Goal: Task Accomplishment & Management: Use online tool/utility

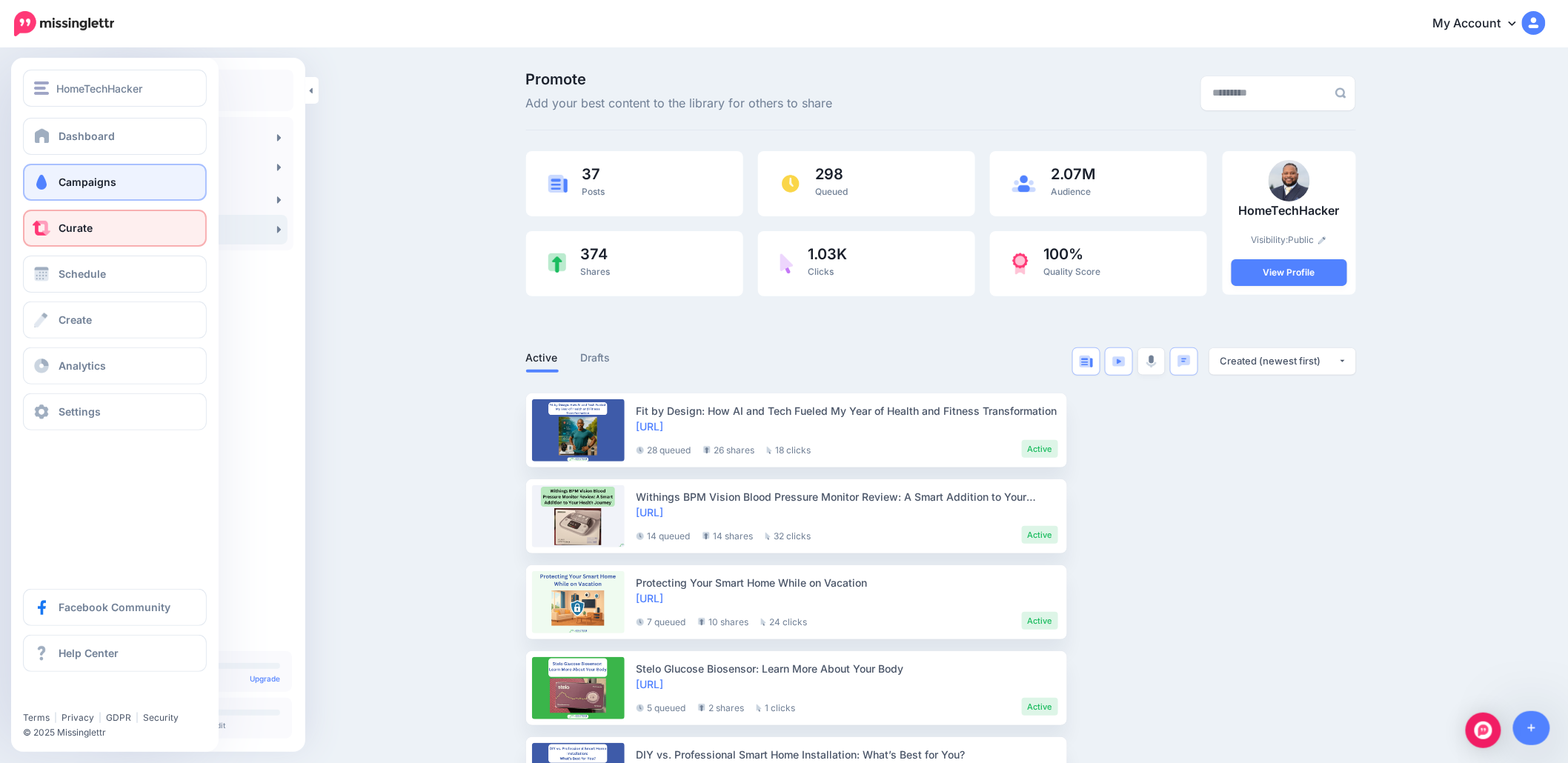
click at [117, 187] on link "Campaigns" at bounding box center [114, 182] width 184 height 37
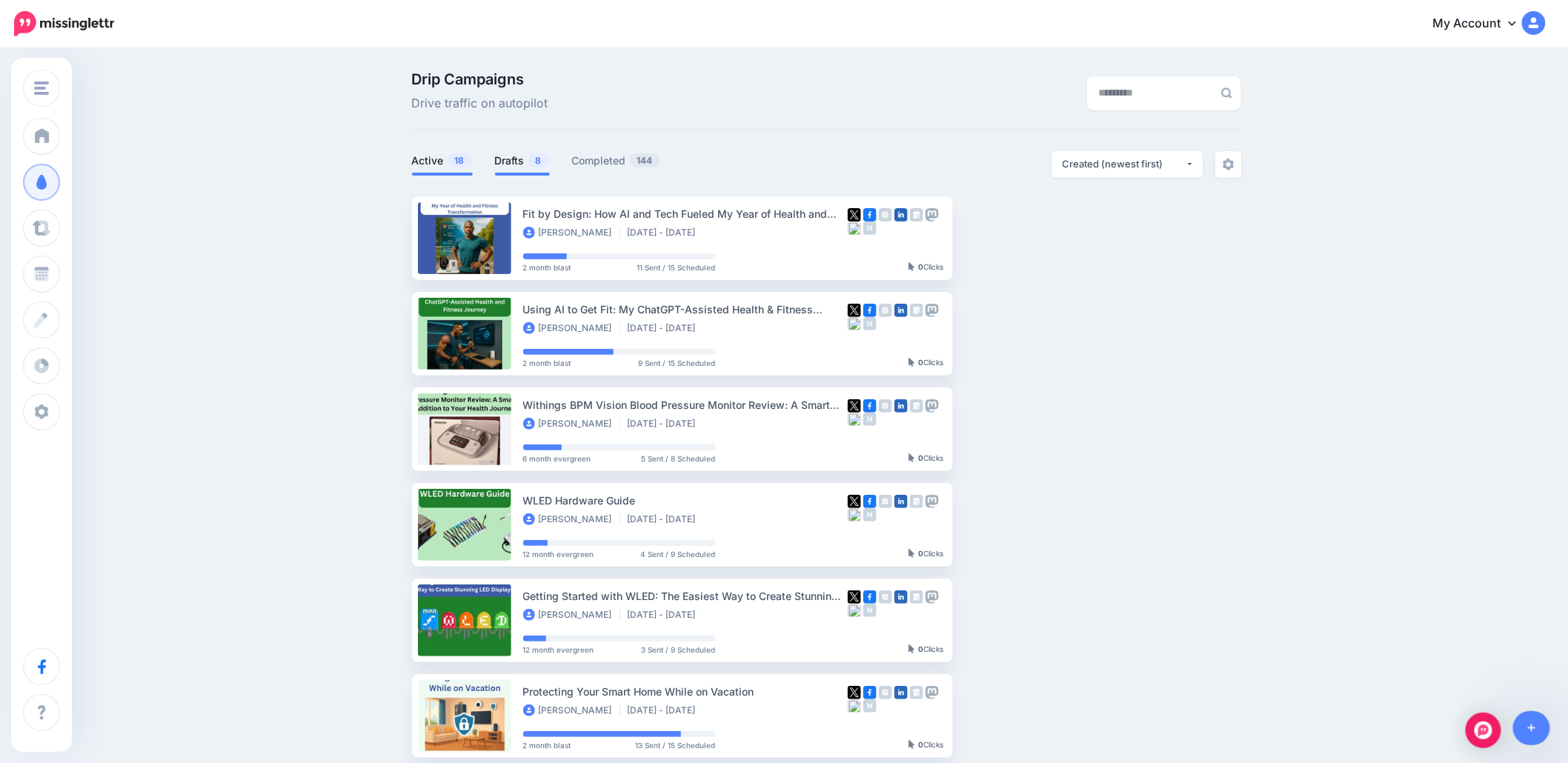
click at [531, 157] on link "Drafts 8" at bounding box center [522, 161] width 55 height 18
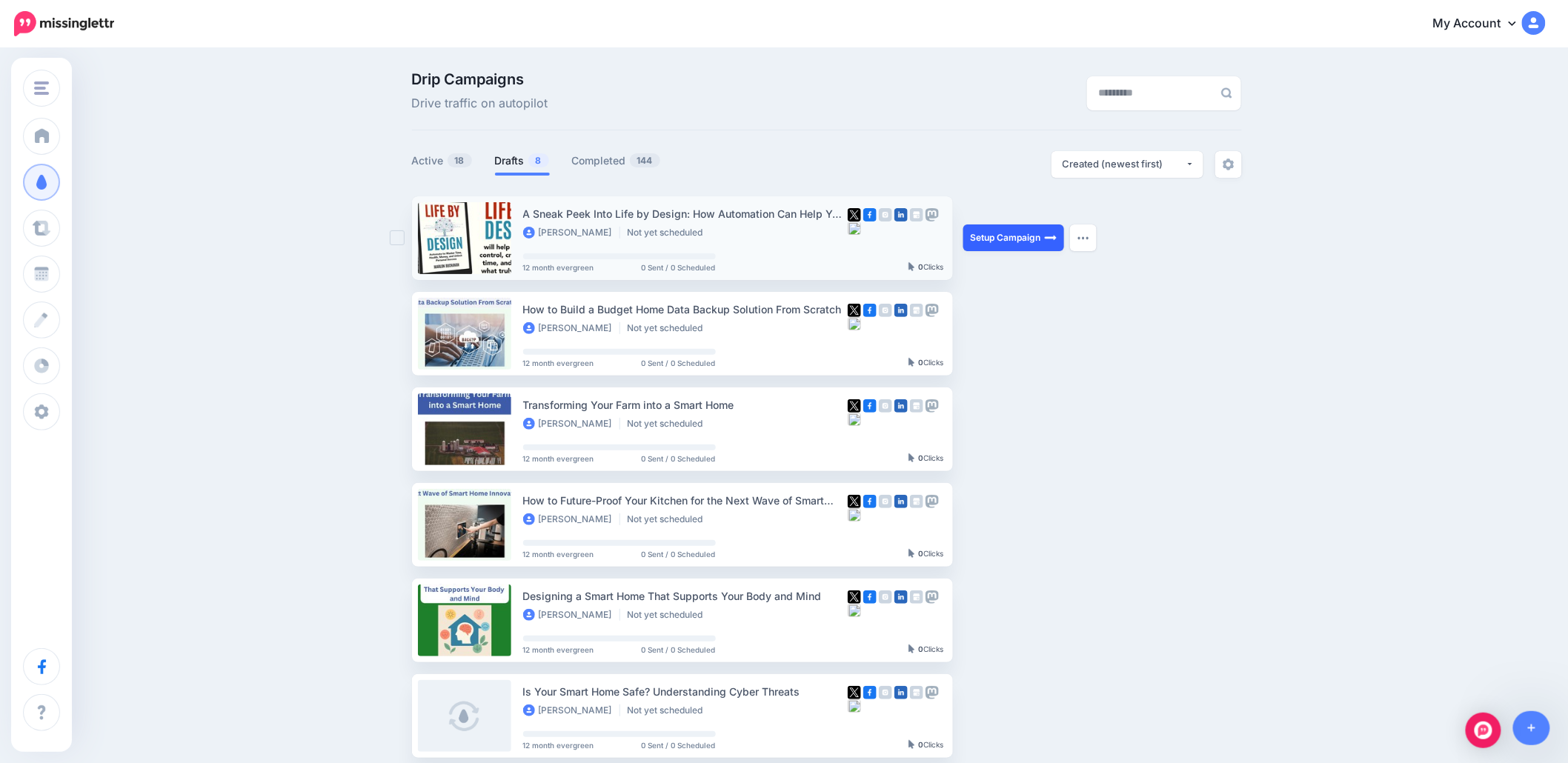
click at [995, 230] on link "Setup Campaign" at bounding box center [1013, 238] width 100 height 26
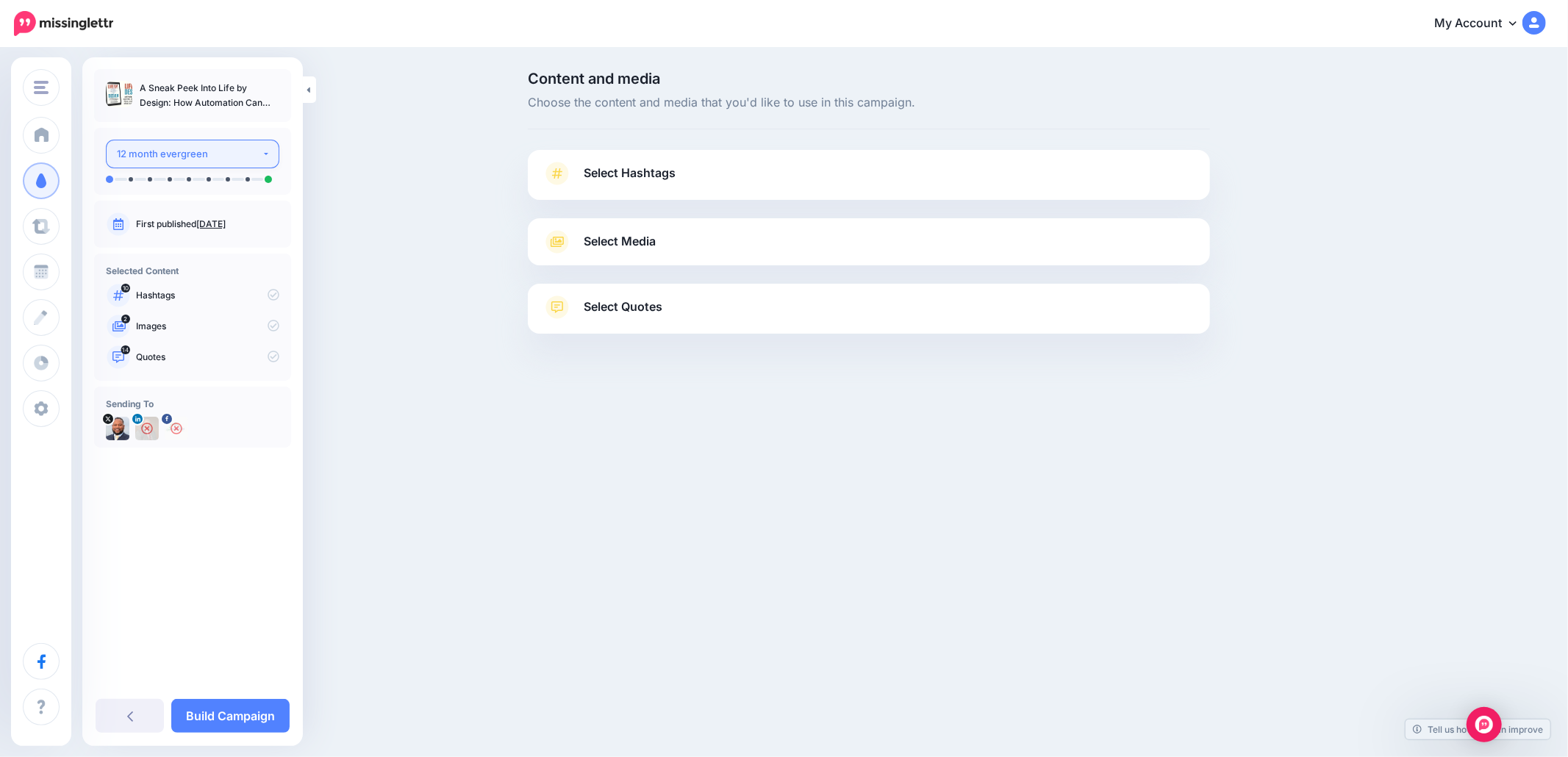
click at [199, 151] on div "12 month evergreen" at bounding box center [189, 154] width 145 height 17
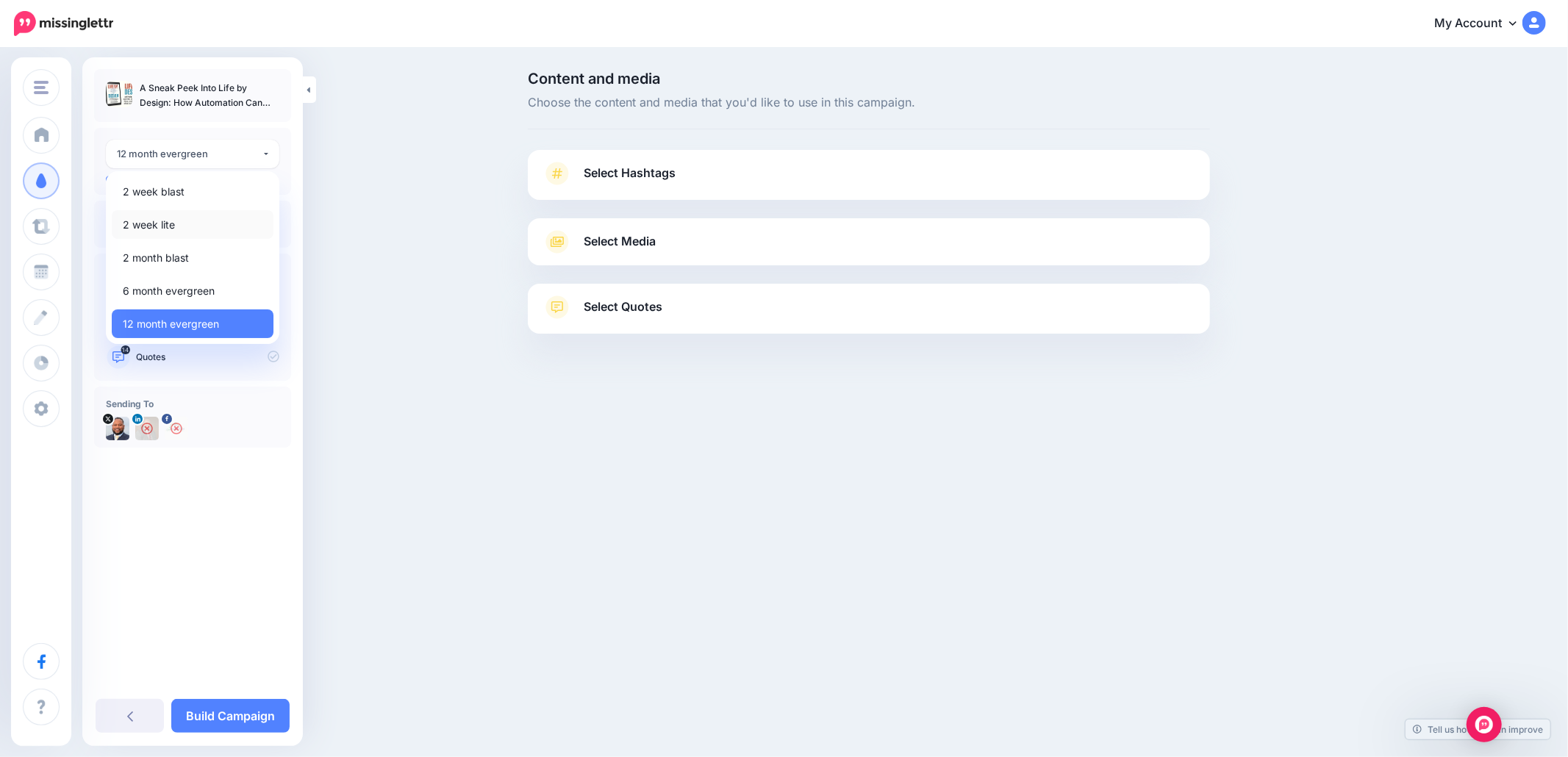
click at [162, 226] on span "2 week lite" at bounding box center [149, 225] width 52 height 18
select select "******"
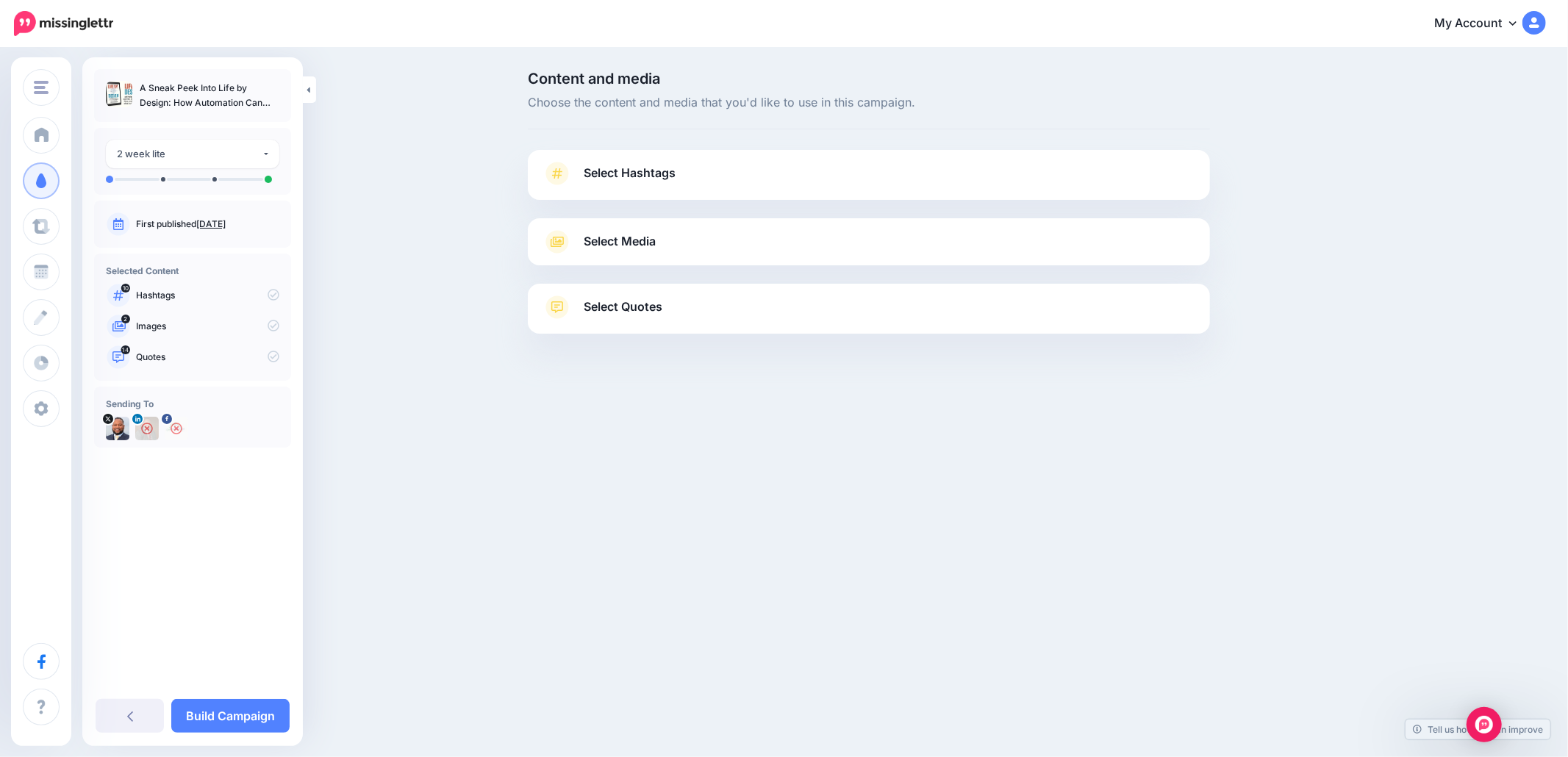
click at [625, 177] on span "Select Hashtags" at bounding box center [630, 173] width 92 height 20
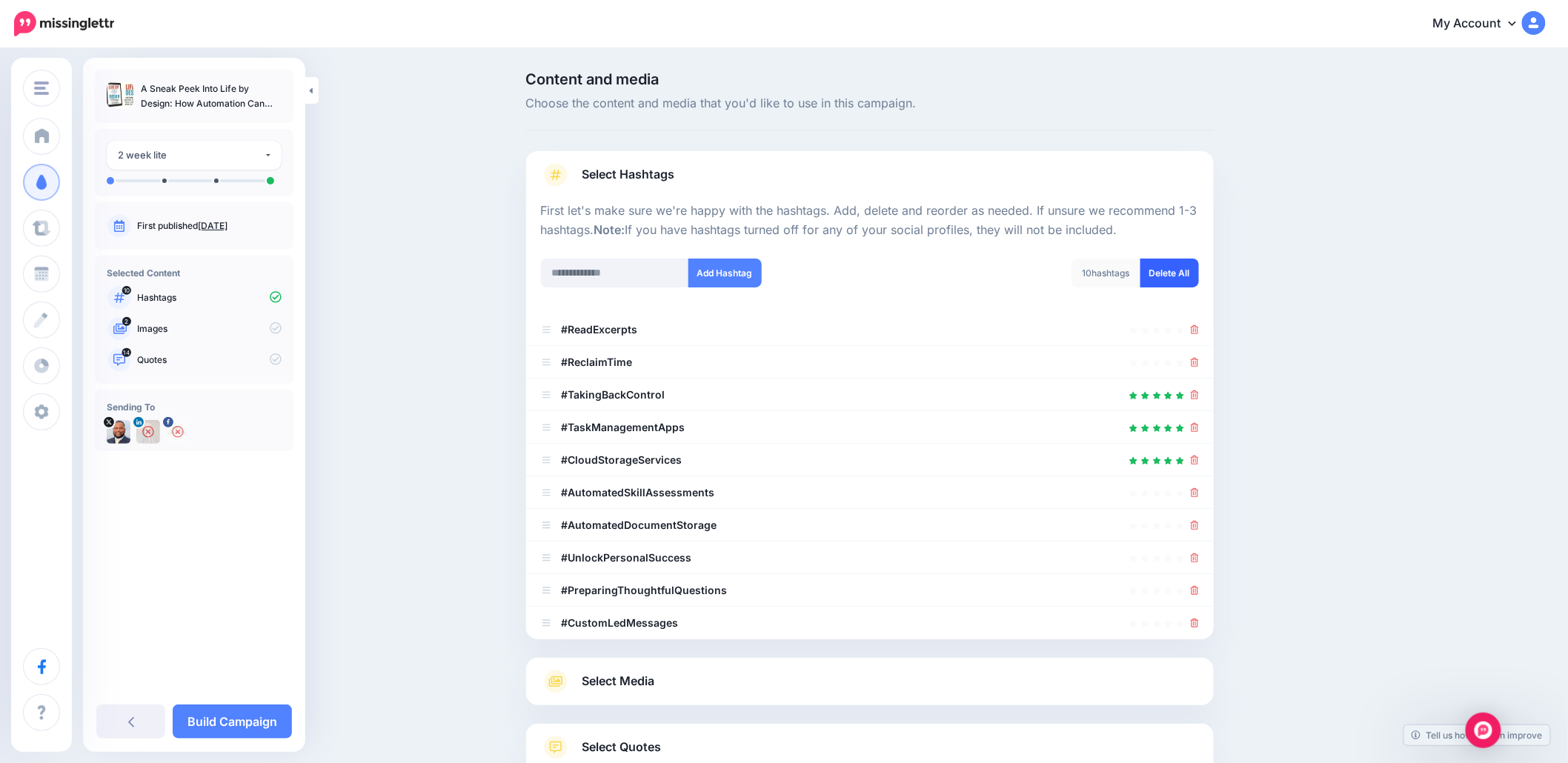
click at [1153, 279] on link "Delete All" at bounding box center [1169, 272] width 58 height 29
click at [646, 272] on input "text" at bounding box center [615, 272] width 148 height 29
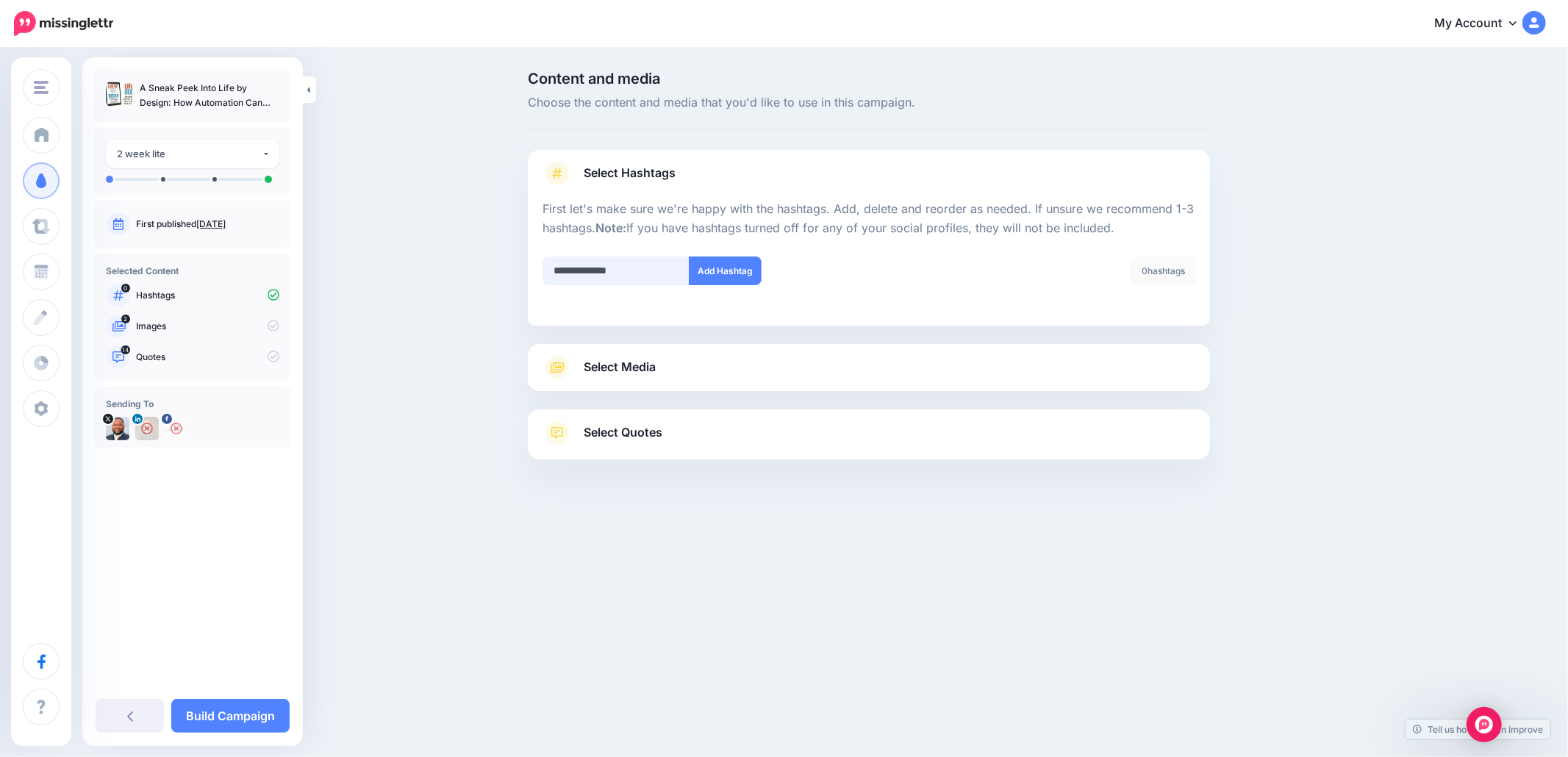
type input "**********"
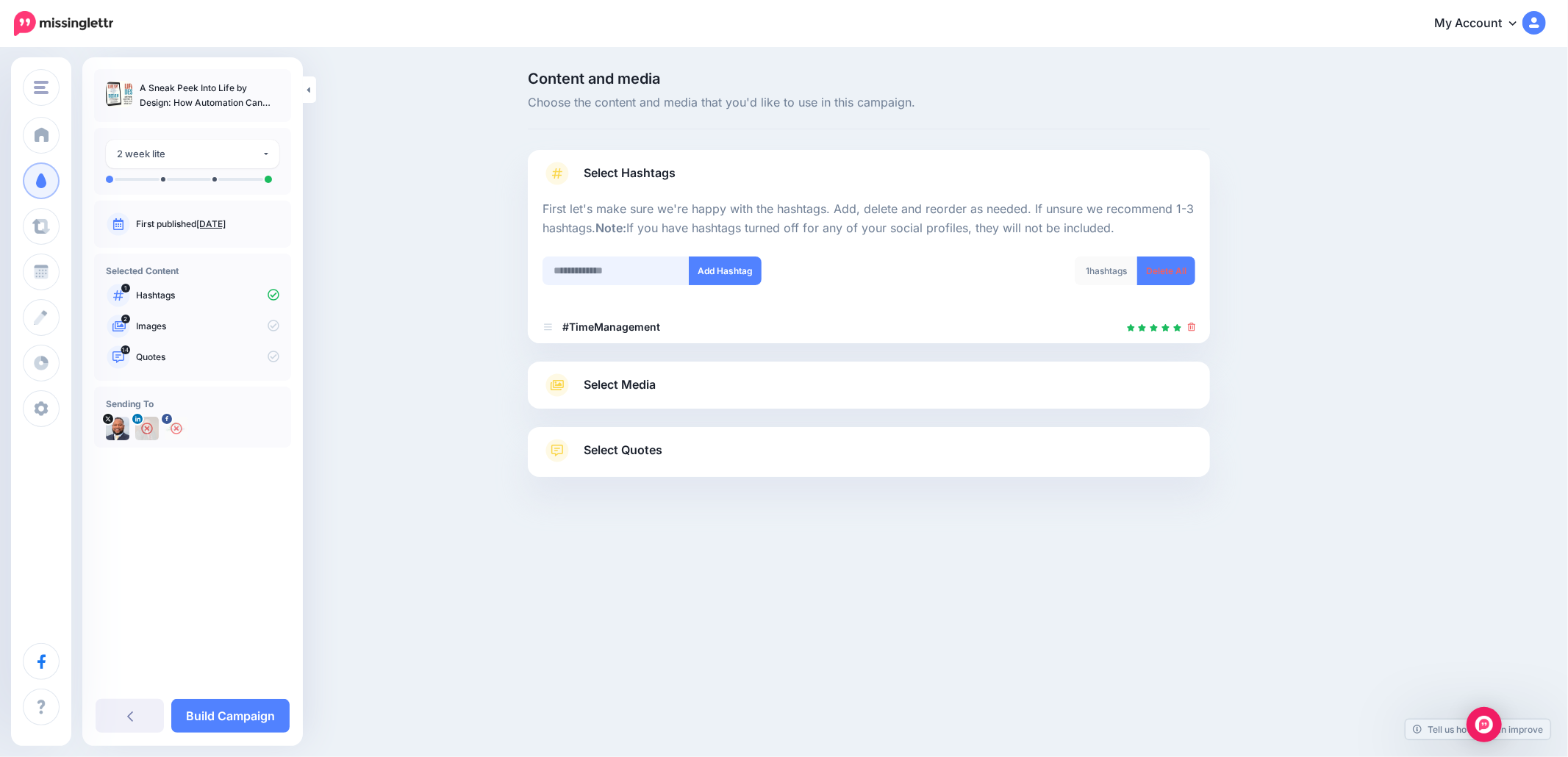
click at [605, 267] on input "text" at bounding box center [616, 270] width 147 height 29
type input "**********"
click at [729, 273] on button "Add Hashtag" at bounding box center [724, 270] width 73 height 29
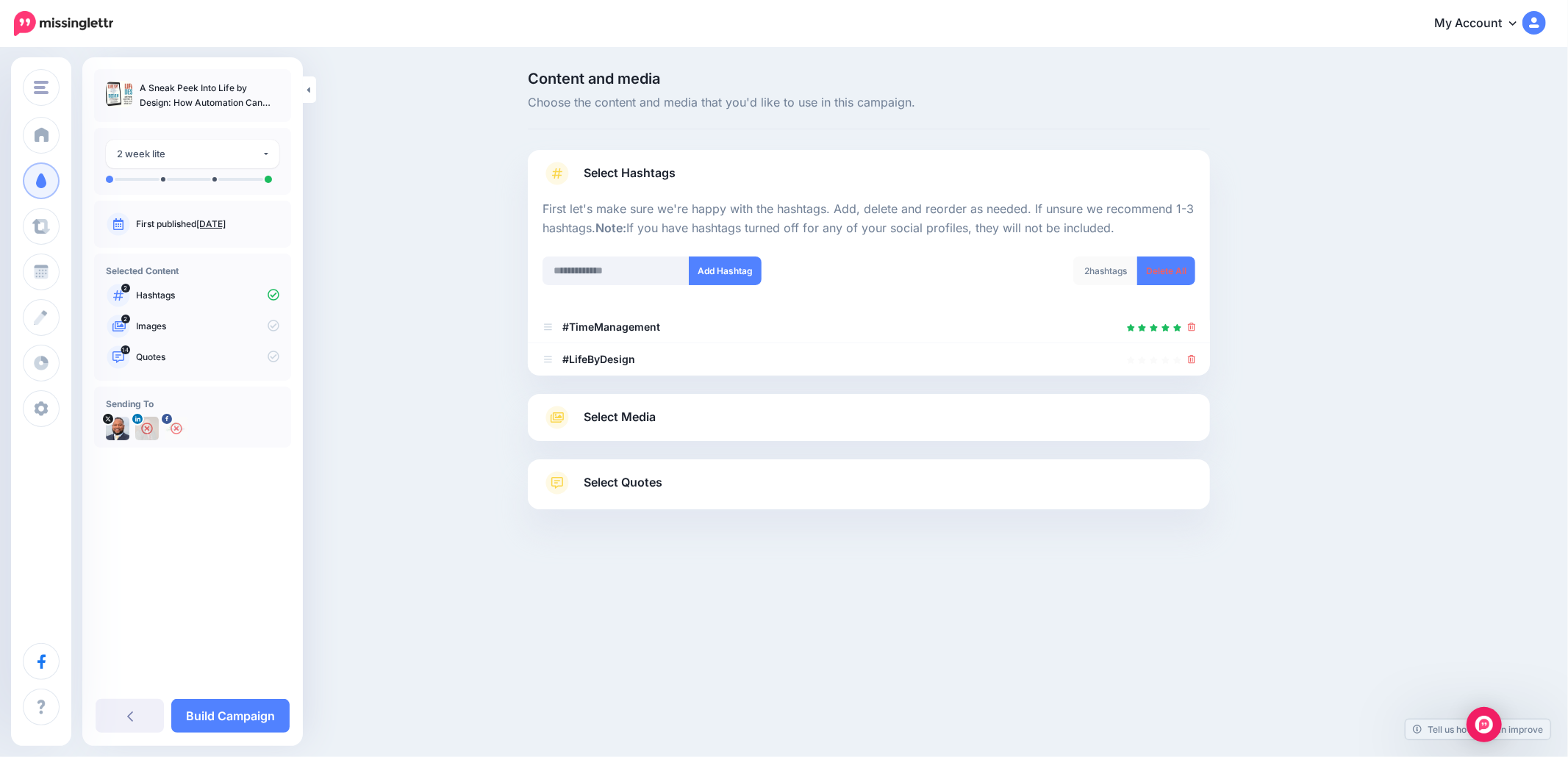
click at [643, 420] on span "Select Media" at bounding box center [620, 417] width 72 height 20
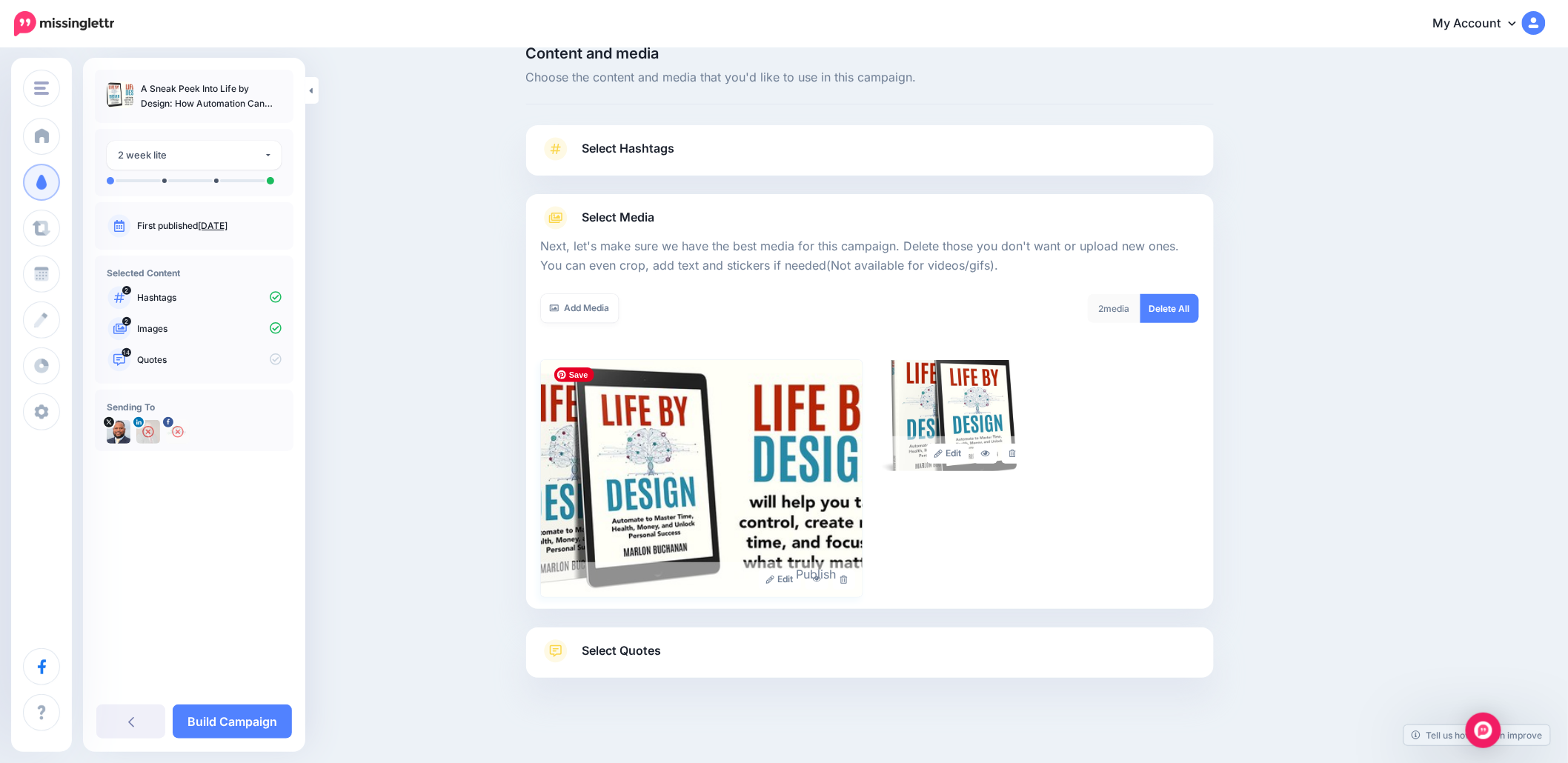
scroll to position [37, 0]
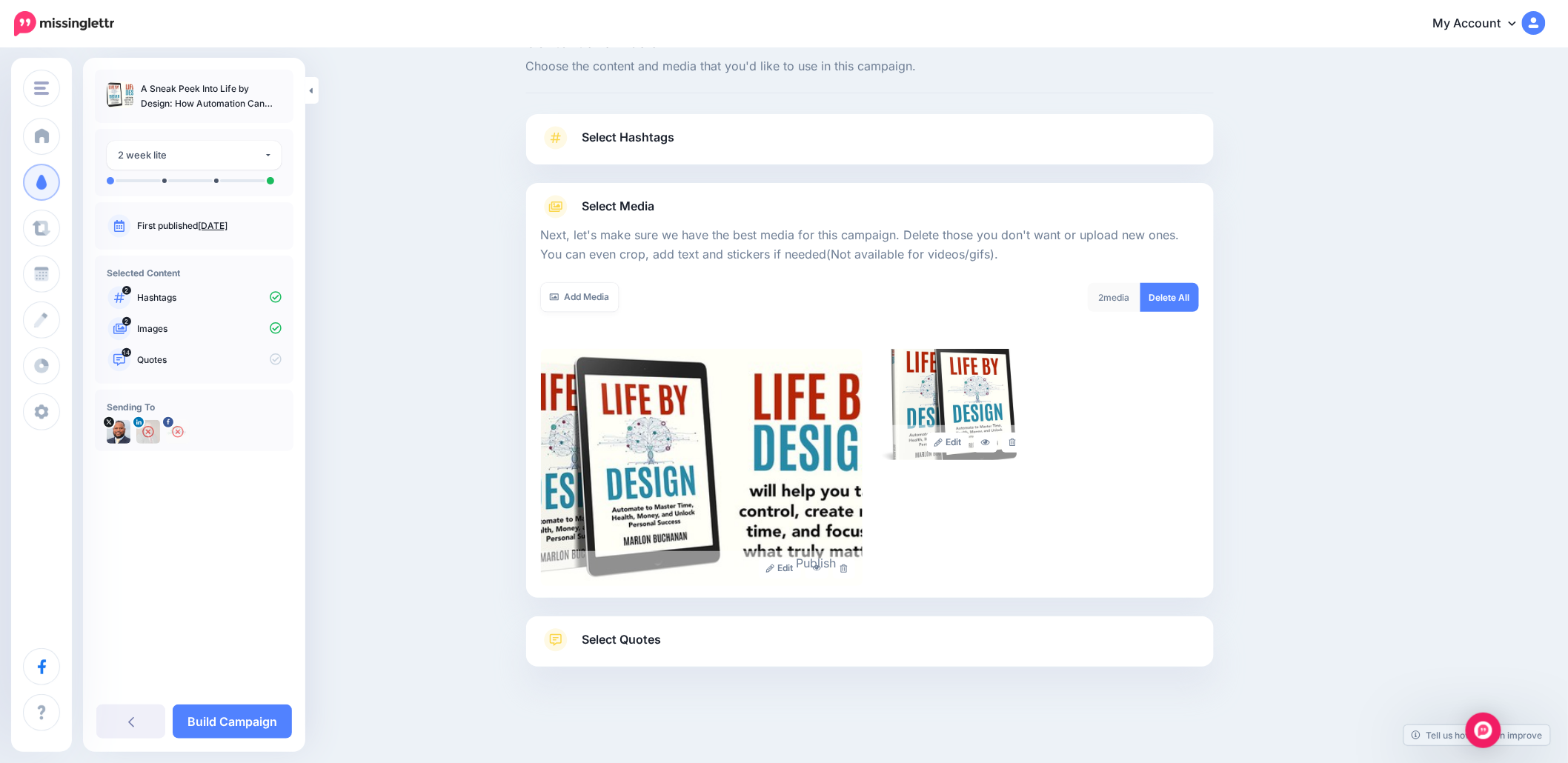
click at [685, 647] on link "Select Quotes" at bounding box center [869, 647] width 658 height 39
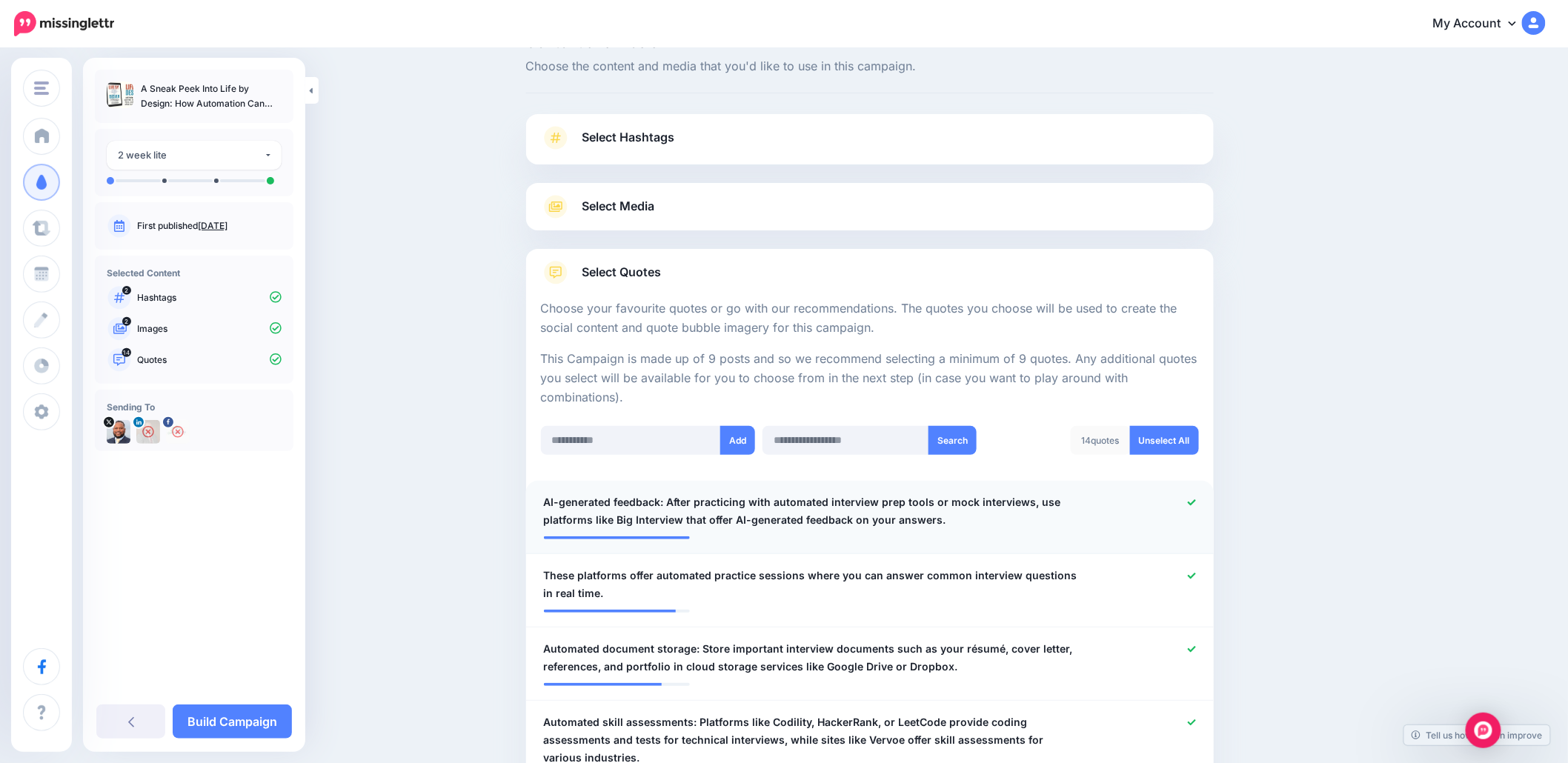
click at [1196, 501] on icon at bounding box center [1192, 502] width 8 height 6
click at [1196, 575] on icon at bounding box center [1192, 576] width 8 height 8
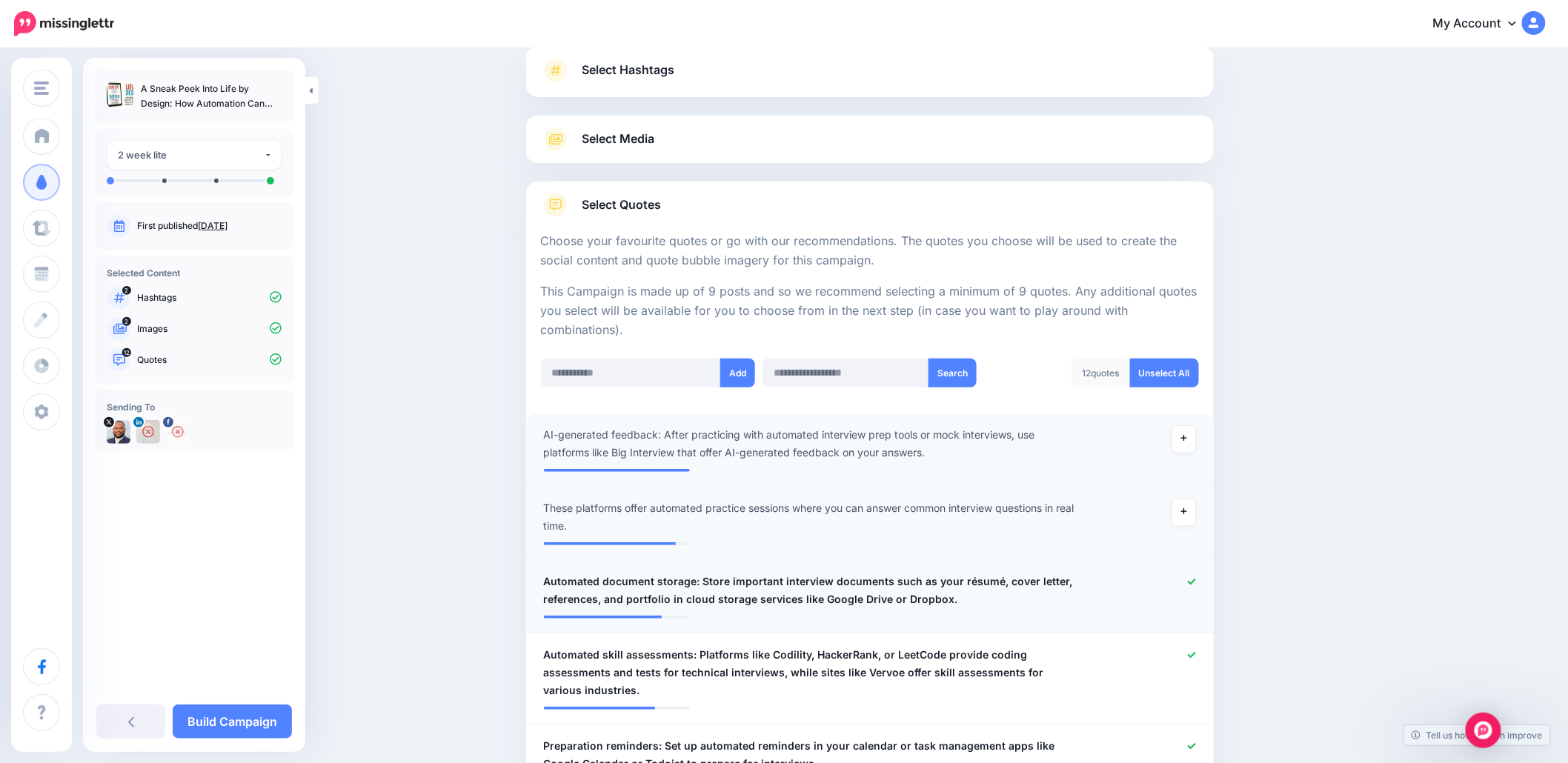
scroll to position [136, 0]
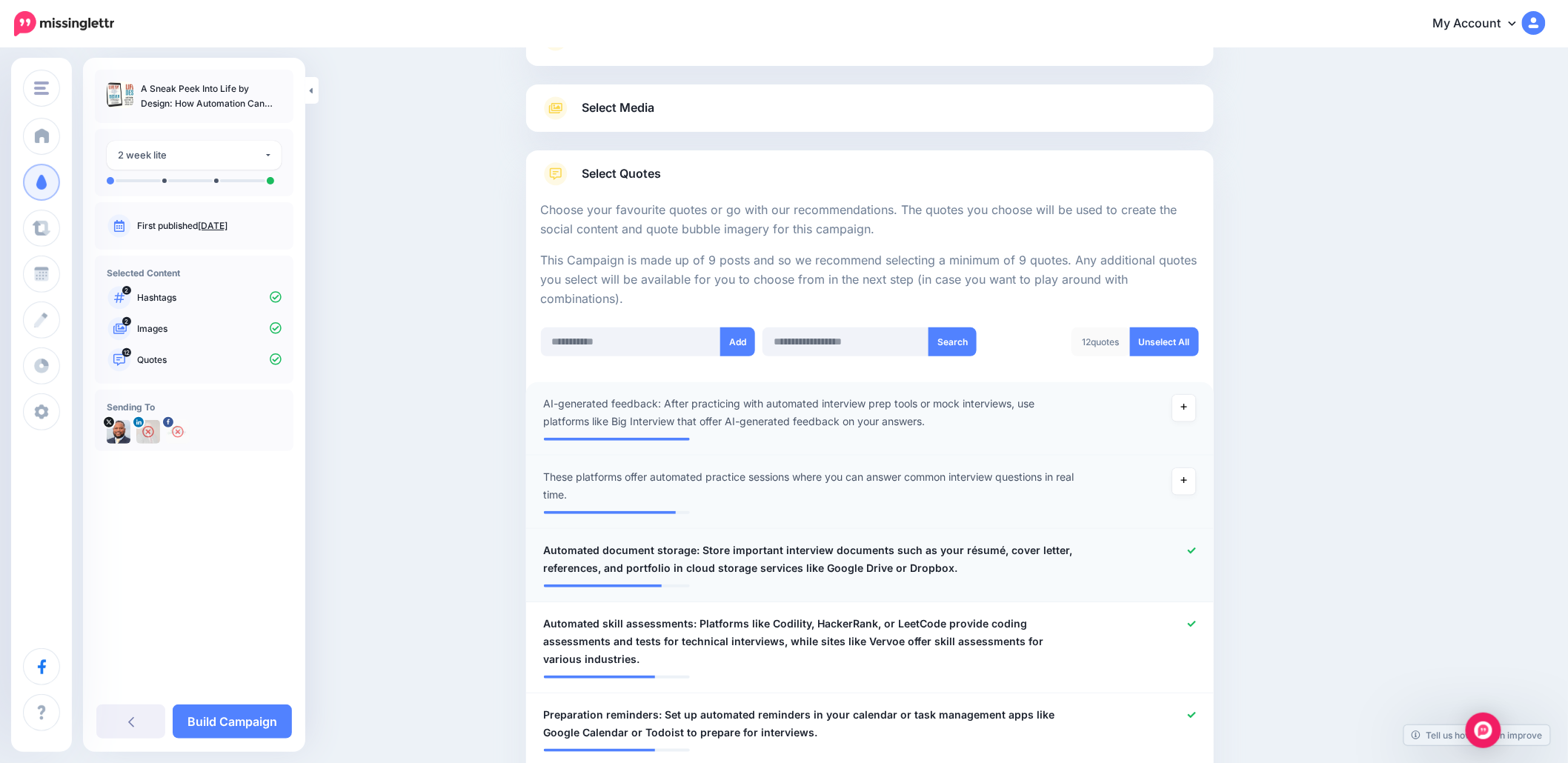
click at [1194, 551] on icon at bounding box center [1192, 550] width 8 height 6
click at [1203, 619] on div at bounding box center [1150, 641] width 113 height 54
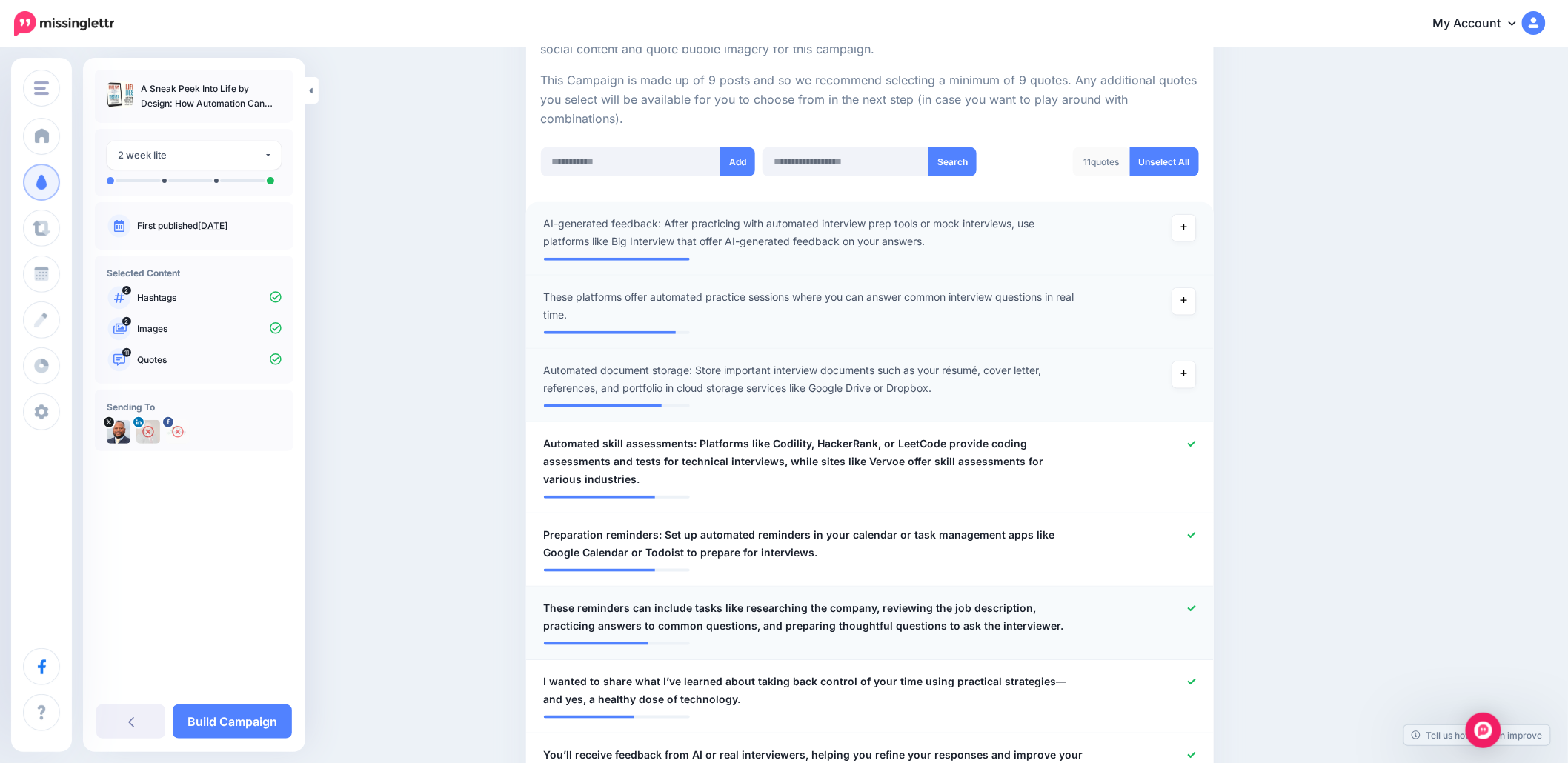
scroll to position [333, 0]
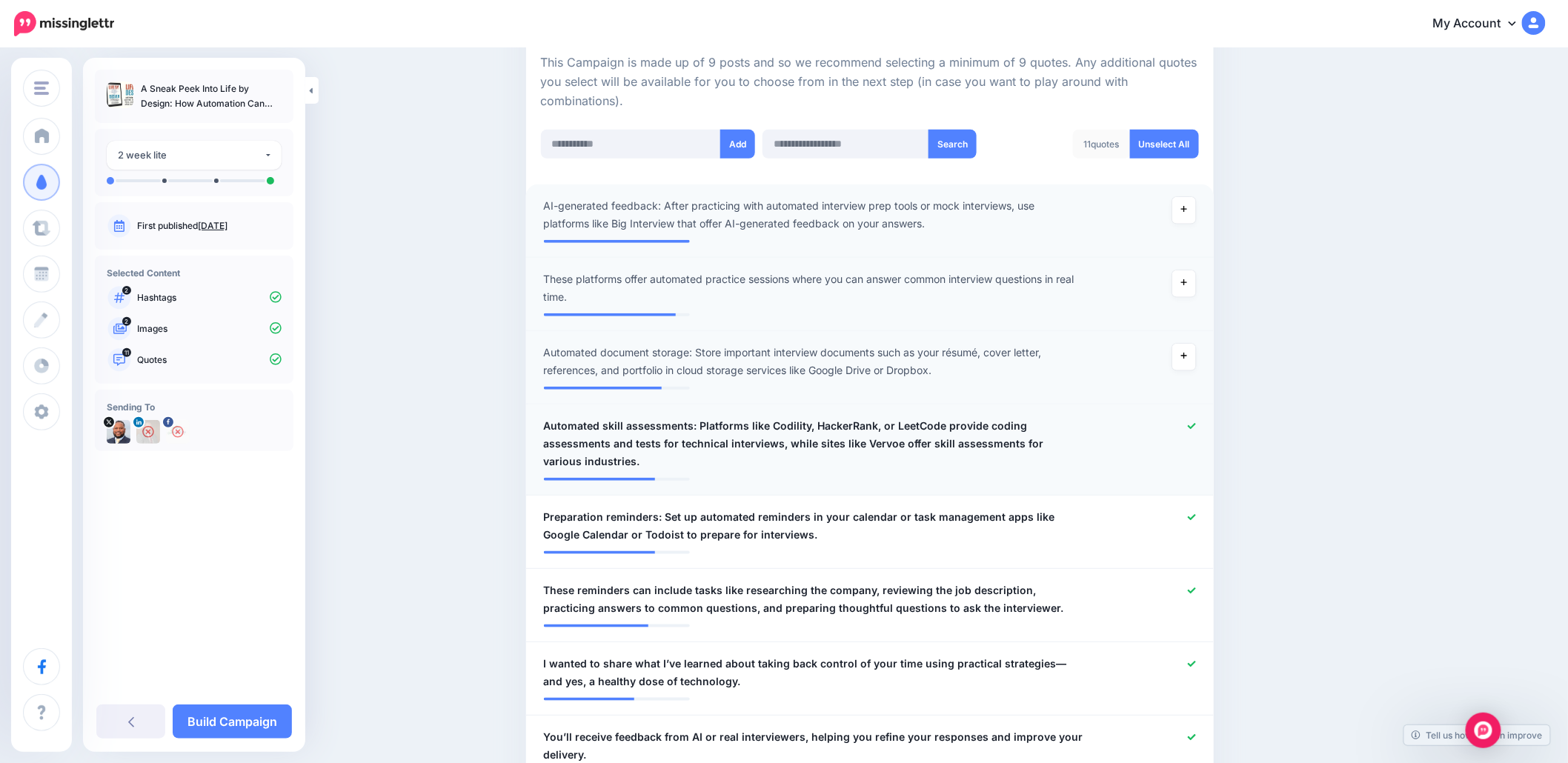
click at [1193, 426] on div at bounding box center [1150, 444] width 113 height 54
click at [1196, 520] on icon at bounding box center [1192, 518] width 8 height 8
click at [1196, 589] on icon at bounding box center [1192, 590] width 8 height 6
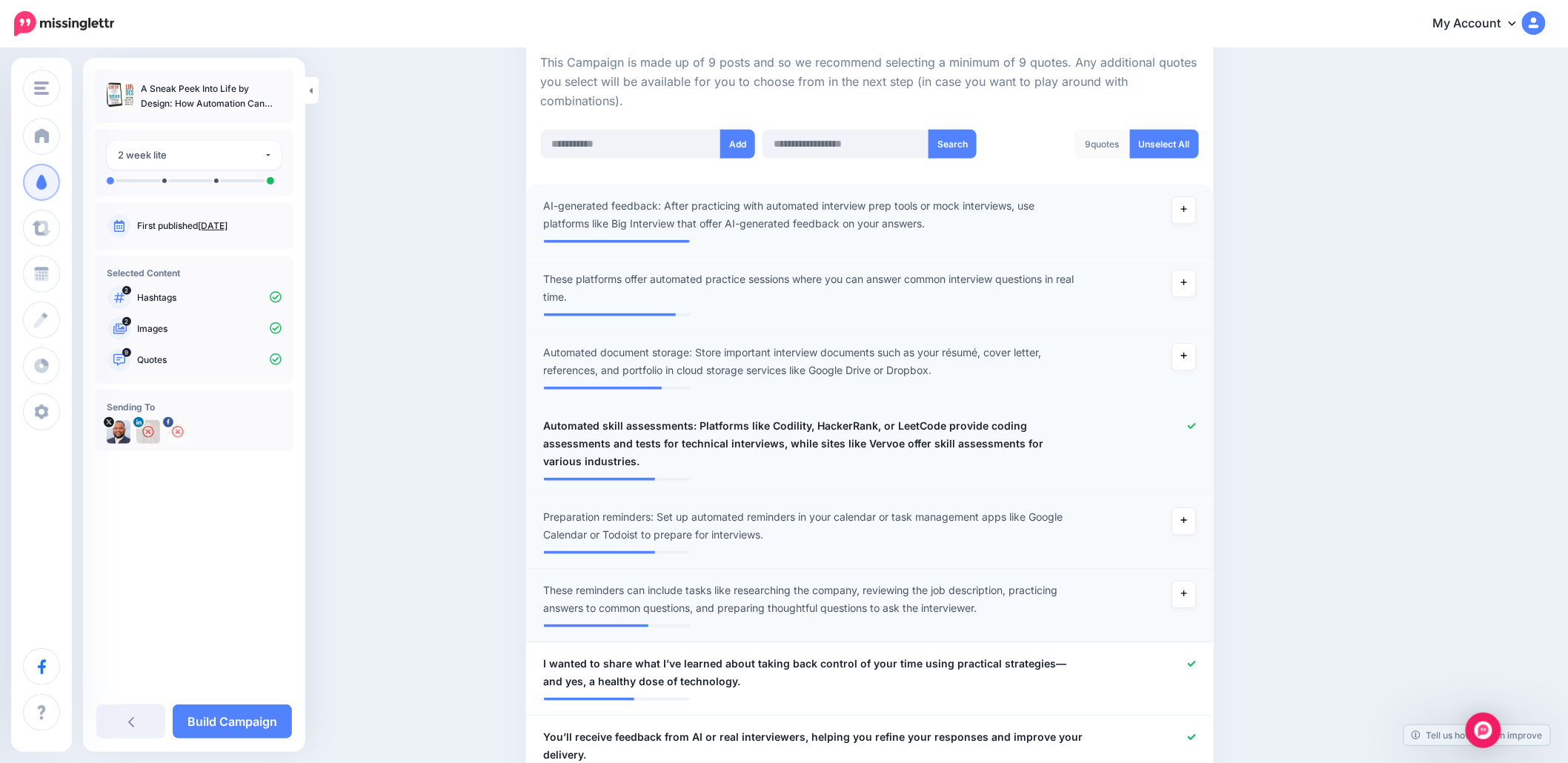
click at [1194, 423] on icon at bounding box center [1192, 426] width 8 height 8
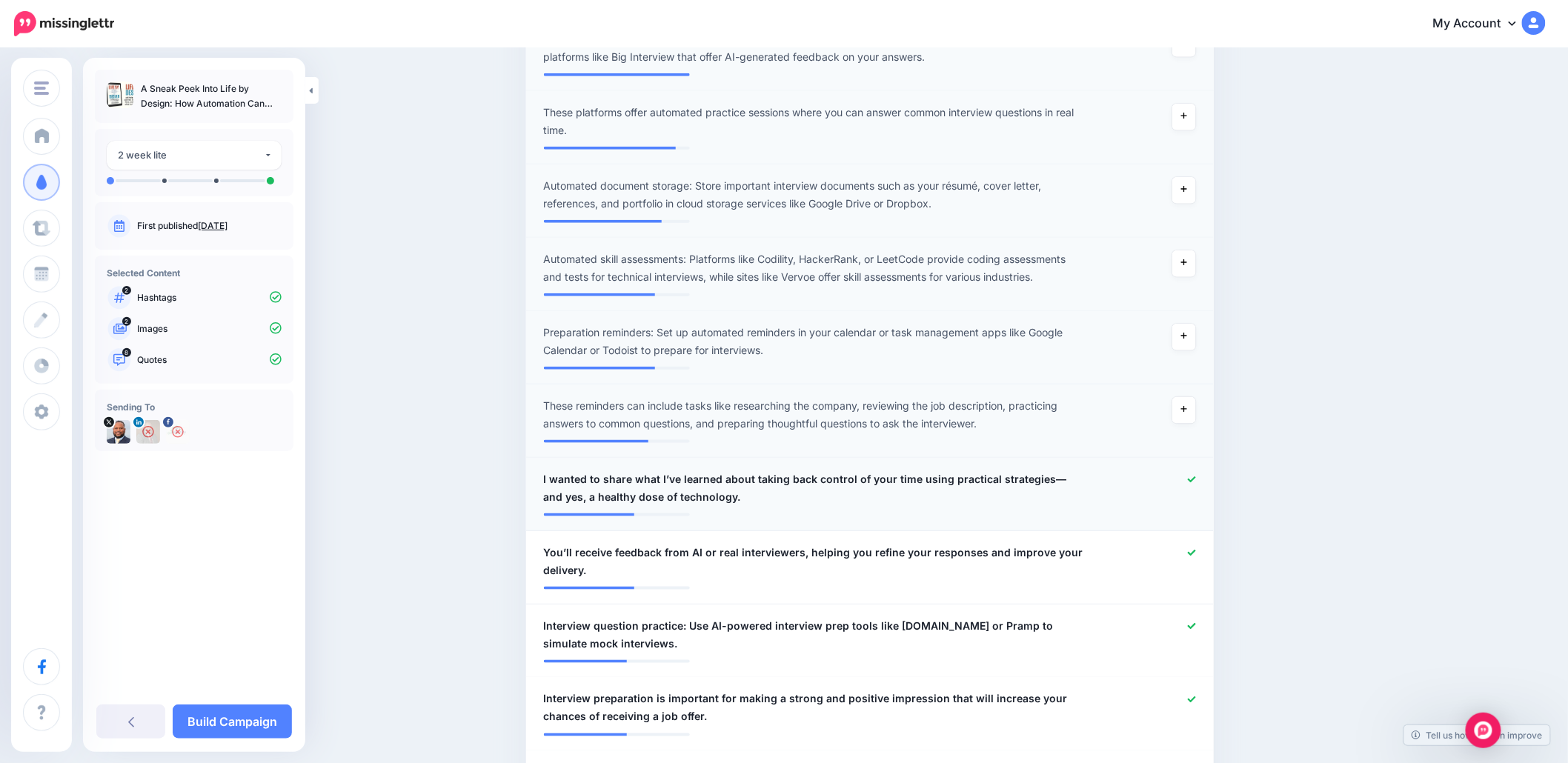
scroll to position [530, 0]
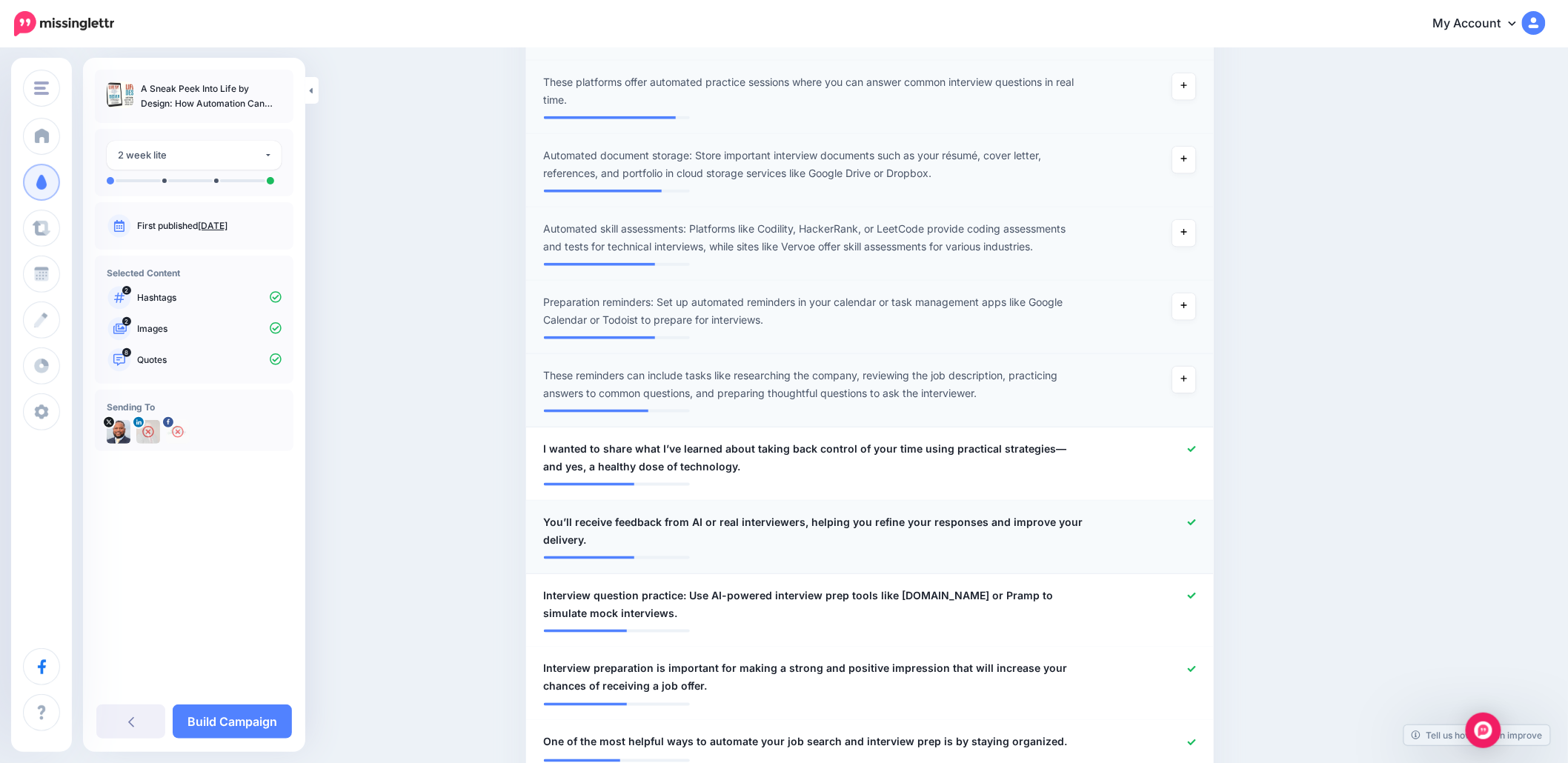
click at [1196, 519] on icon at bounding box center [1192, 522] width 8 height 6
click at [1196, 593] on icon at bounding box center [1192, 596] width 8 height 8
click at [1196, 667] on icon at bounding box center [1192, 668] width 8 height 6
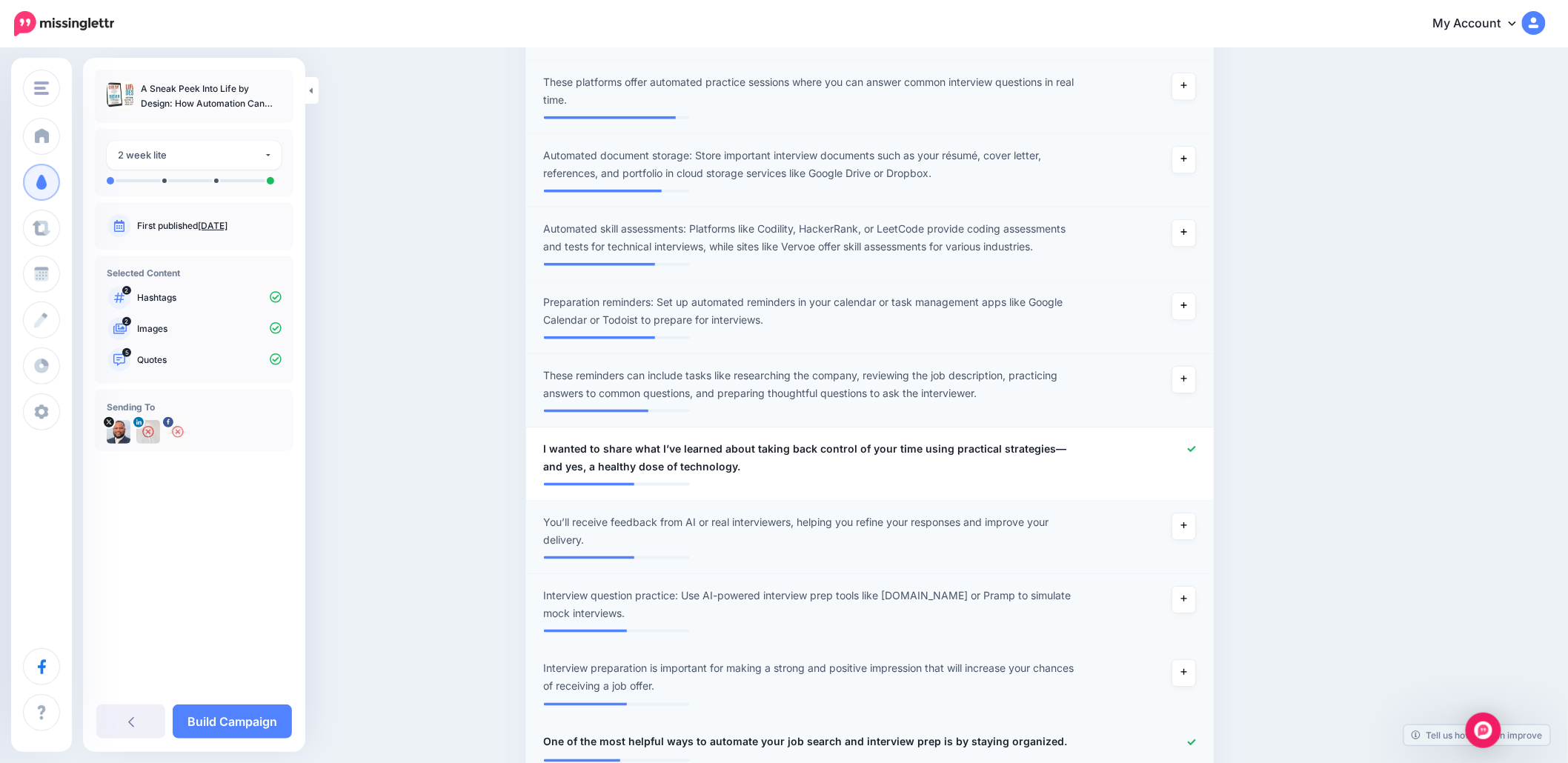
click at [1198, 736] on div at bounding box center [1150, 742] width 113 height 19
click at [1196, 743] on icon at bounding box center [1192, 742] width 8 height 6
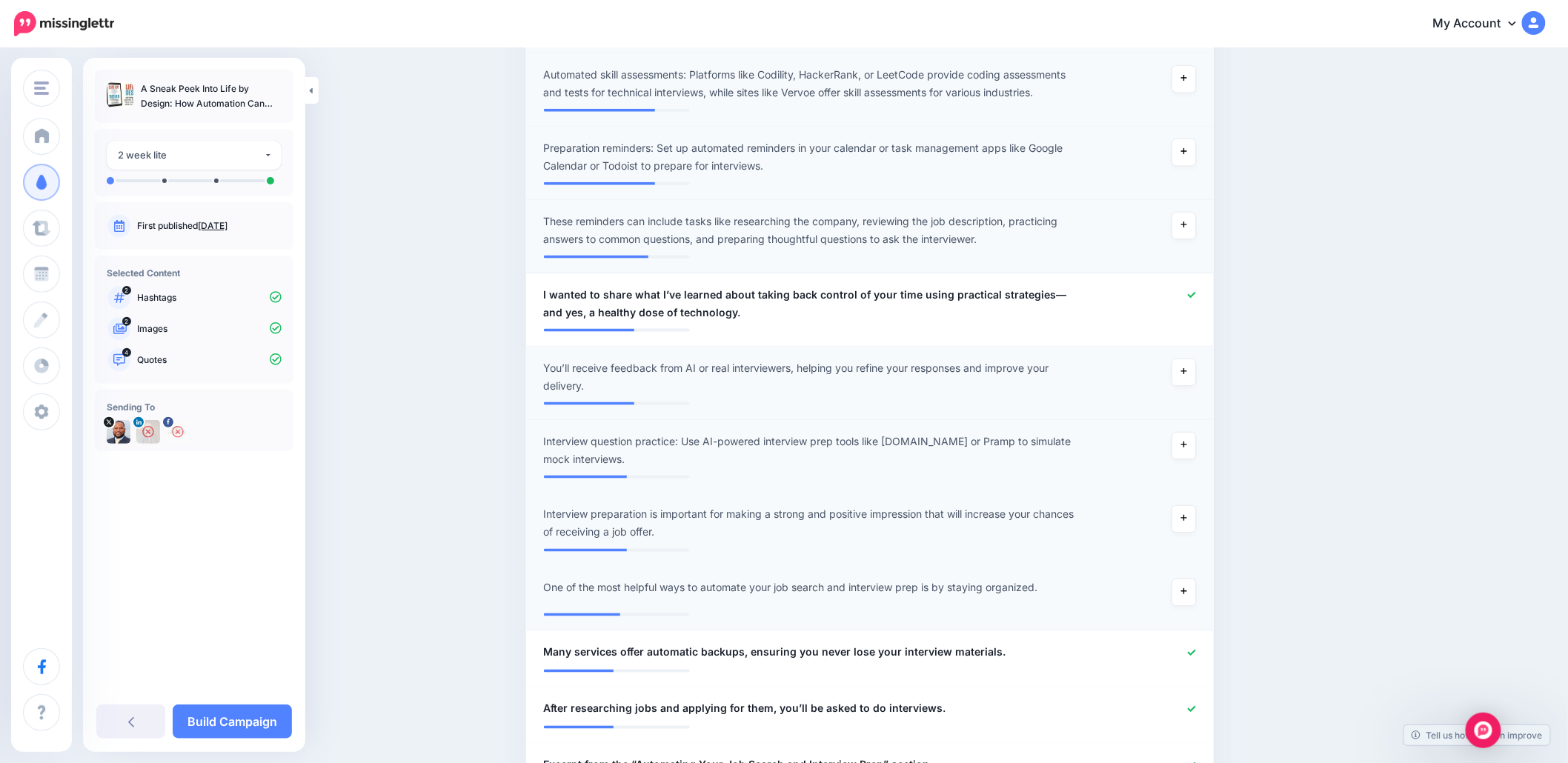
scroll to position [728, 0]
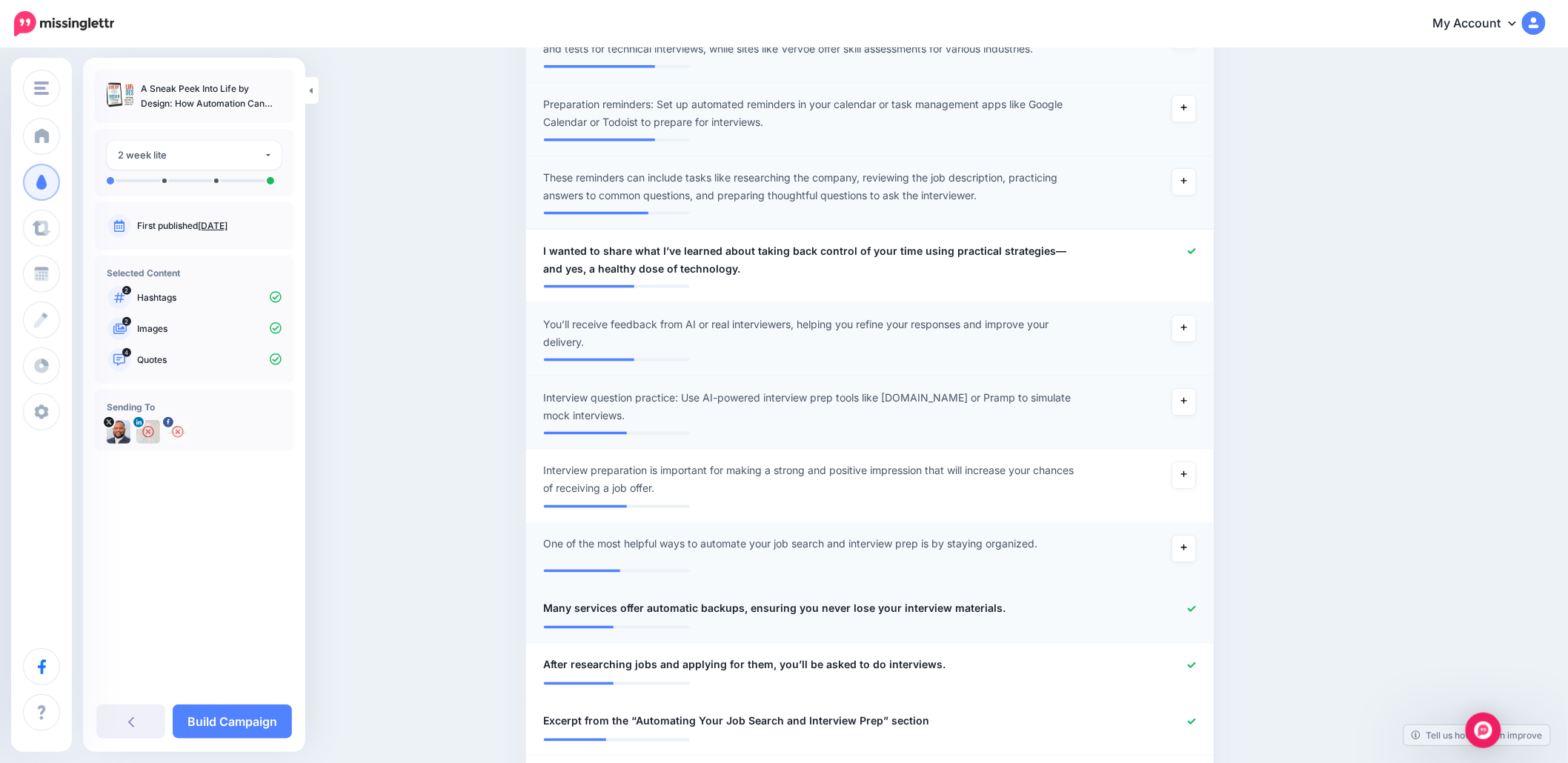
click at [1196, 608] on icon at bounding box center [1192, 609] width 8 height 8
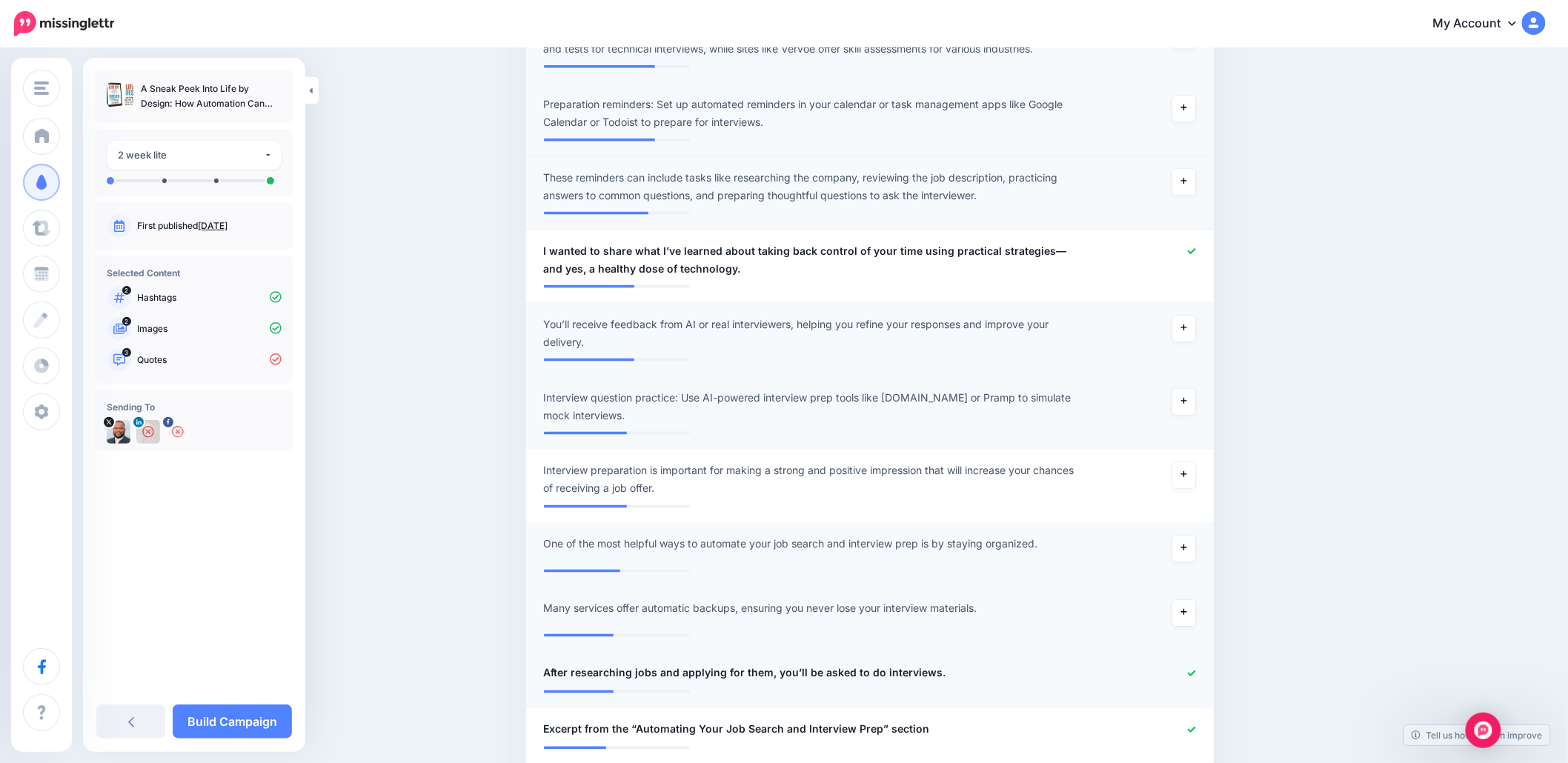
click at [1195, 670] on icon at bounding box center [1192, 674] width 8 height 8
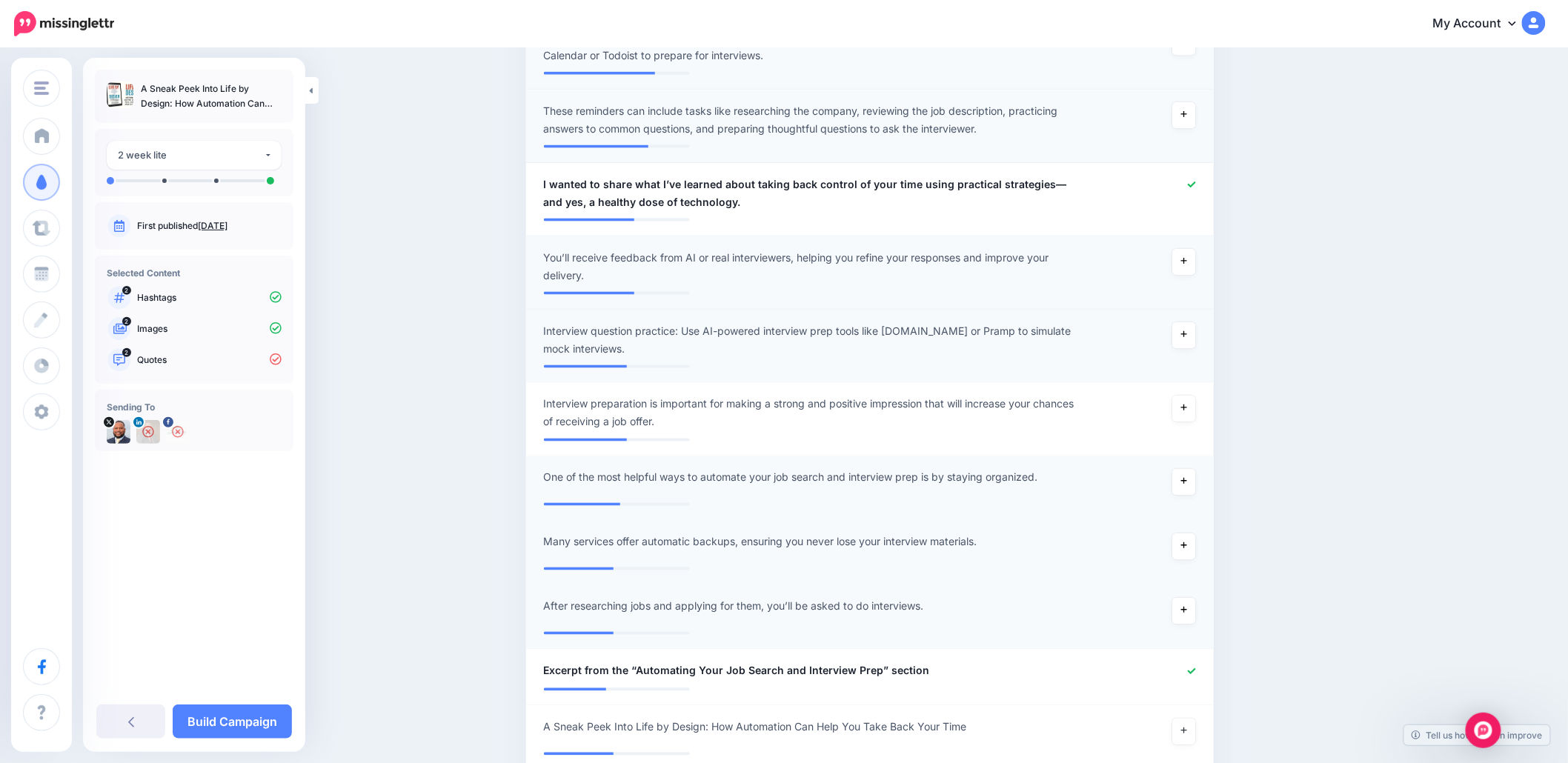
scroll to position [827, 0]
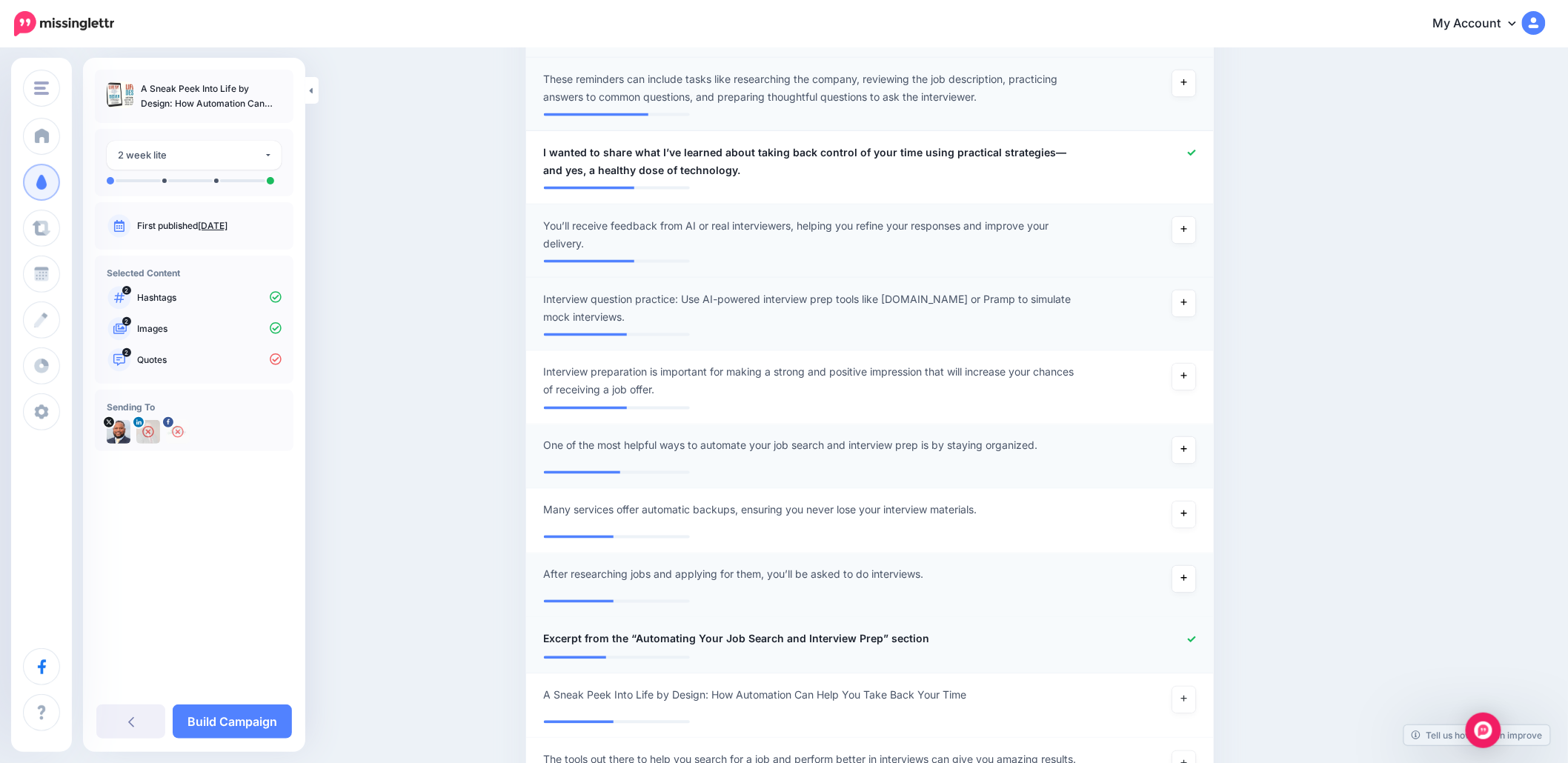
click at [1196, 639] on icon at bounding box center [1192, 640] width 8 height 8
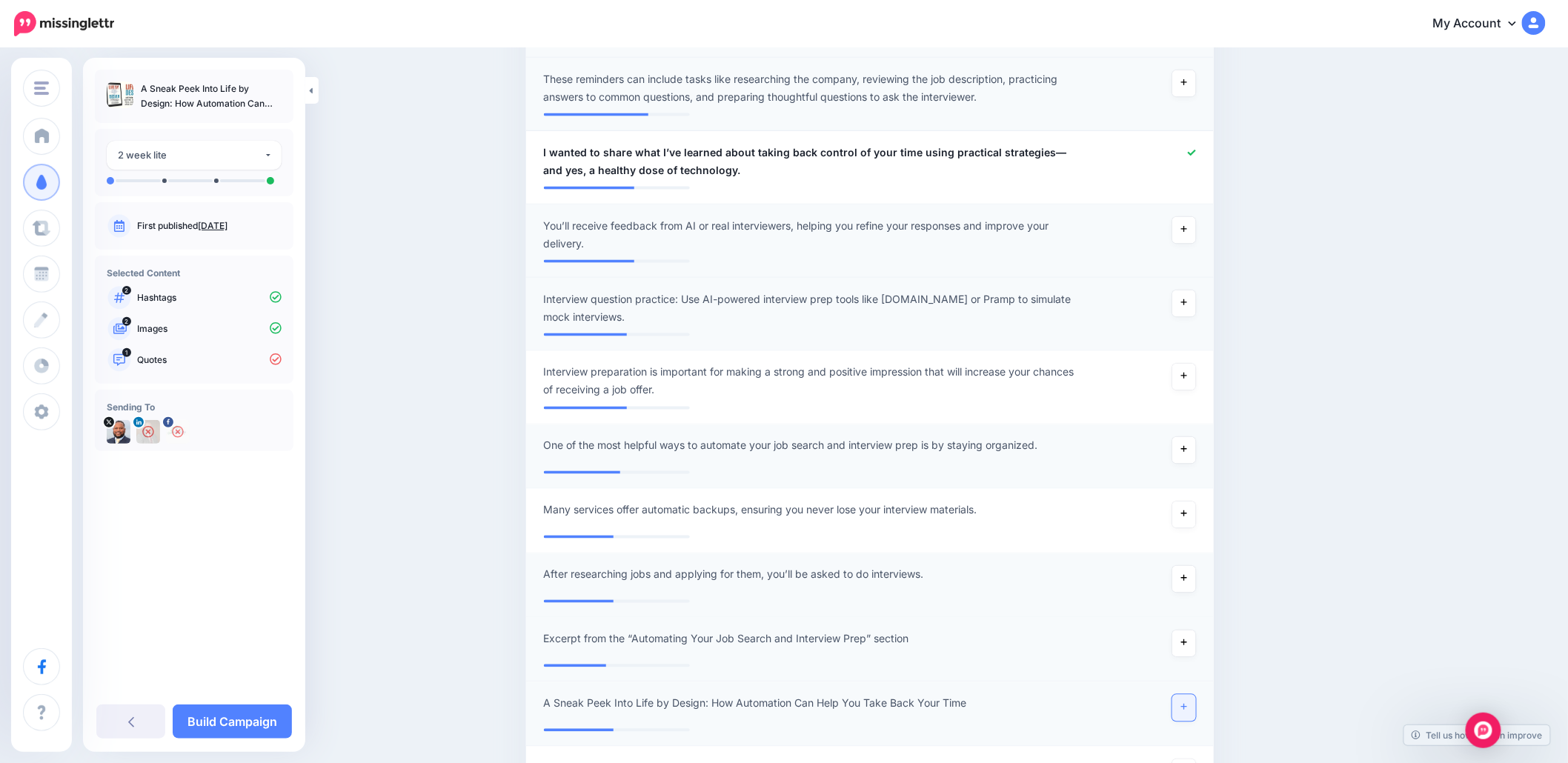
click at [1182, 709] on link at bounding box center [1184, 708] width 24 height 26
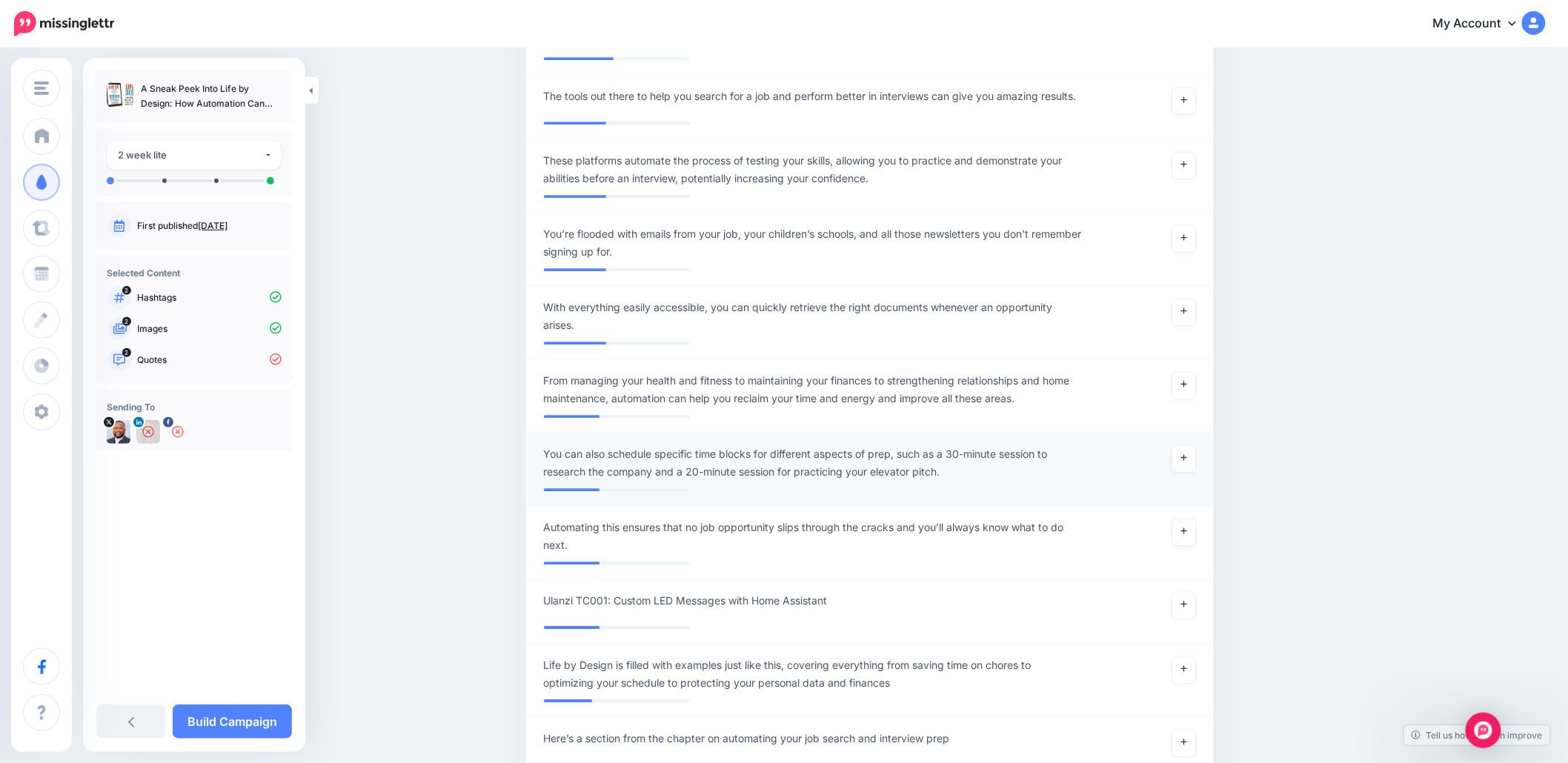
scroll to position [1519, 0]
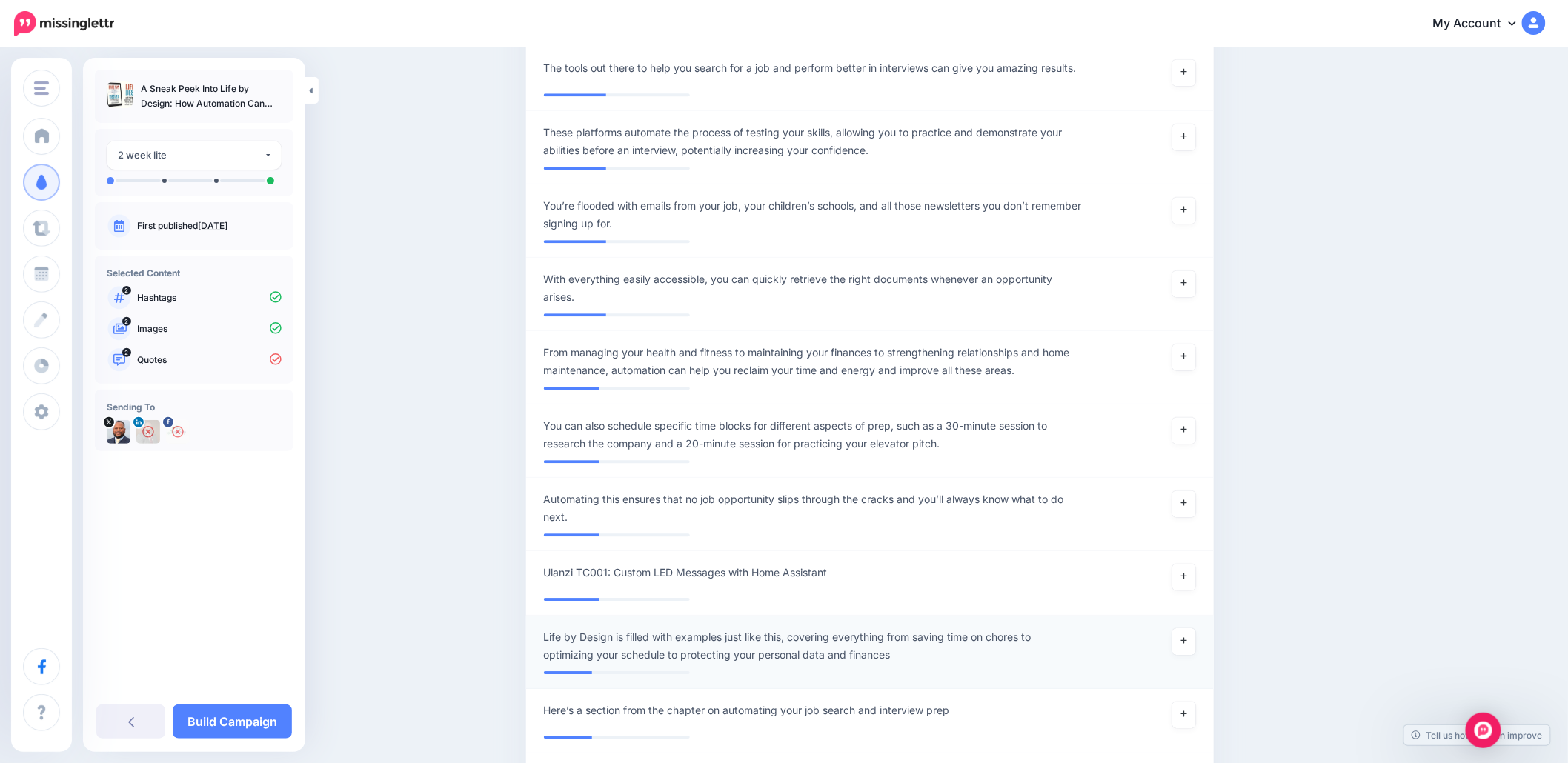
click at [789, 638] on span "Life by Design is filled with examples just like this, covering everything from…" at bounding box center [814, 645] width 540 height 35
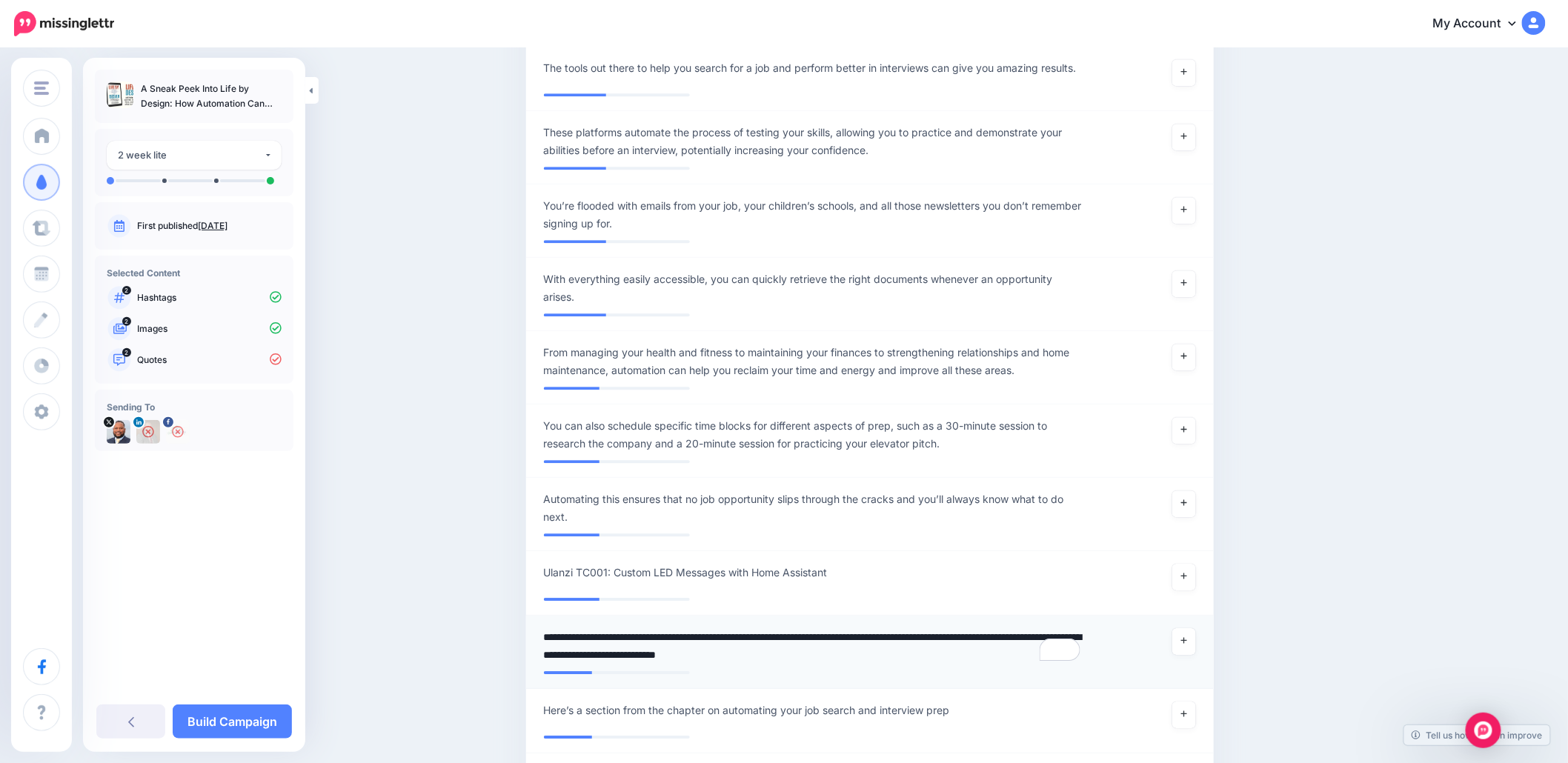
click at [794, 638] on textarea "**********" at bounding box center [814, 645] width 540 height 35
type textarea "**********"
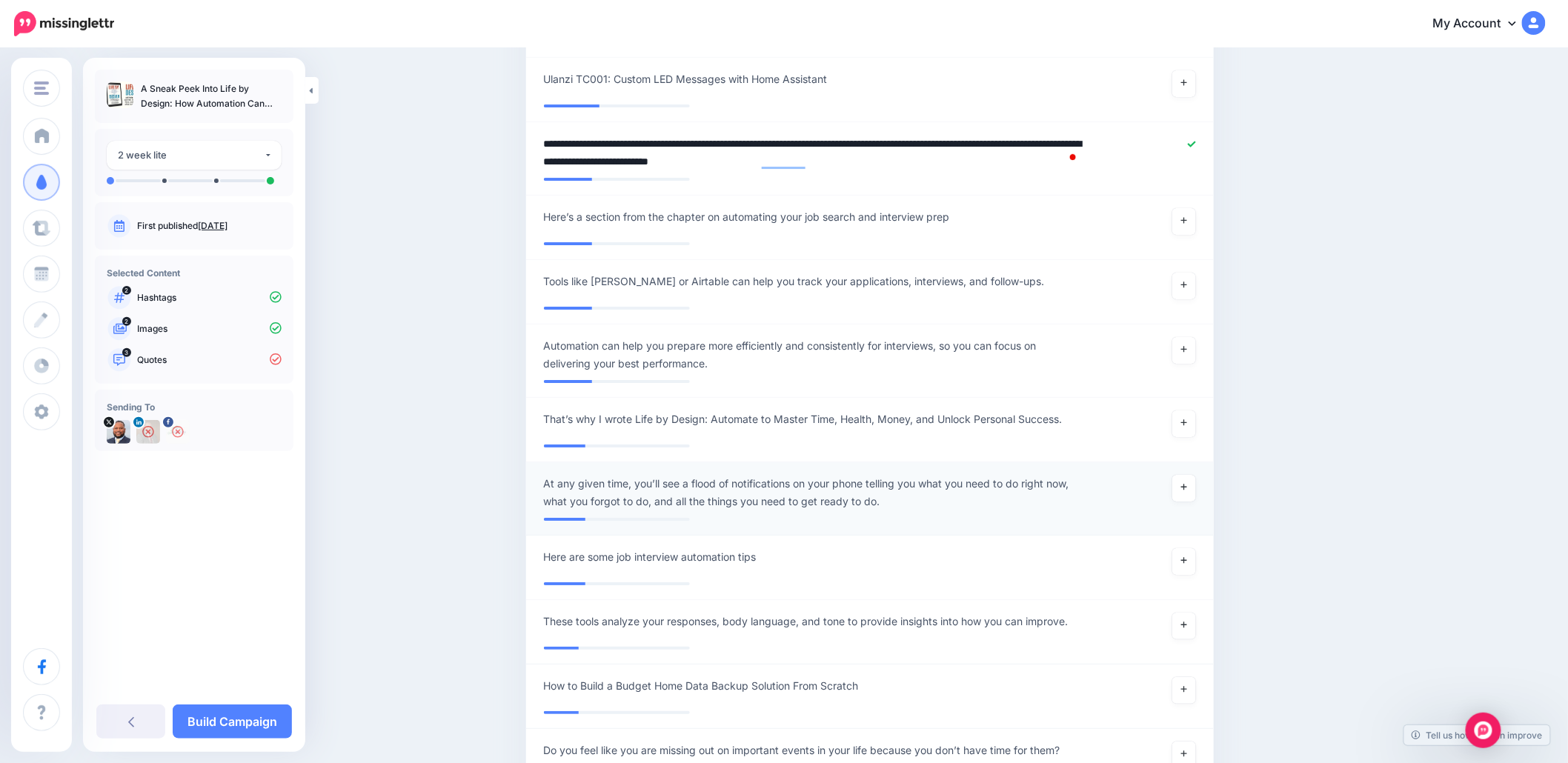
scroll to position [2111, 0]
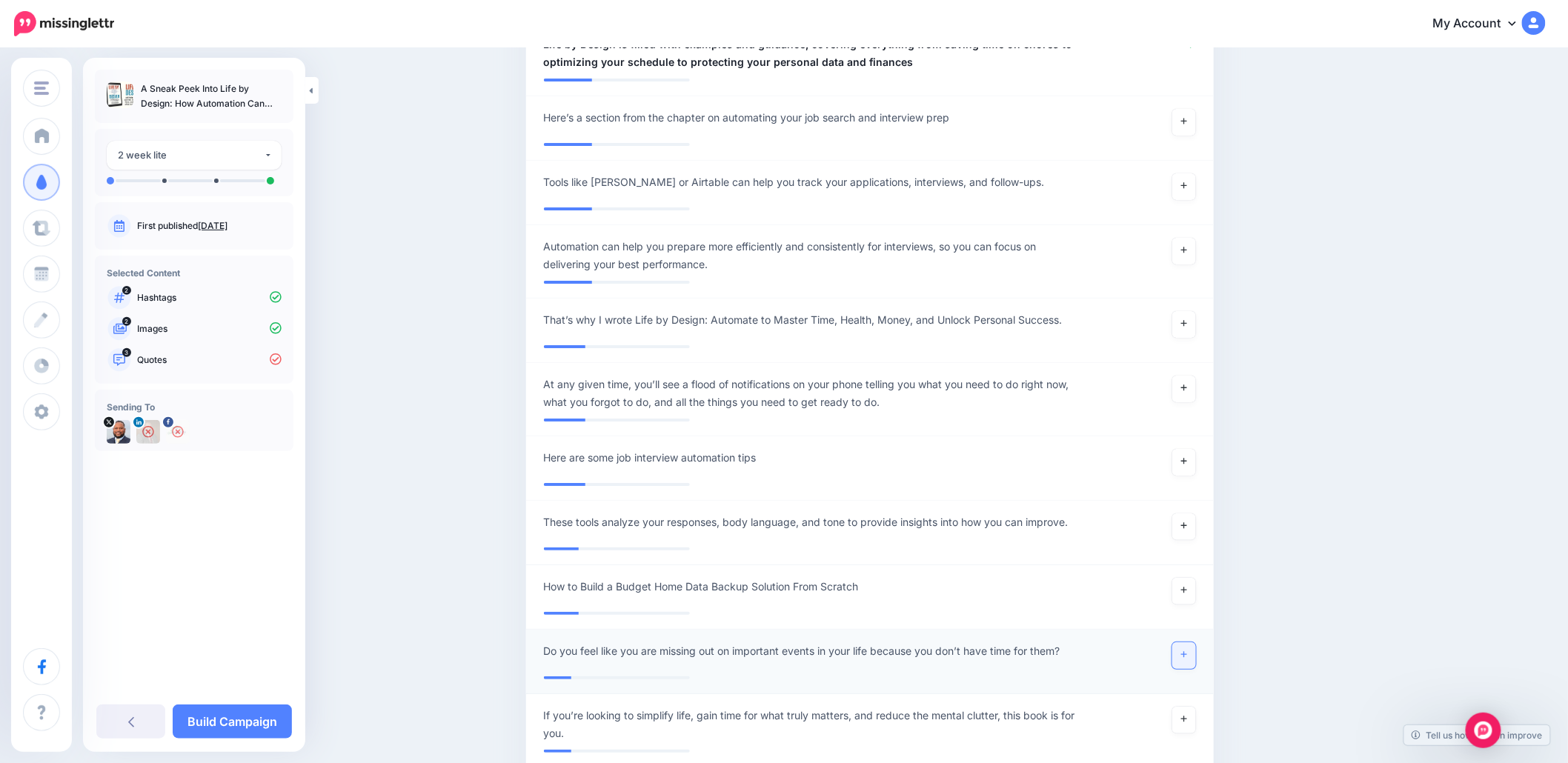
click at [1186, 653] on link at bounding box center [1184, 655] width 24 height 26
click at [1094, 652] on div "**********" at bounding box center [813, 659] width 562 height 35
click at [1080, 648] on div "**********" at bounding box center [813, 659] width 562 height 35
click at [1076, 648] on span "Do you feel like you are missing out on important events in your life because y…" at bounding box center [814, 659] width 540 height 35
click at [1084, 645] on textarea "**********" at bounding box center [814, 656] width 540 height 29
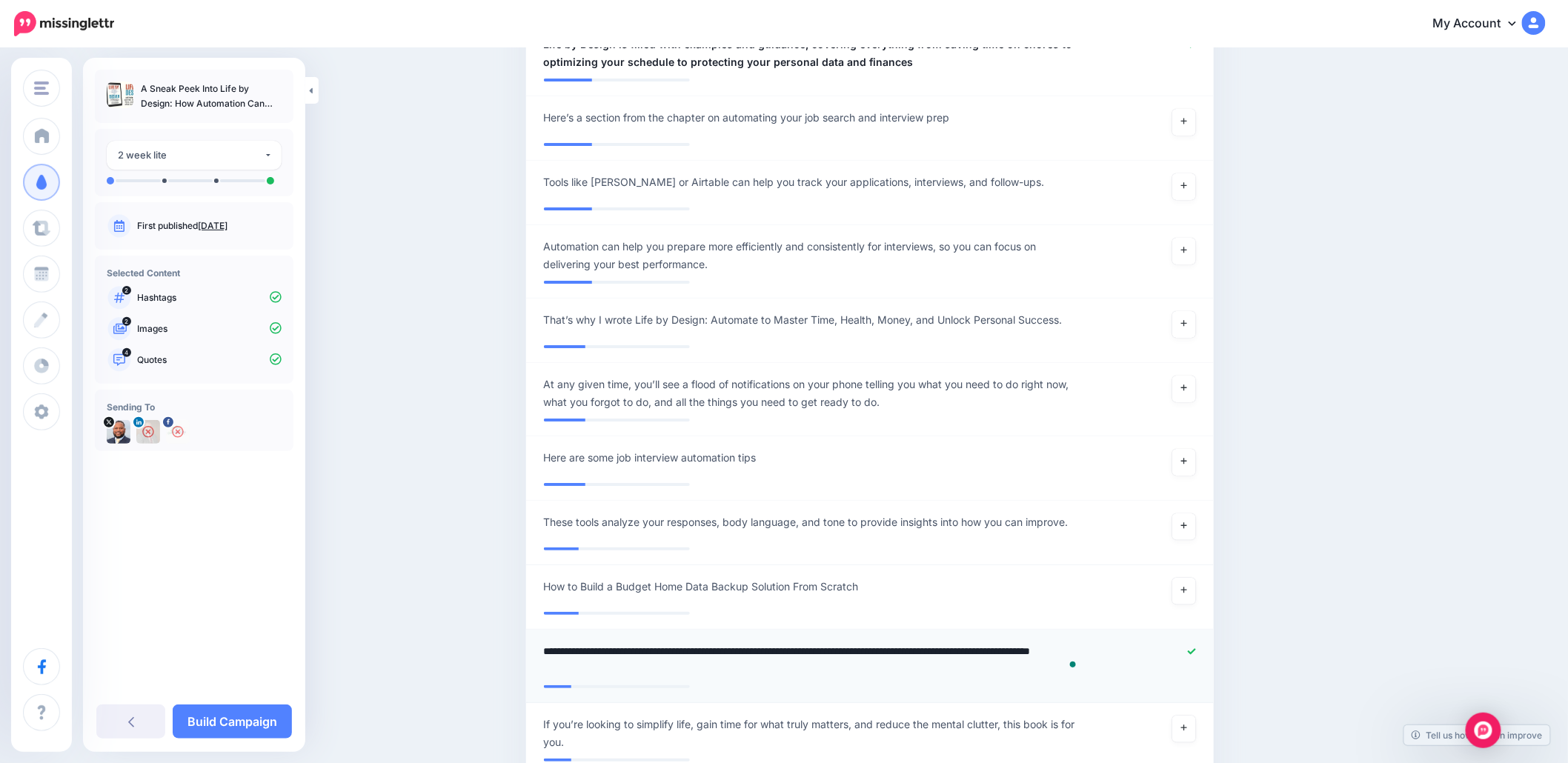
type textarea "**********"
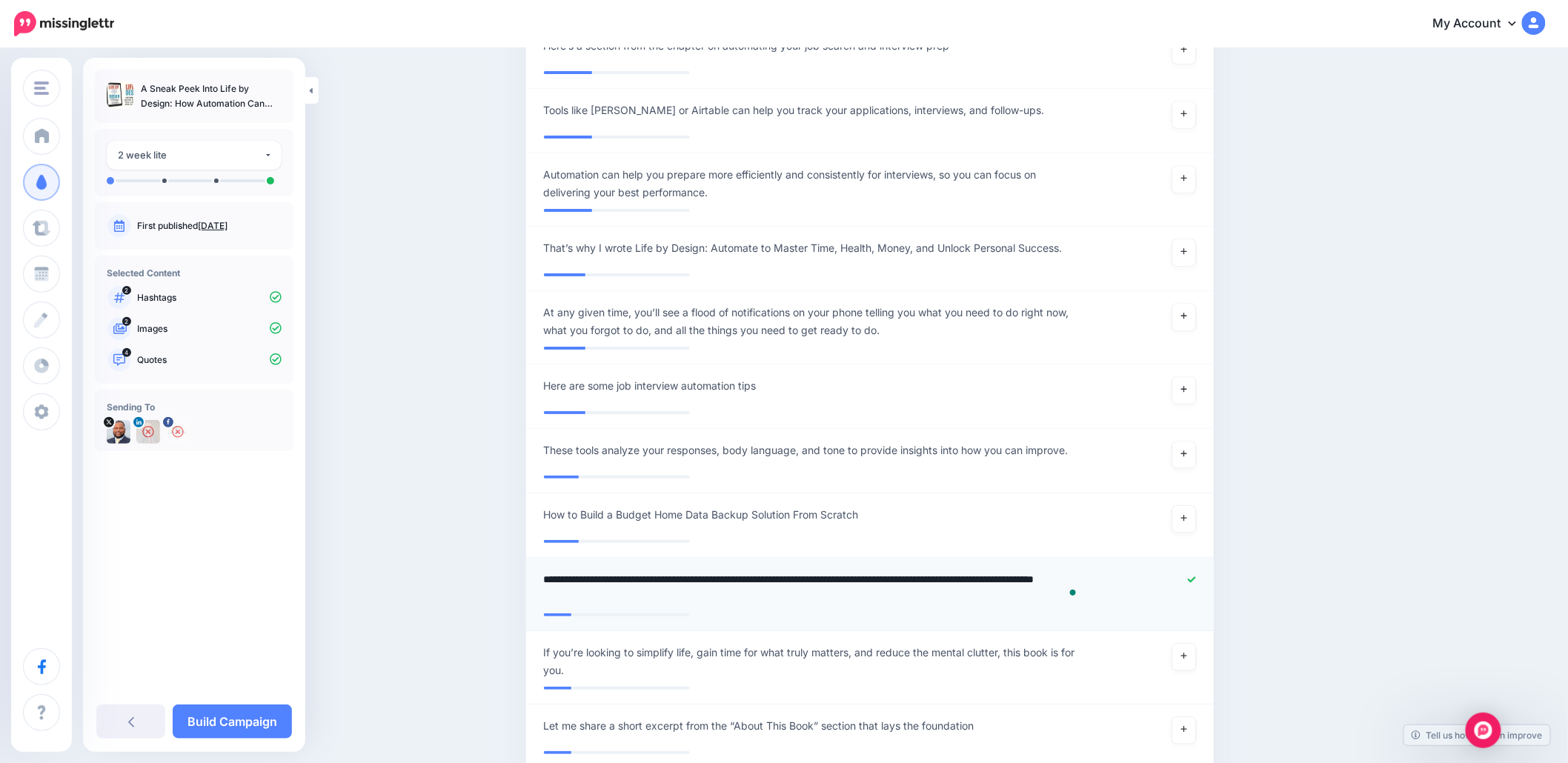
scroll to position [2210, 0]
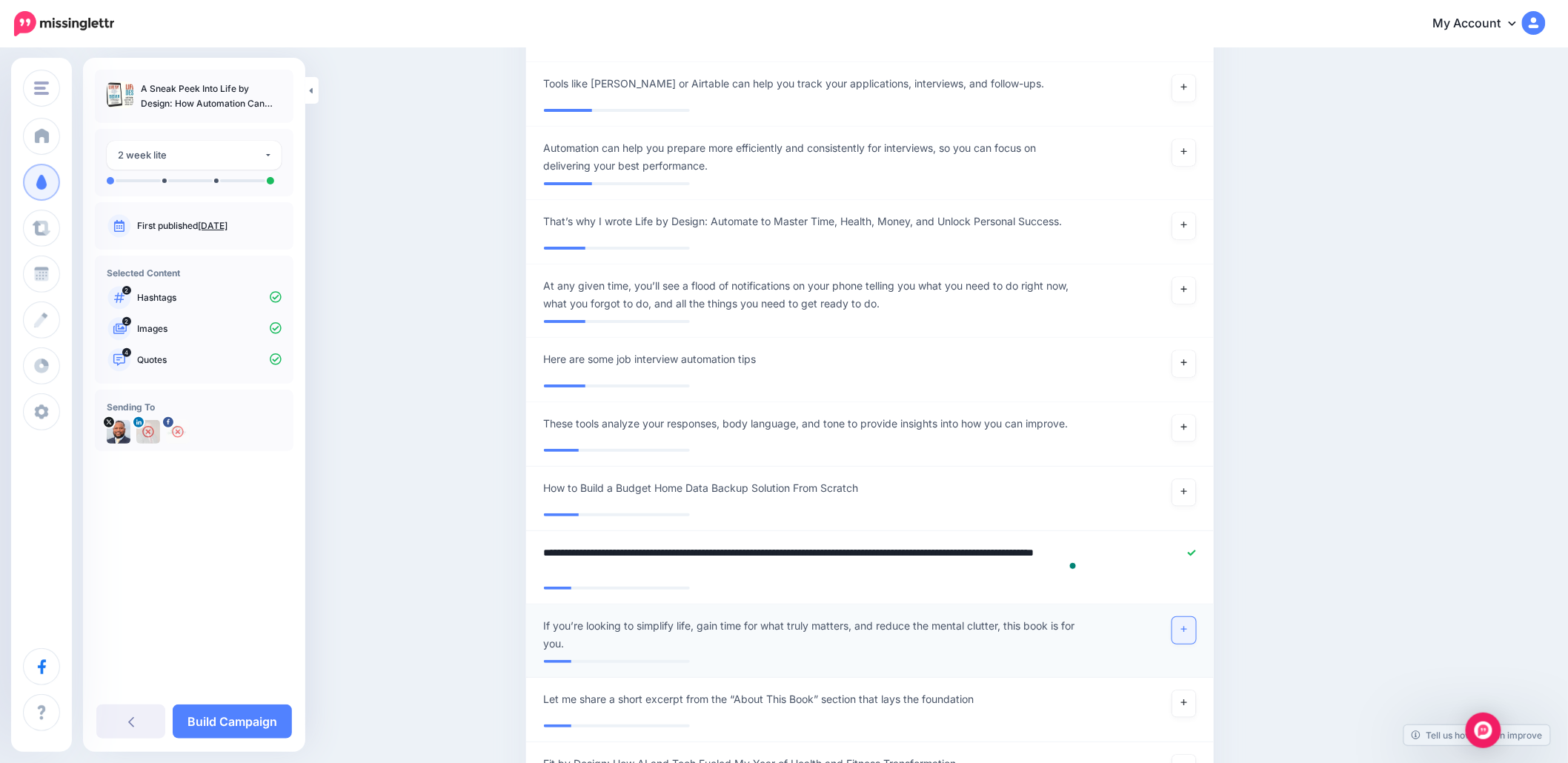
click at [1186, 633] on link at bounding box center [1184, 630] width 24 height 26
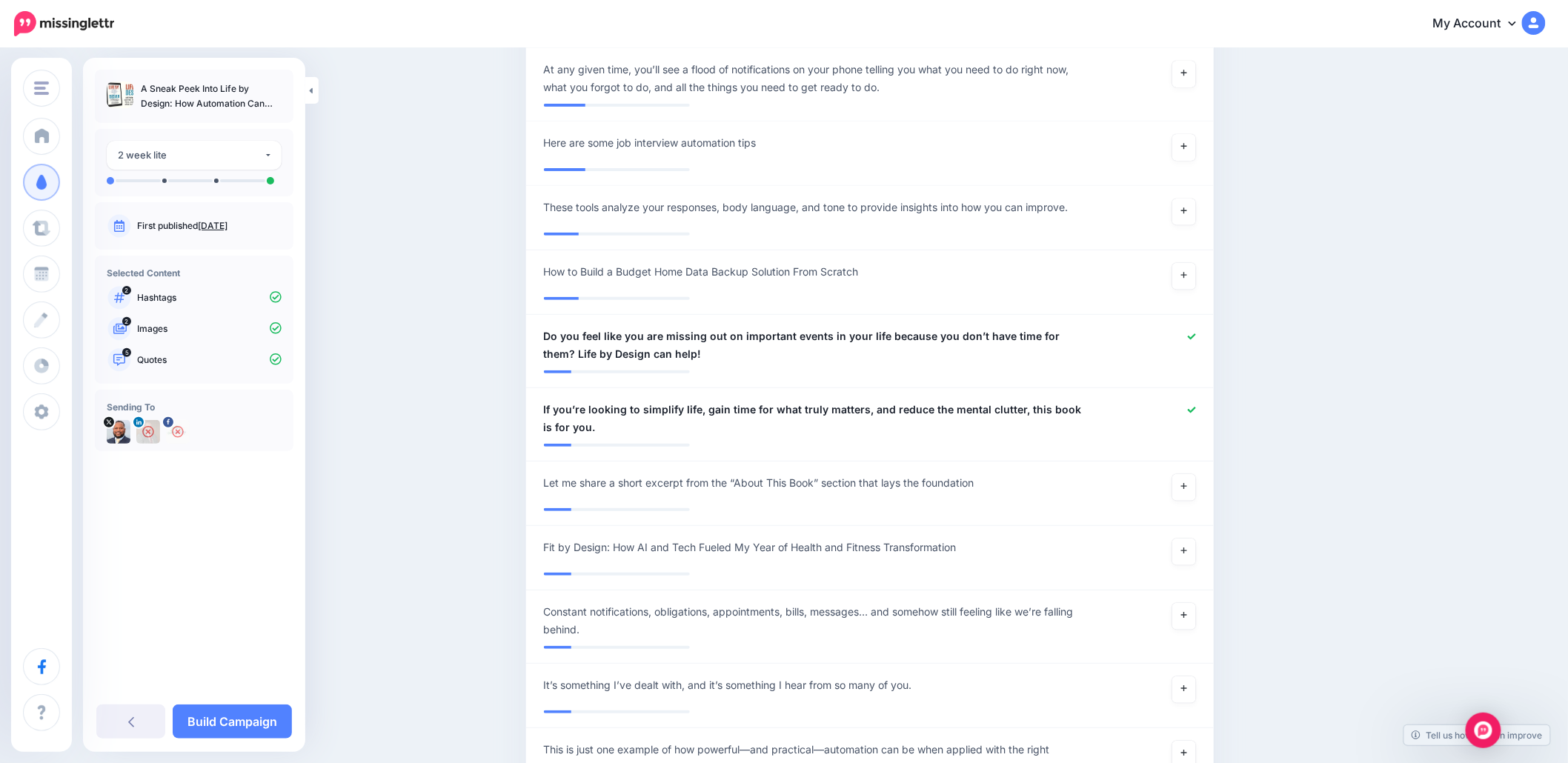
scroll to position [2506, 0]
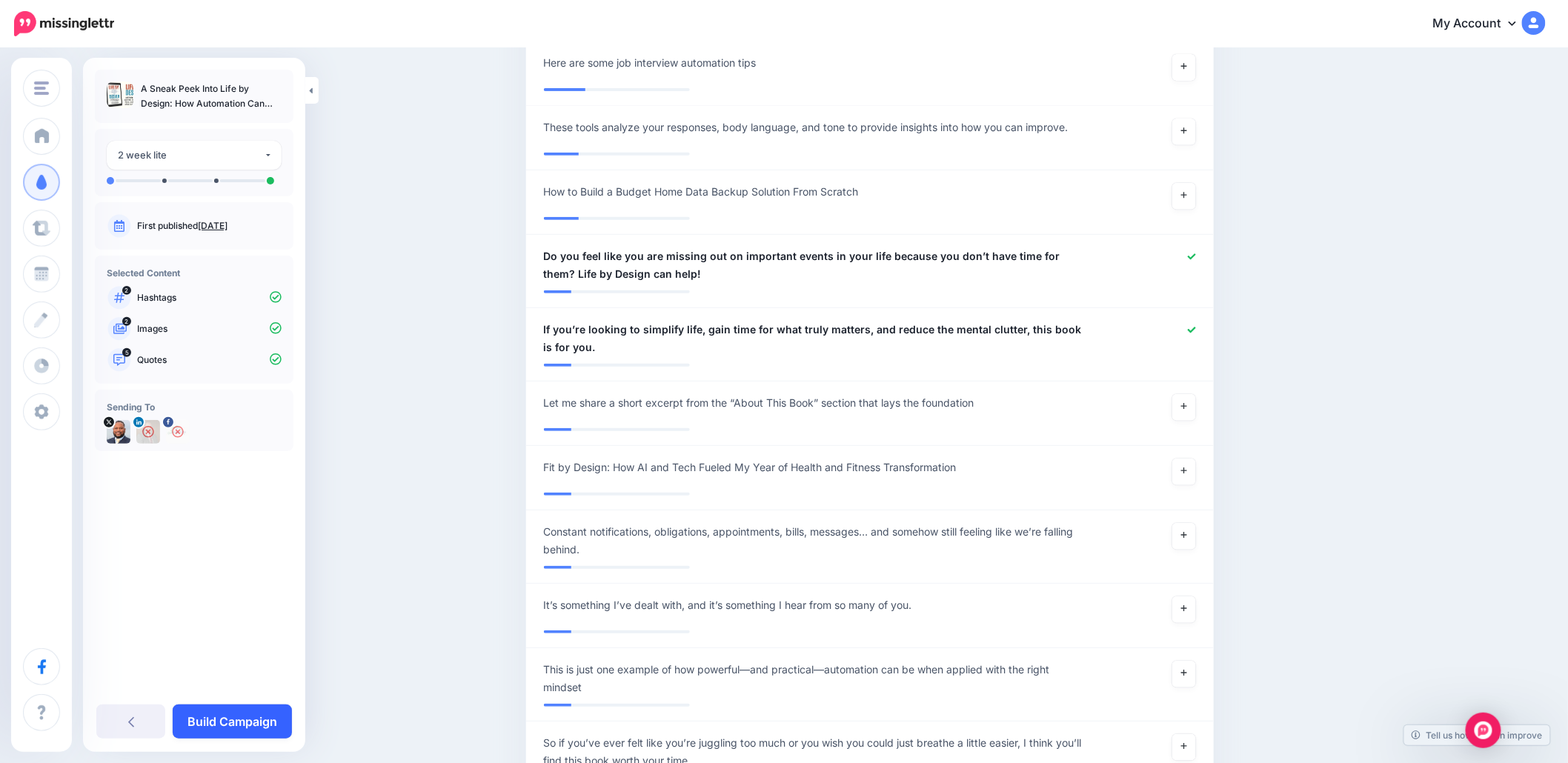
click at [256, 721] on link "Build Campaign" at bounding box center [232, 721] width 119 height 34
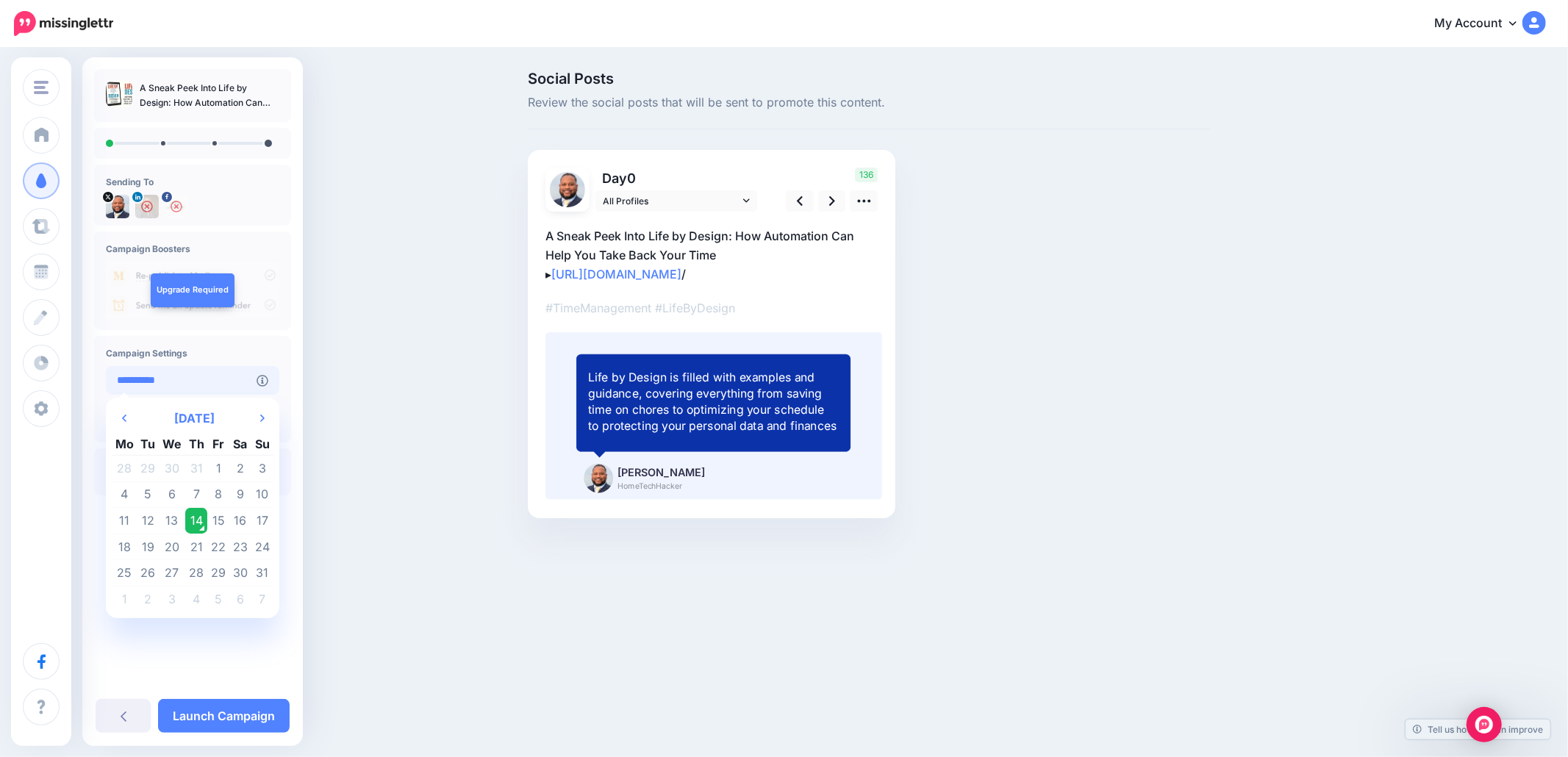
click at [254, 381] on input "**********" at bounding box center [181, 380] width 151 height 29
click at [215, 525] on td "15" at bounding box center [218, 521] width 22 height 26
type input "**********"
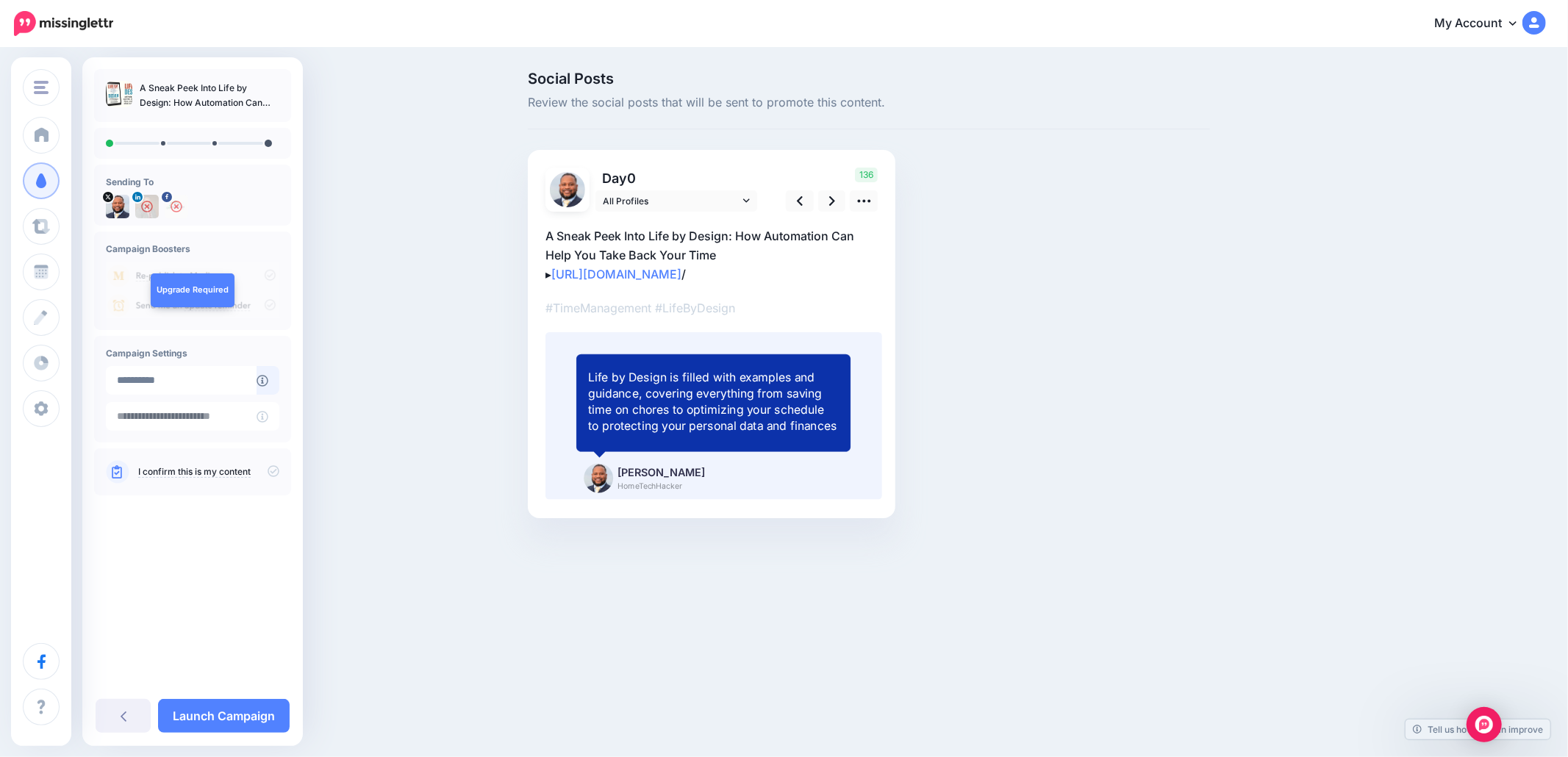
click at [272, 476] on icon at bounding box center [274, 471] width 11 height 11
click at [826, 198] on link at bounding box center [832, 201] width 28 height 21
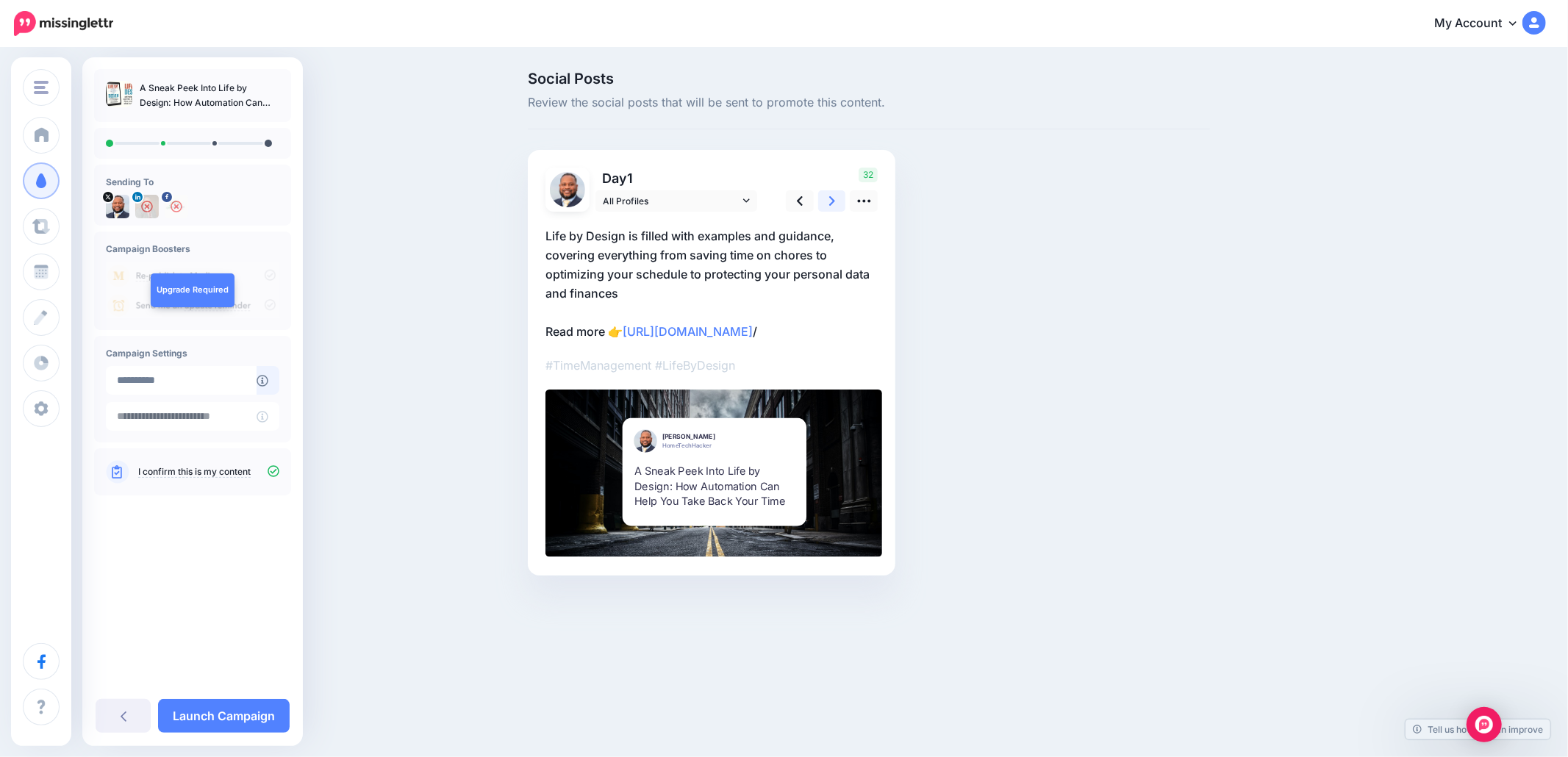
click at [826, 198] on link at bounding box center [832, 201] width 28 height 21
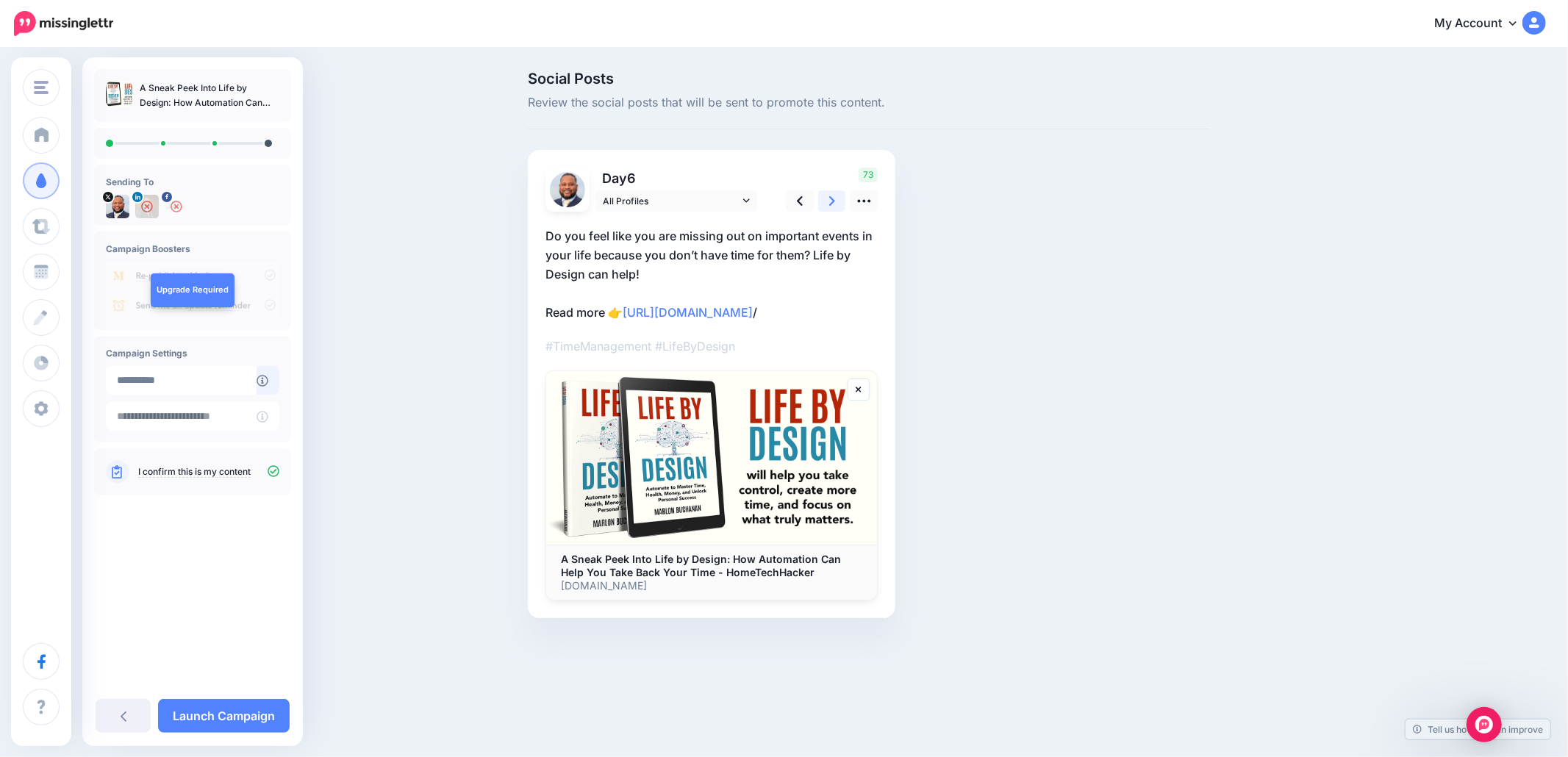
click at [826, 198] on link at bounding box center [832, 201] width 28 height 21
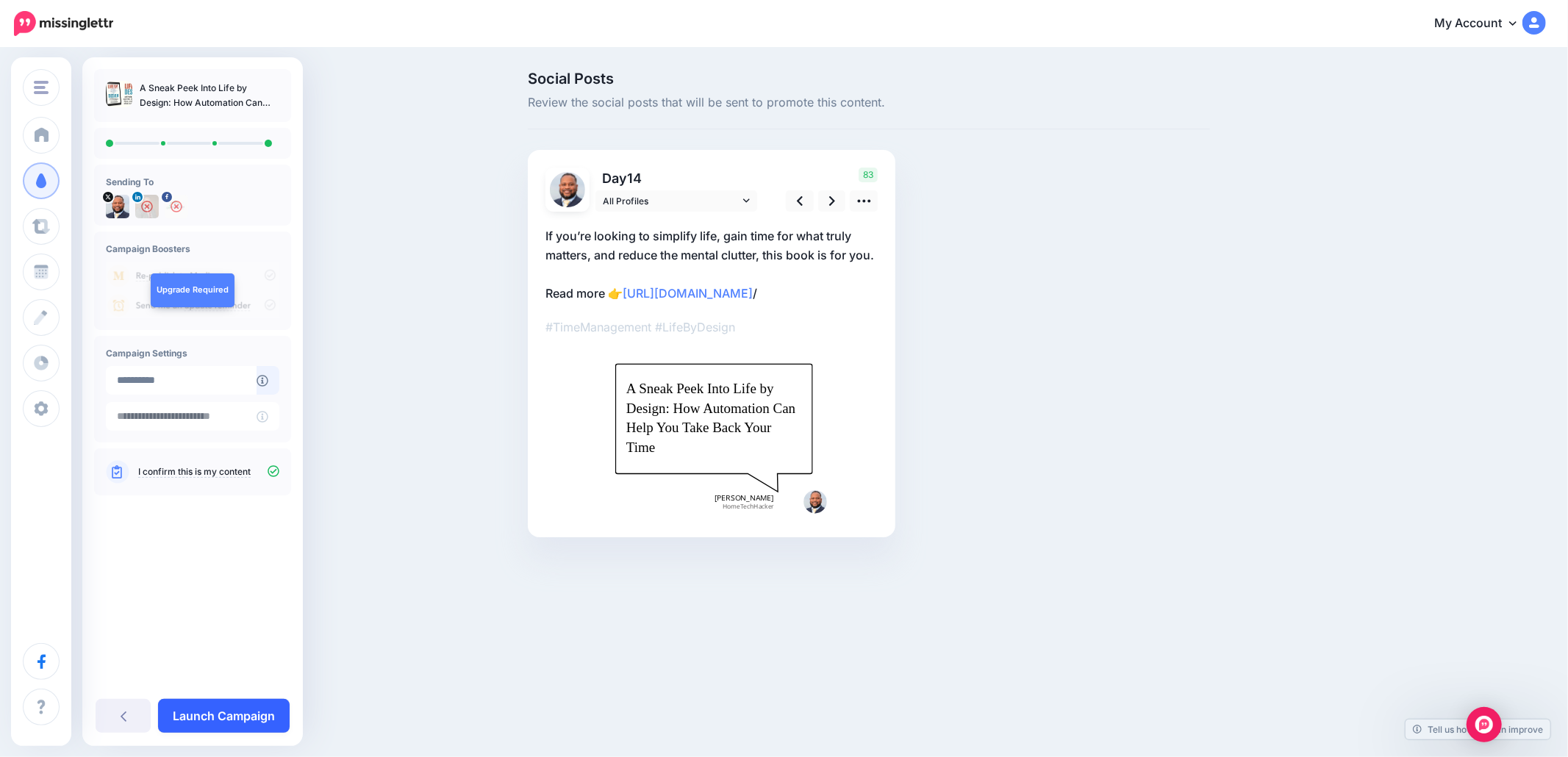
click at [263, 716] on link "Launch Campaign" at bounding box center [224, 715] width 131 height 33
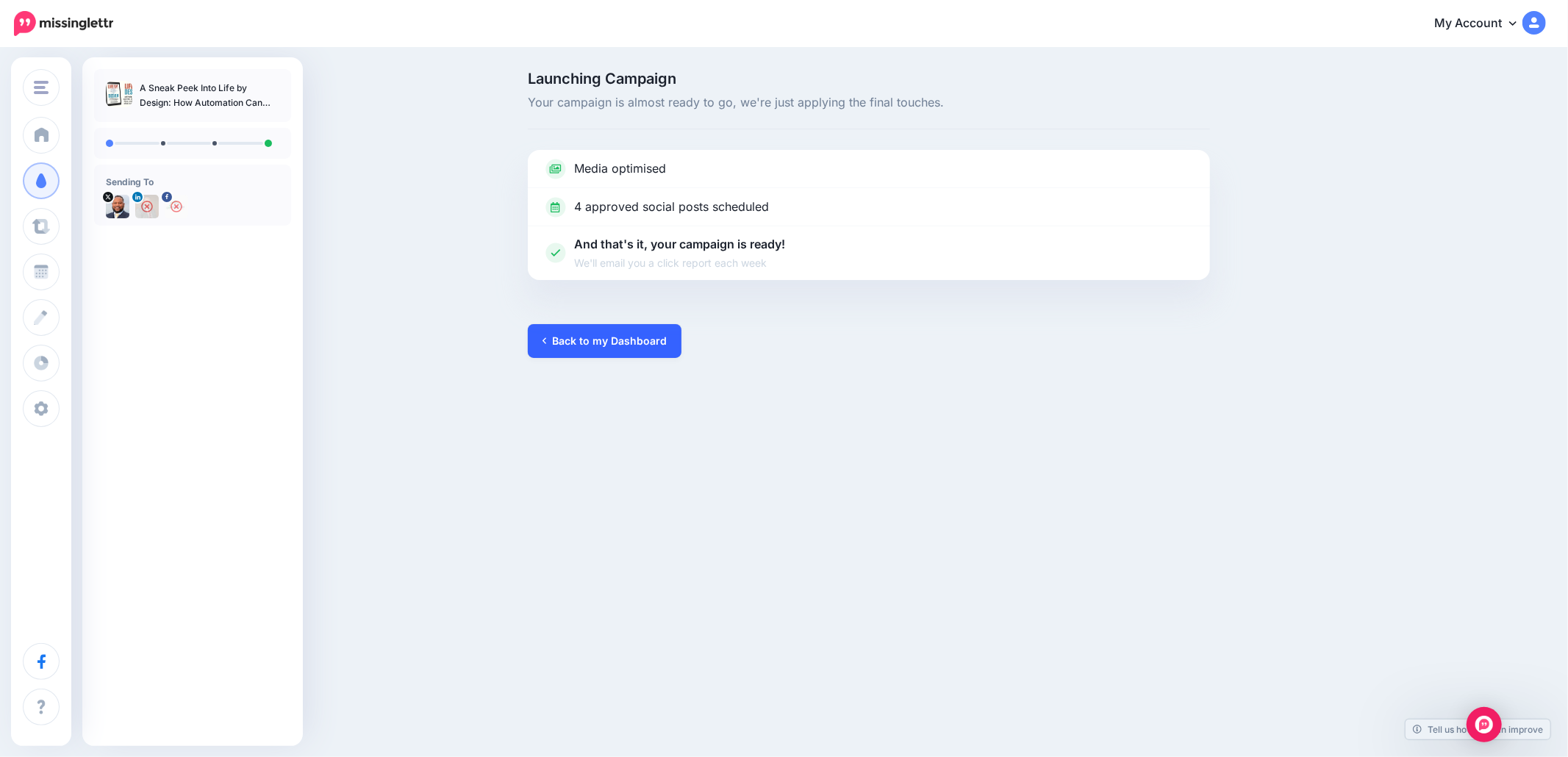
click at [647, 349] on link "Back to my Dashboard" at bounding box center [604, 341] width 154 height 33
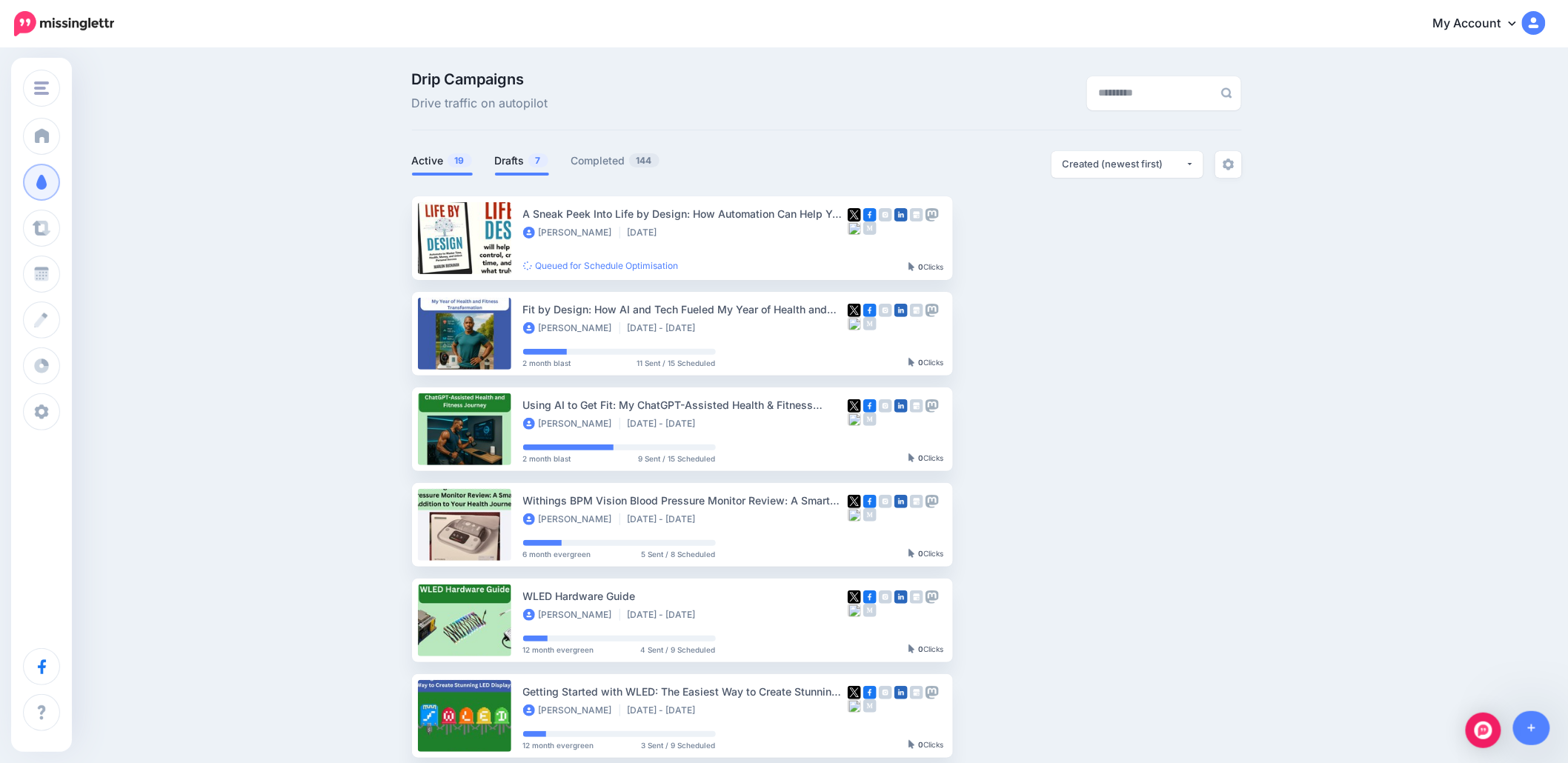
click at [523, 161] on link "Drafts 7" at bounding box center [522, 161] width 54 height 18
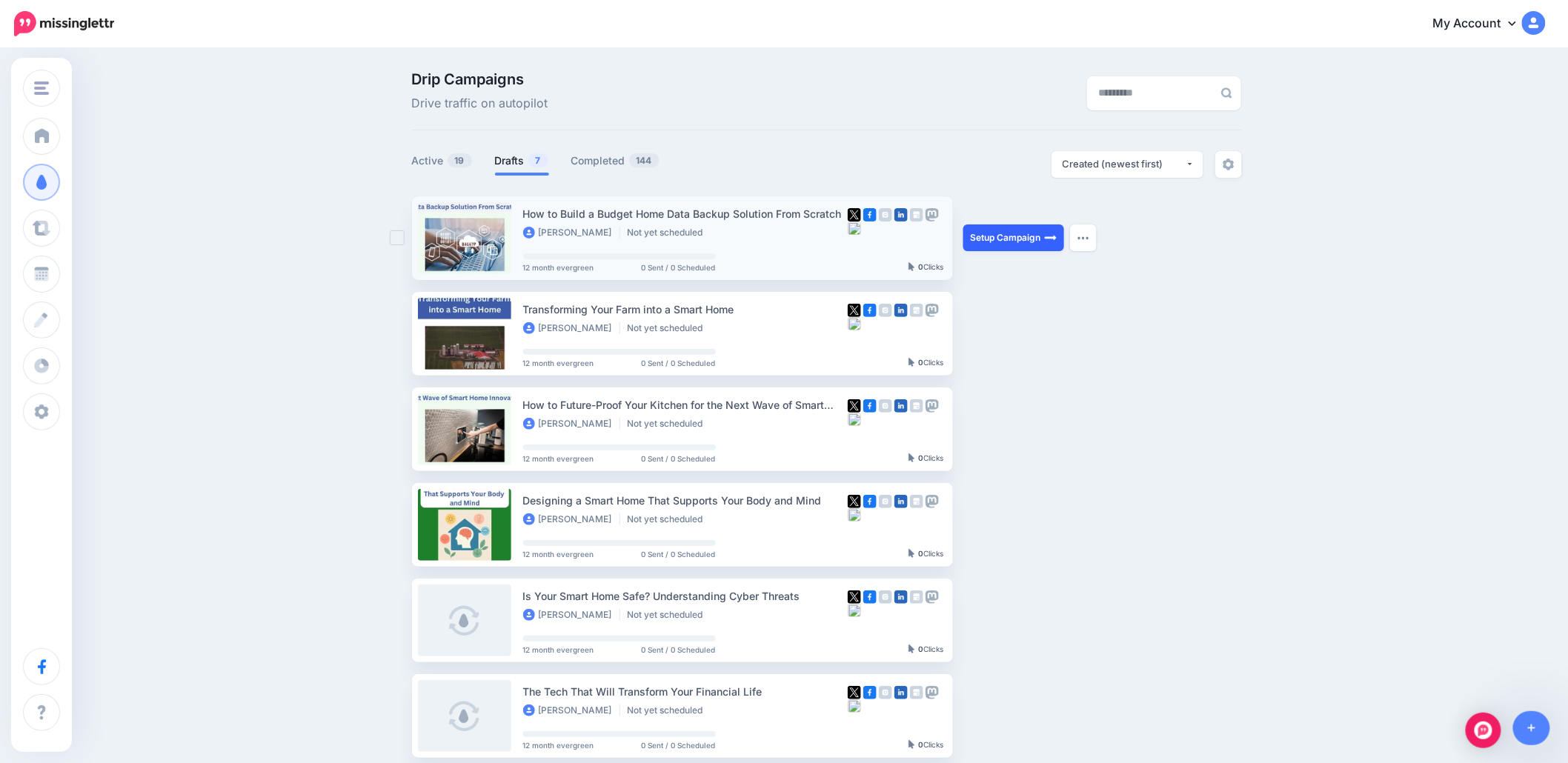
click at [1035, 234] on link "Setup Campaign" at bounding box center [1013, 238] width 100 height 26
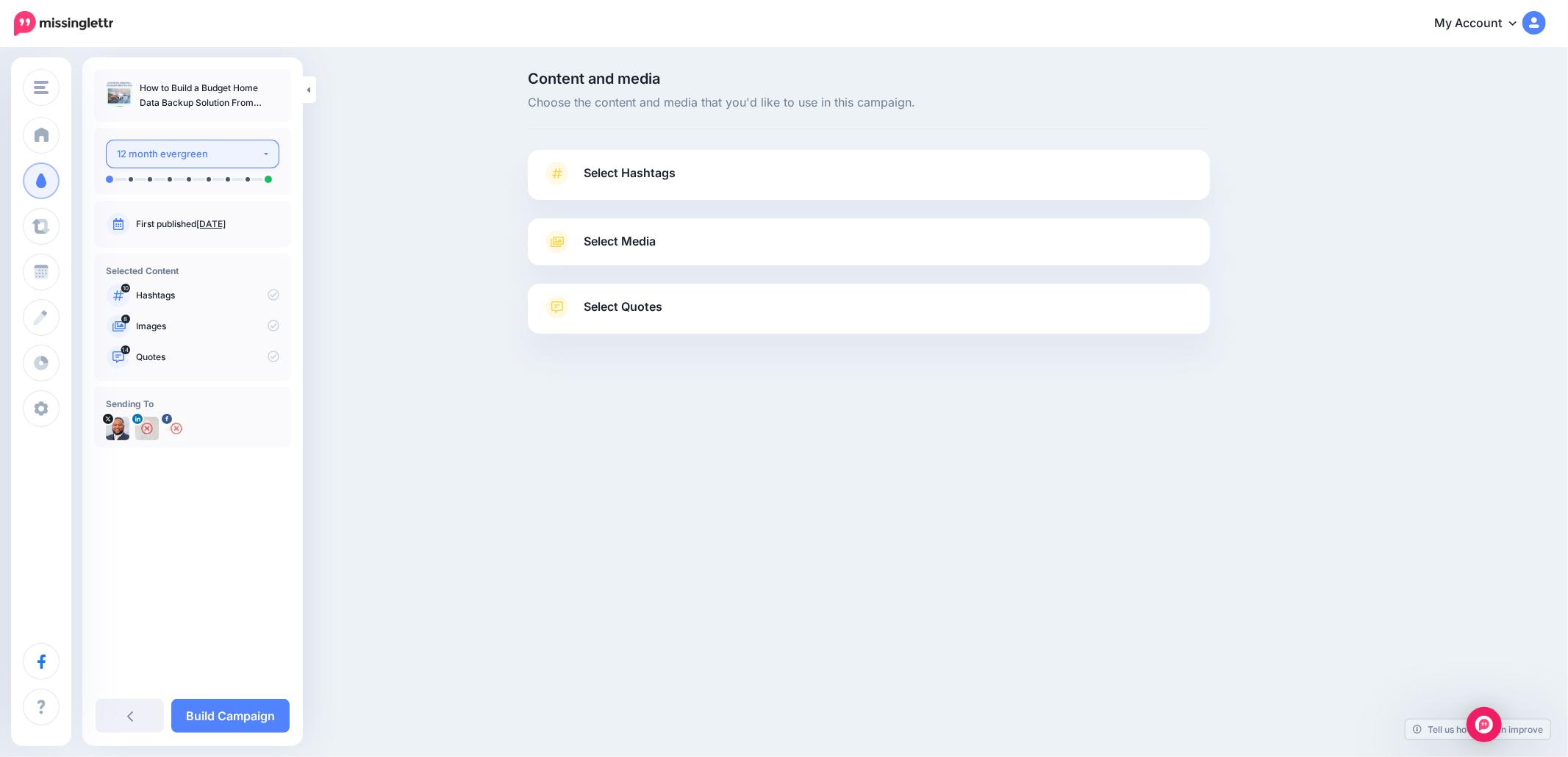
click at [224, 160] on div "12 month evergreen" at bounding box center [189, 154] width 145 height 17
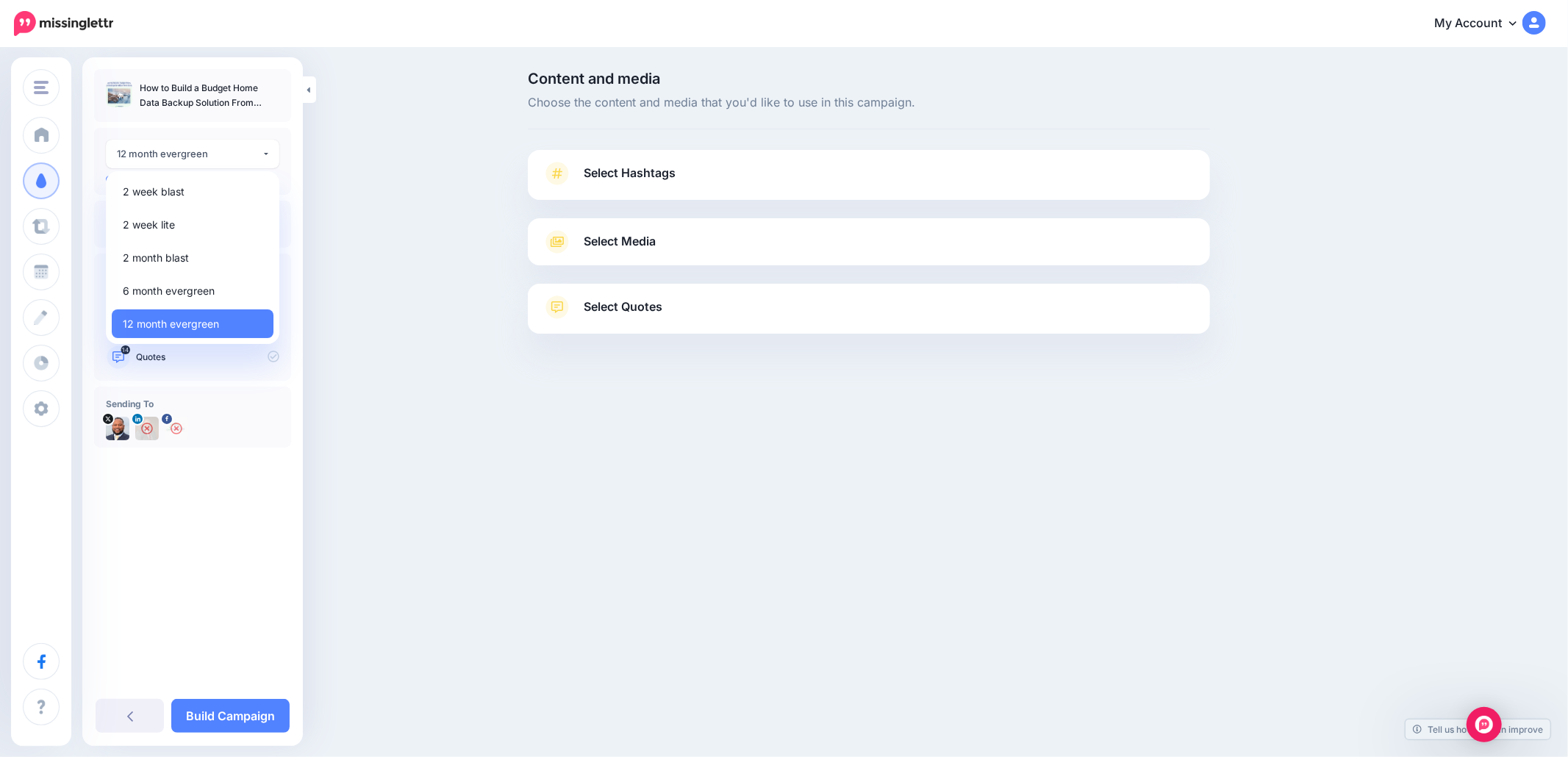
click at [379, 279] on div "Content and media Choose the content and media that you'd like to use in this c…" at bounding box center [784, 238] width 1568 height 380
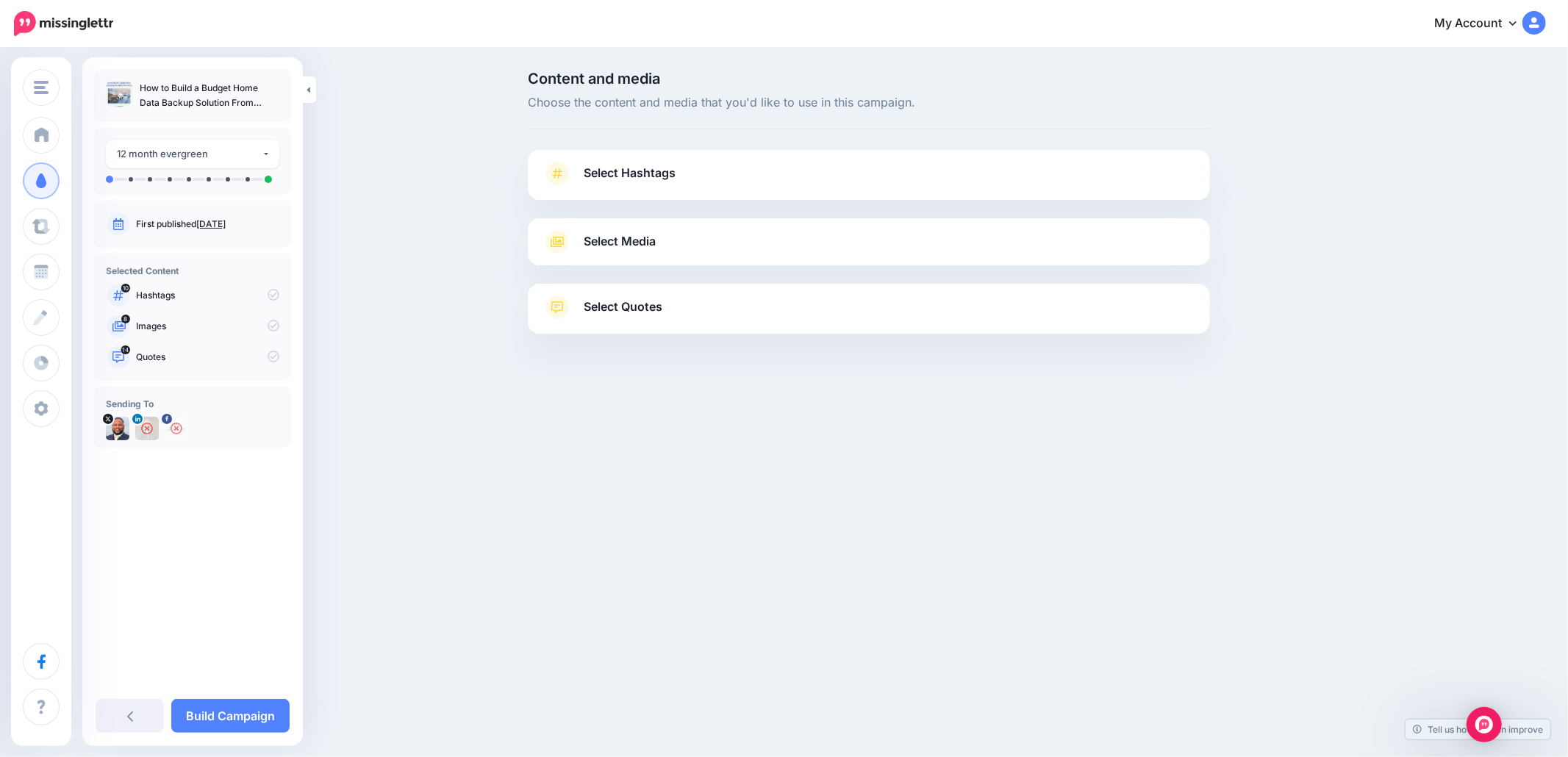
click at [713, 179] on link "Select Hashtags" at bounding box center [868, 180] width 653 height 38
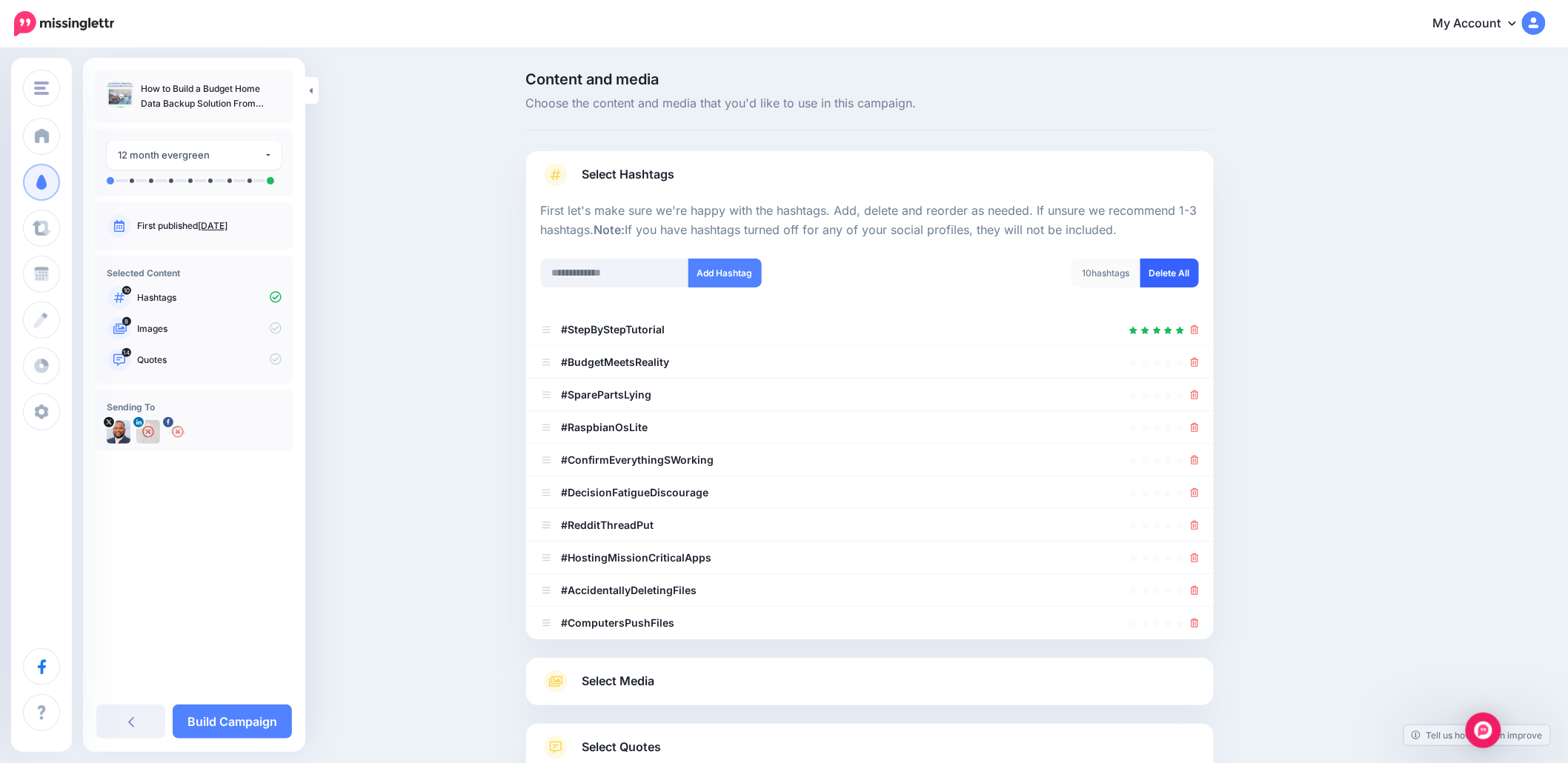
click at [1159, 267] on link "Delete All" at bounding box center [1169, 272] width 58 height 29
click at [662, 267] on input "text" at bounding box center [615, 272] width 148 height 29
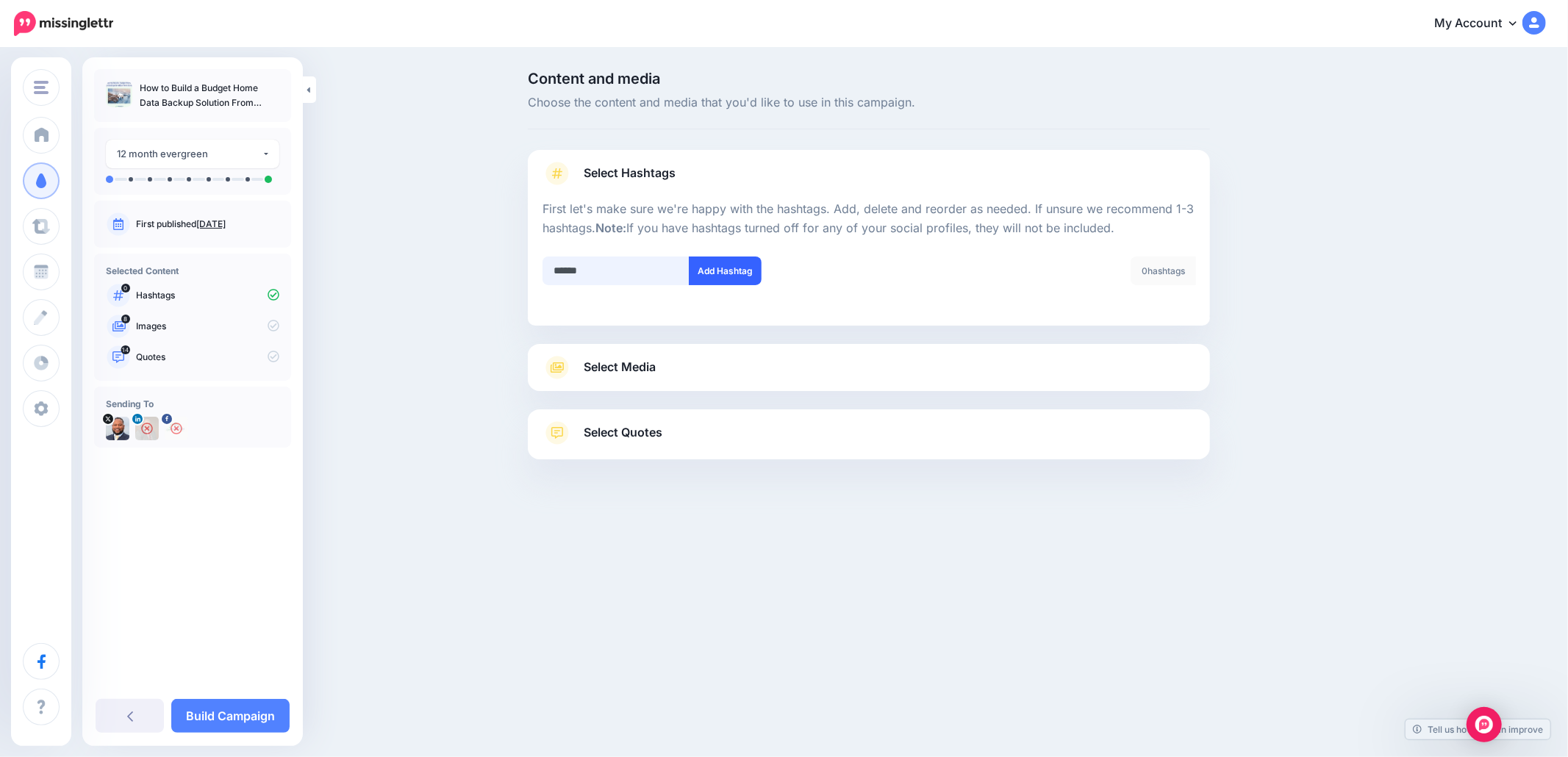
type input "******"
click at [739, 267] on button "Add Hashtag" at bounding box center [724, 270] width 73 height 29
click at [621, 269] on input "text" at bounding box center [616, 270] width 147 height 29
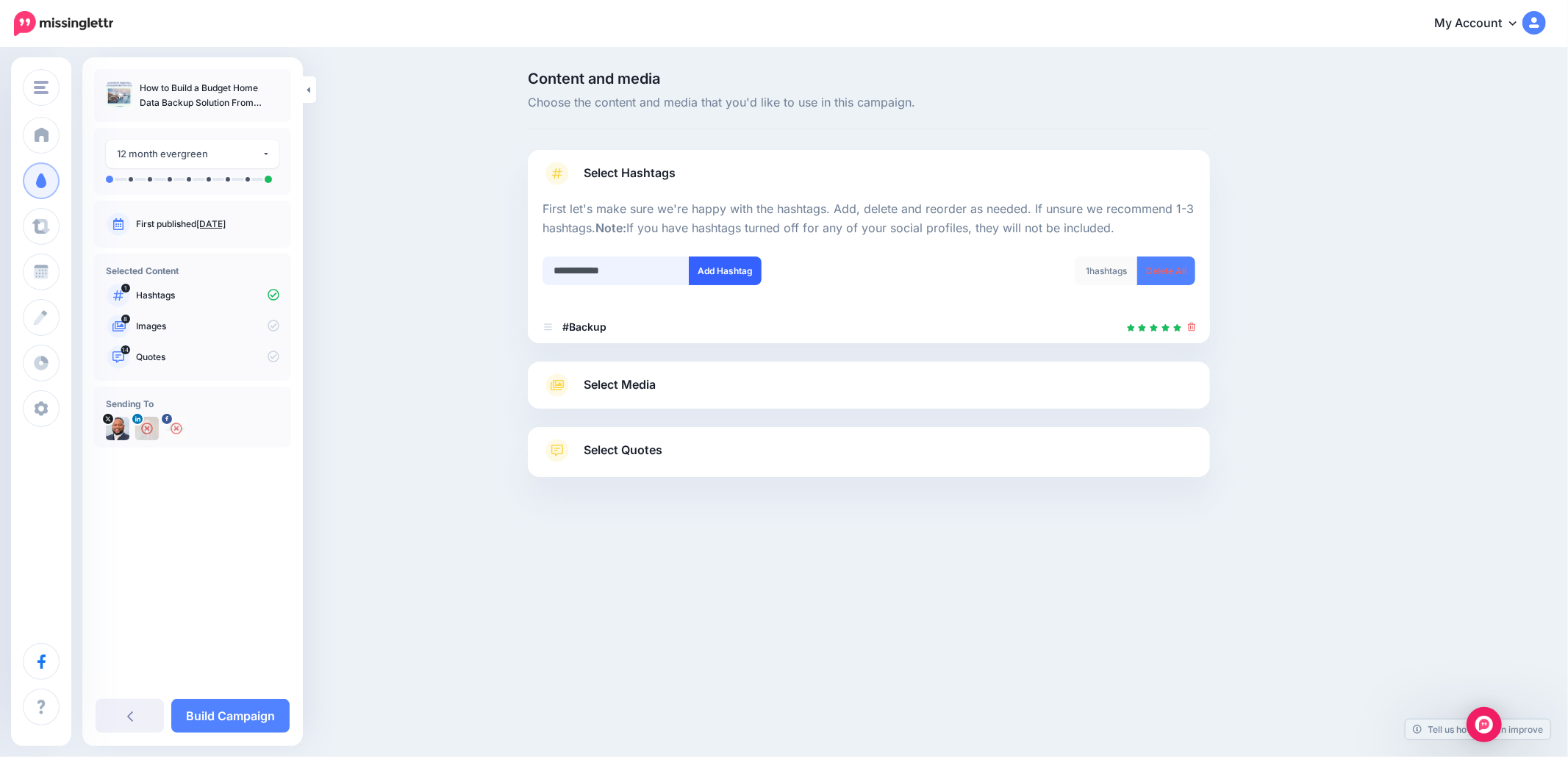
type input "**********"
drag, startPoint x: 695, startPoint y: 262, endPoint x: 706, endPoint y: 260, distance: 11.2
click at [696, 262] on button "Add Hashtag" at bounding box center [724, 270] width 73 height 29
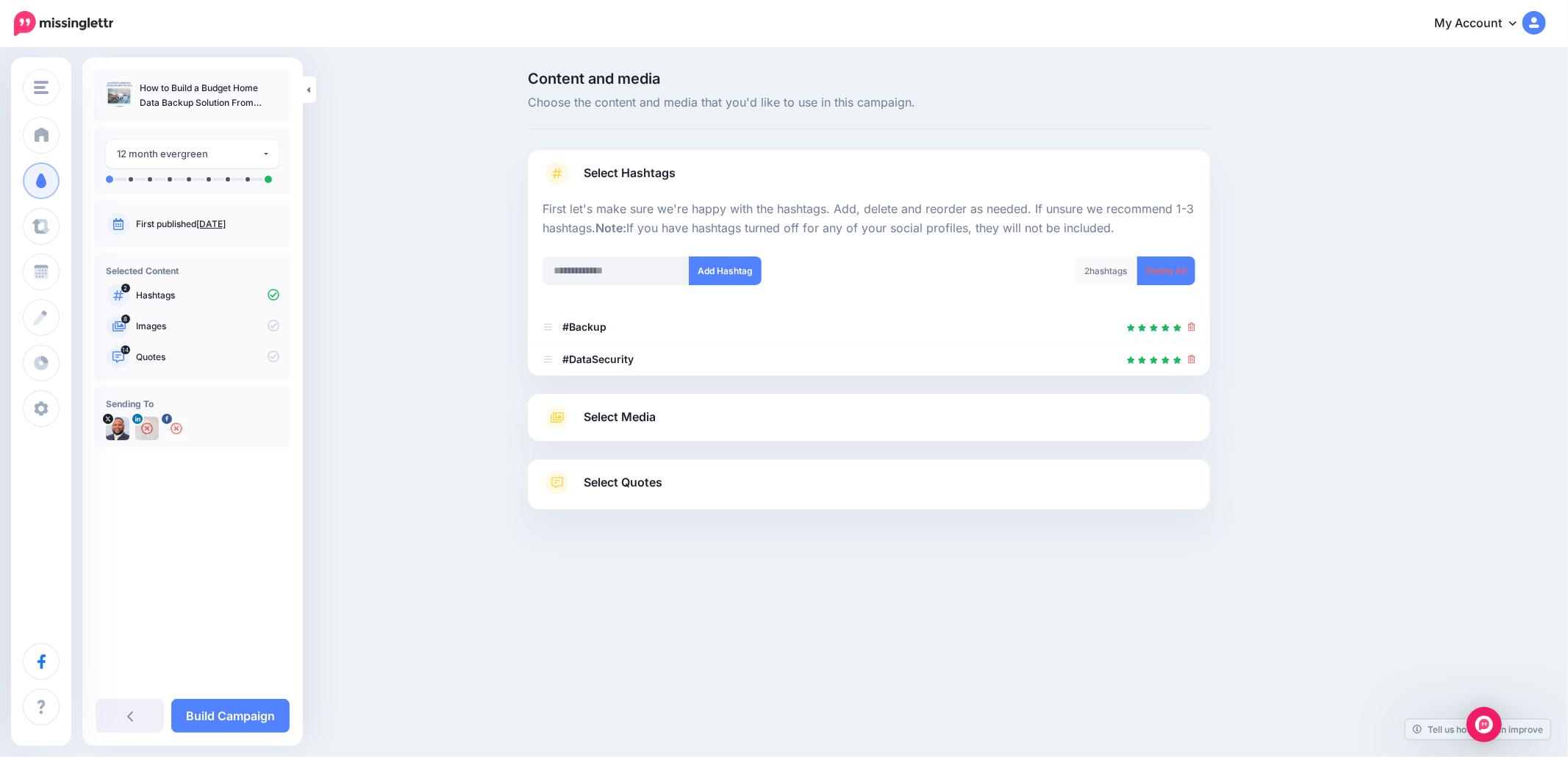
click at [654, 420] on span "Select Media" at bounding box center [620, 417] width 72 height 20
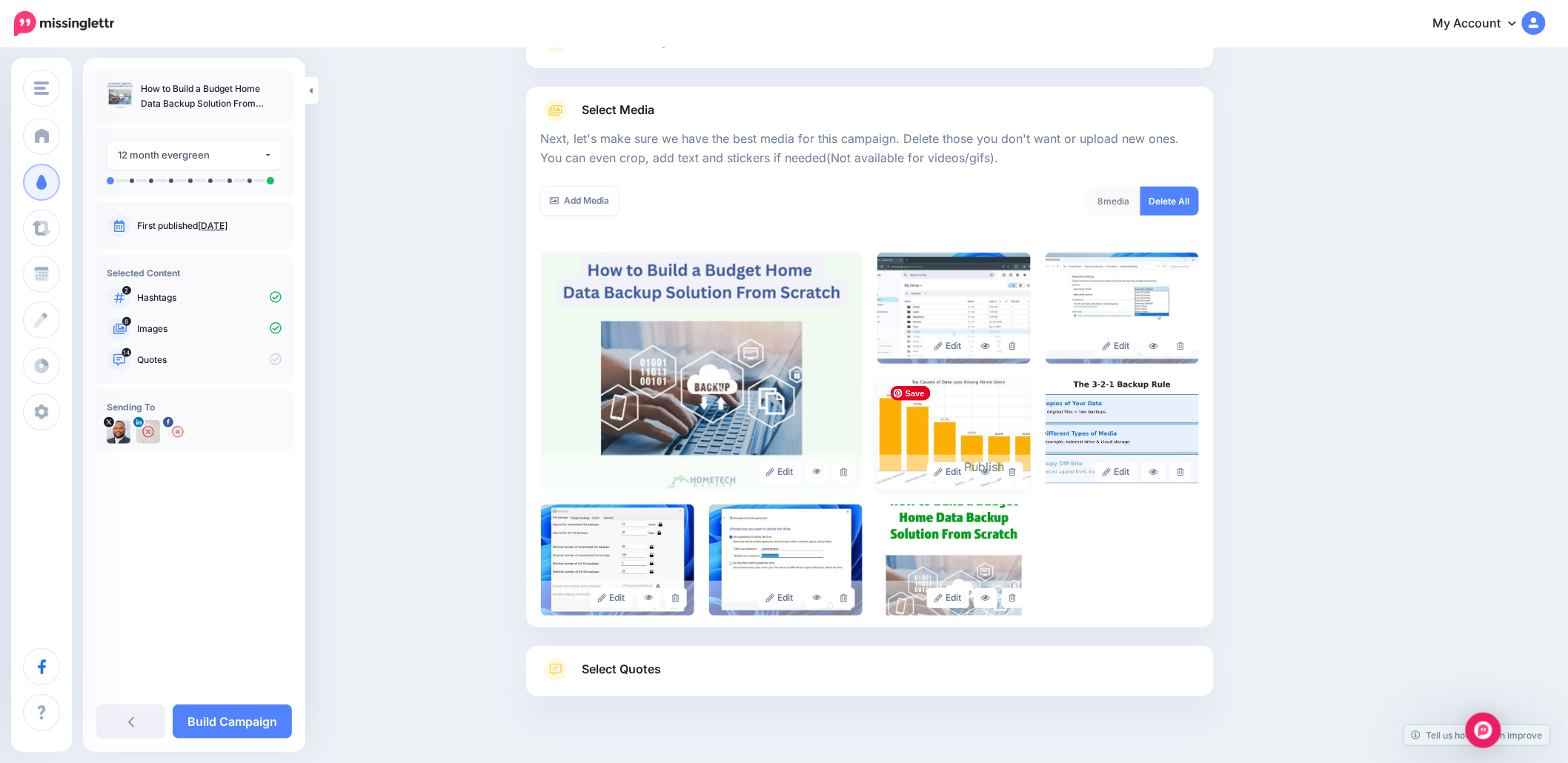
scroll to position [163, 0]
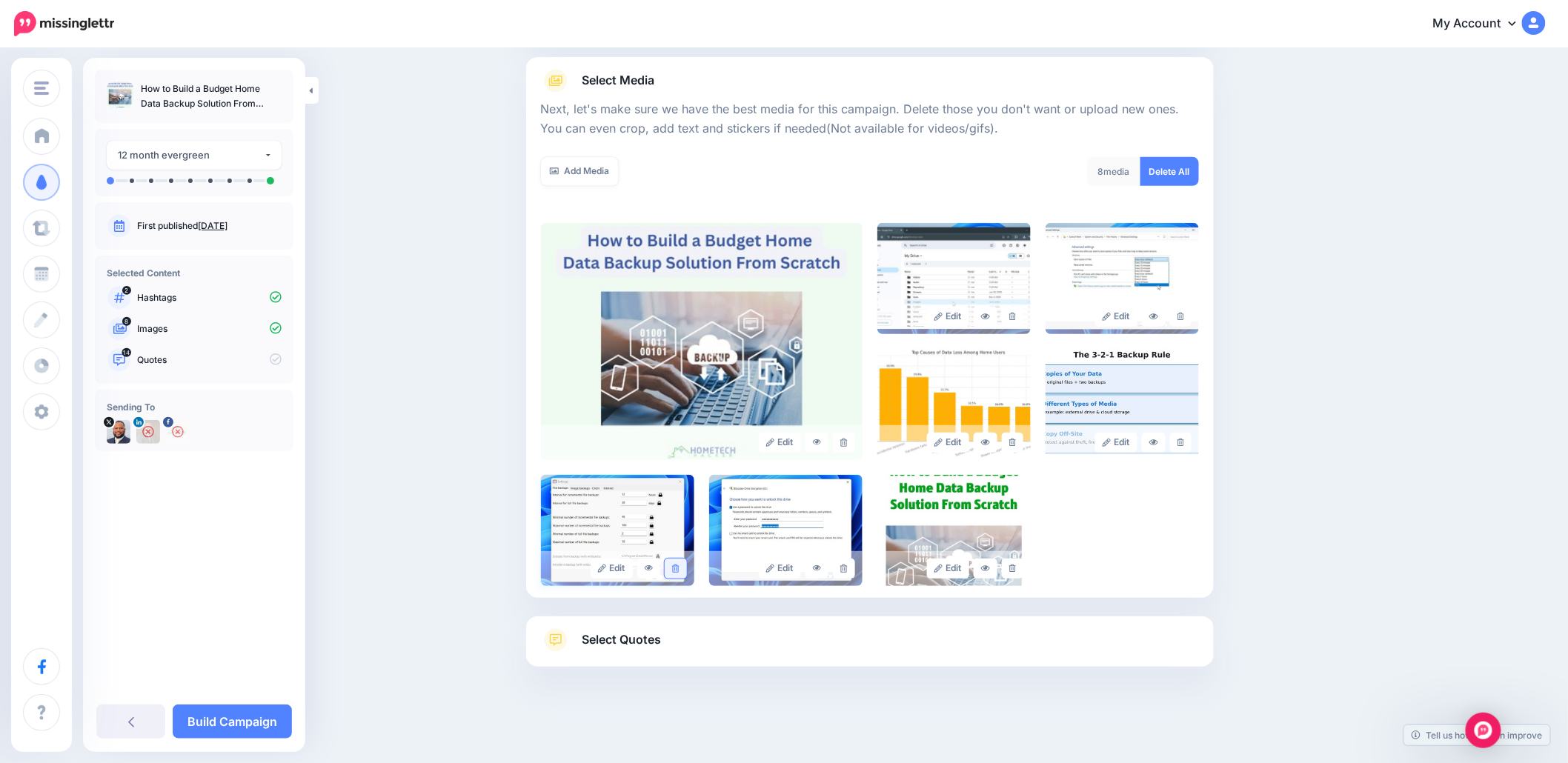
click at [678, 568] on icon at bounding box center [675, 569] width 7 height 8
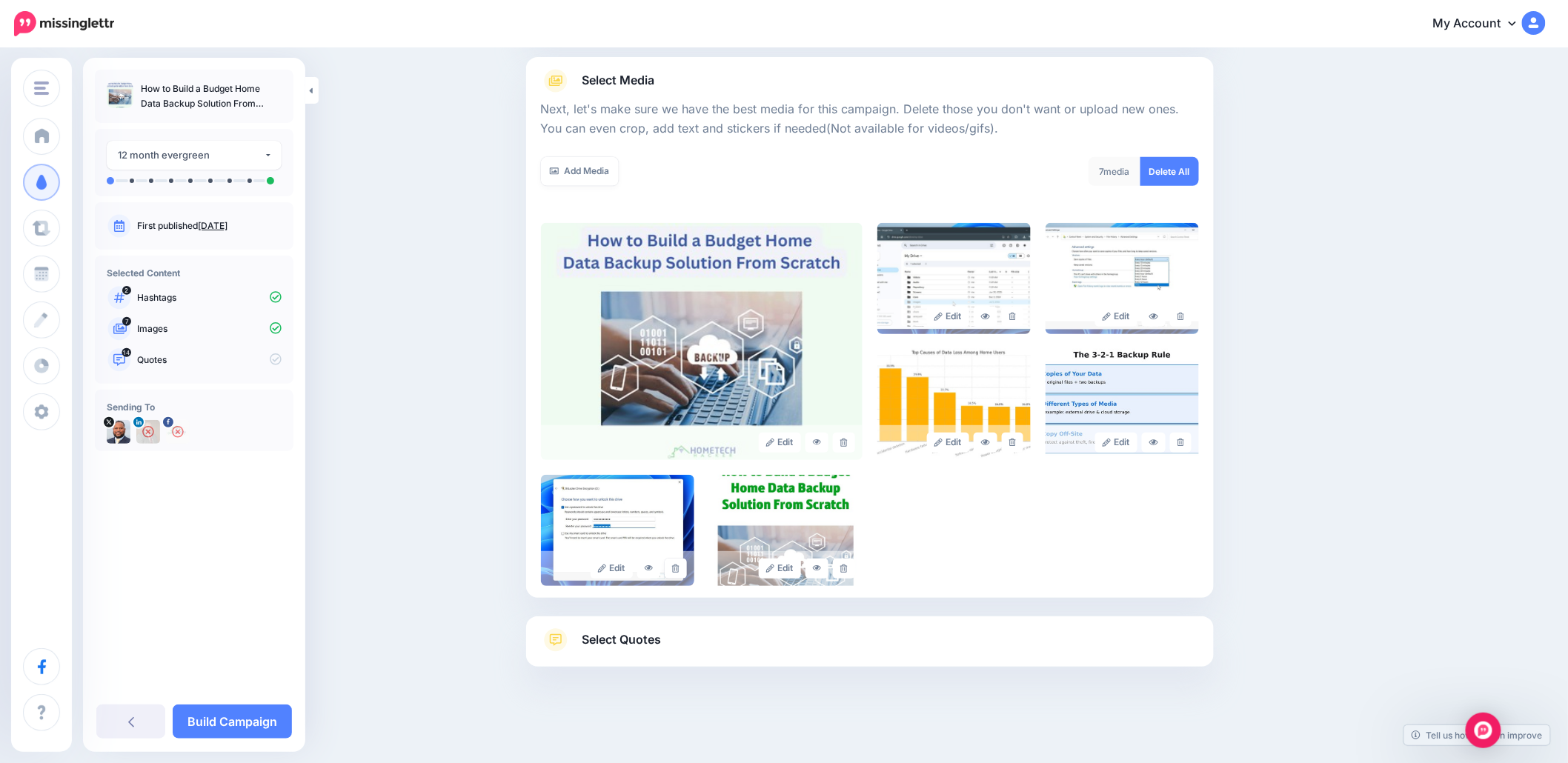
click at [678, 568] on icon at bounding box center [675, 569] width 7 height 8
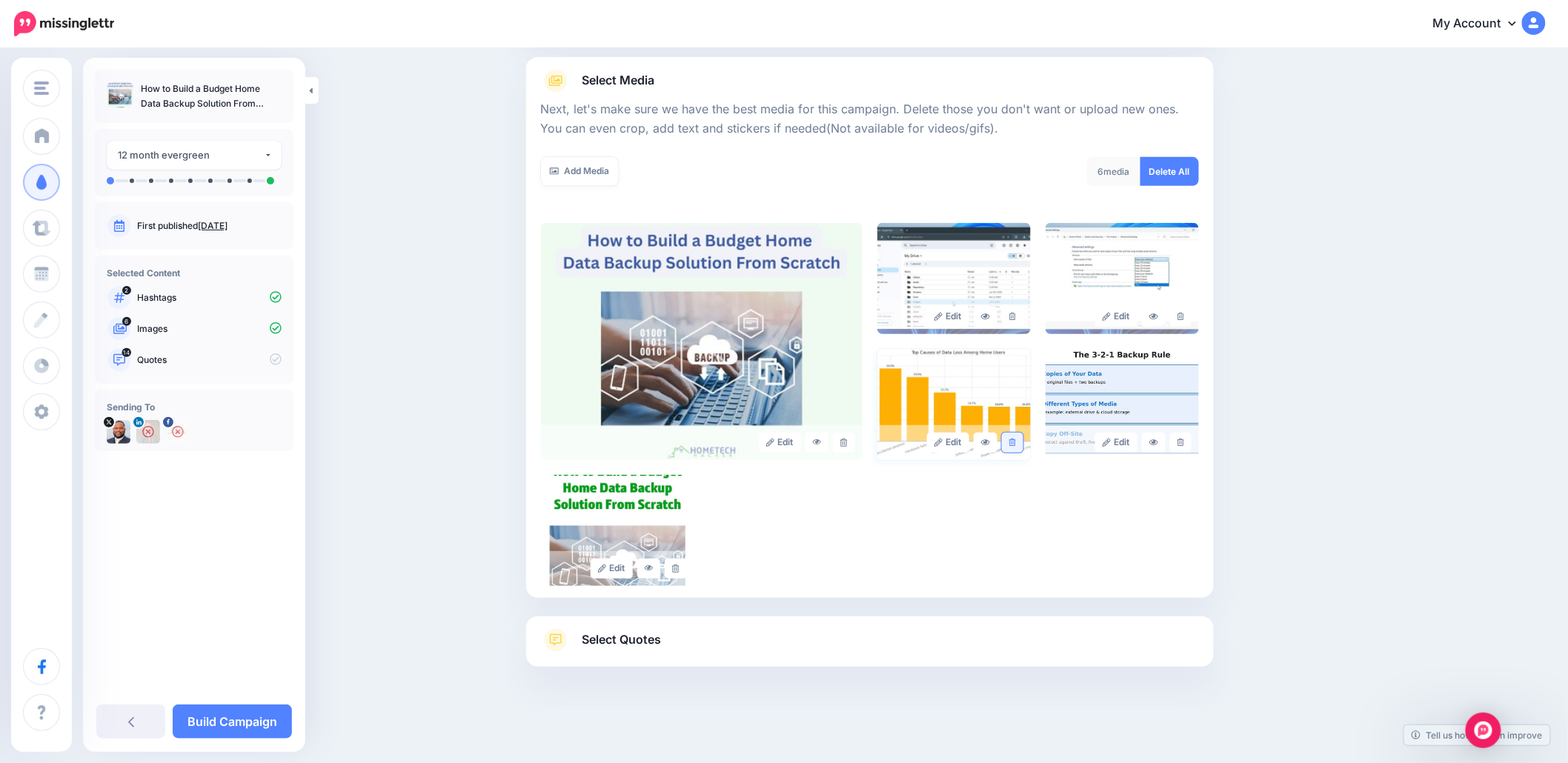
click at [1017, 449] on link at bounding box center [1012, 443] width 21 height 20
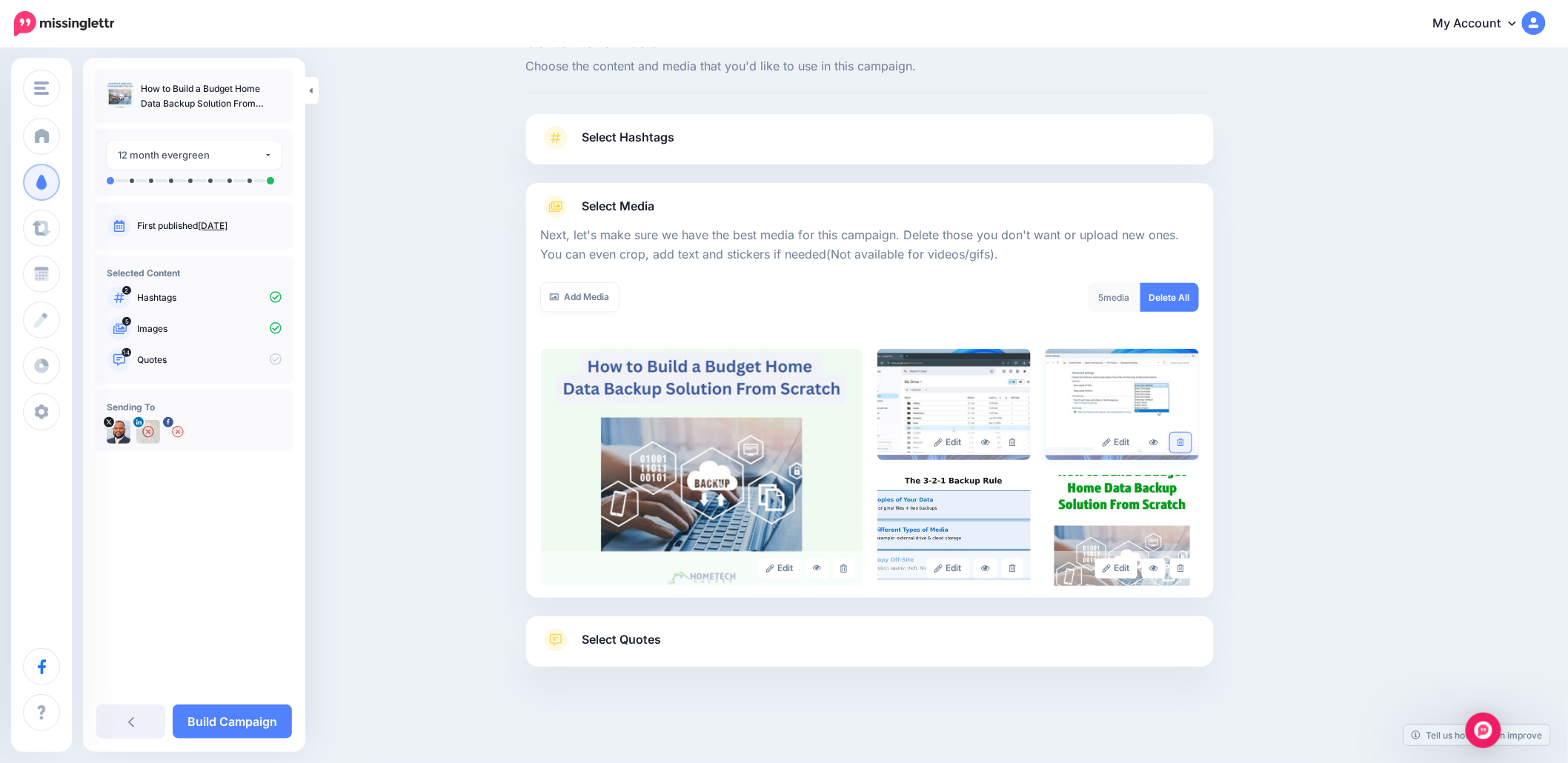
click at [1191, 444] on link at bounding box center [1180, 443] width 21 height 20
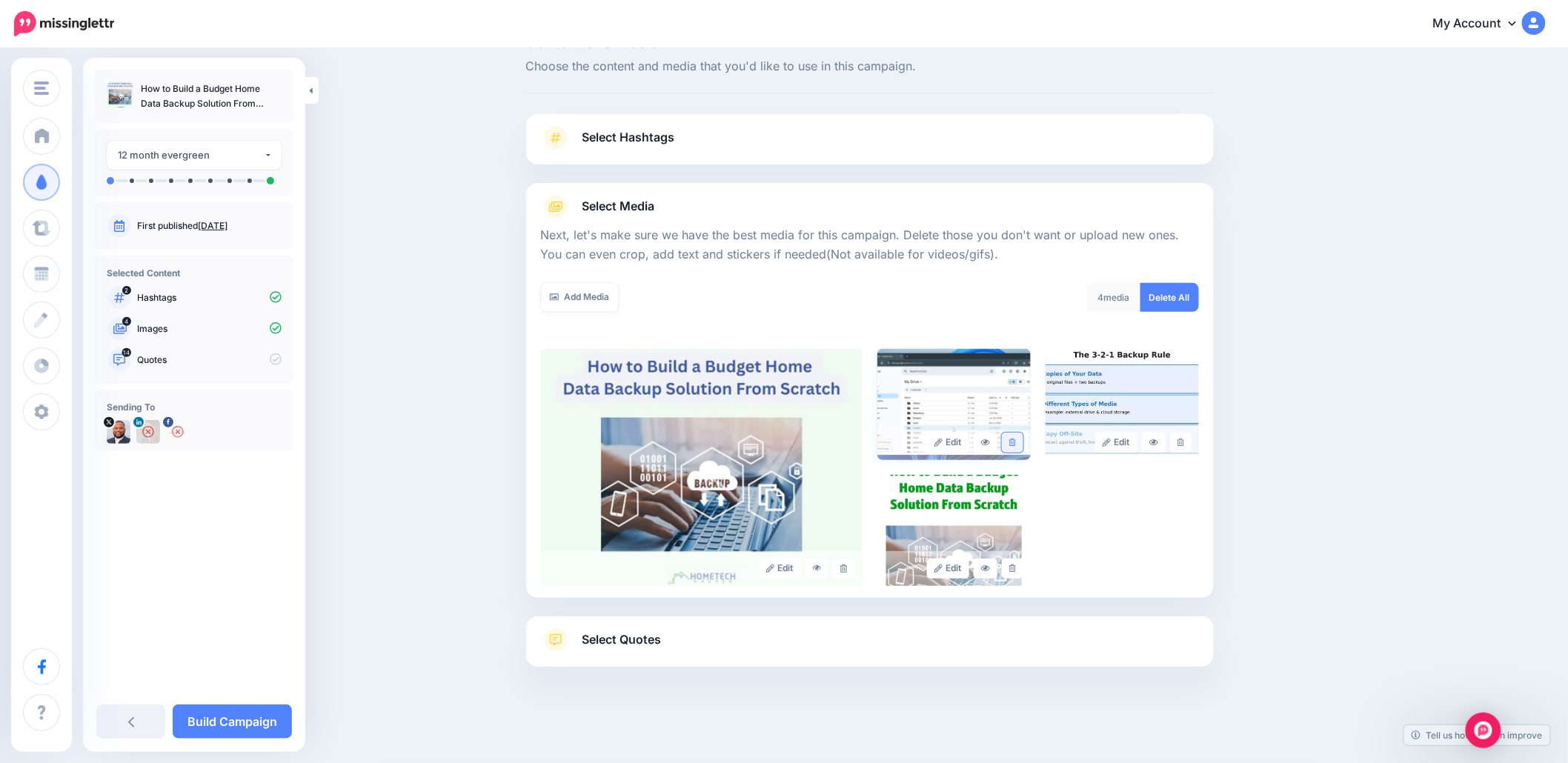
click at [1016, 444] on icon at bounding box center [1012, 443] width 7 height 8
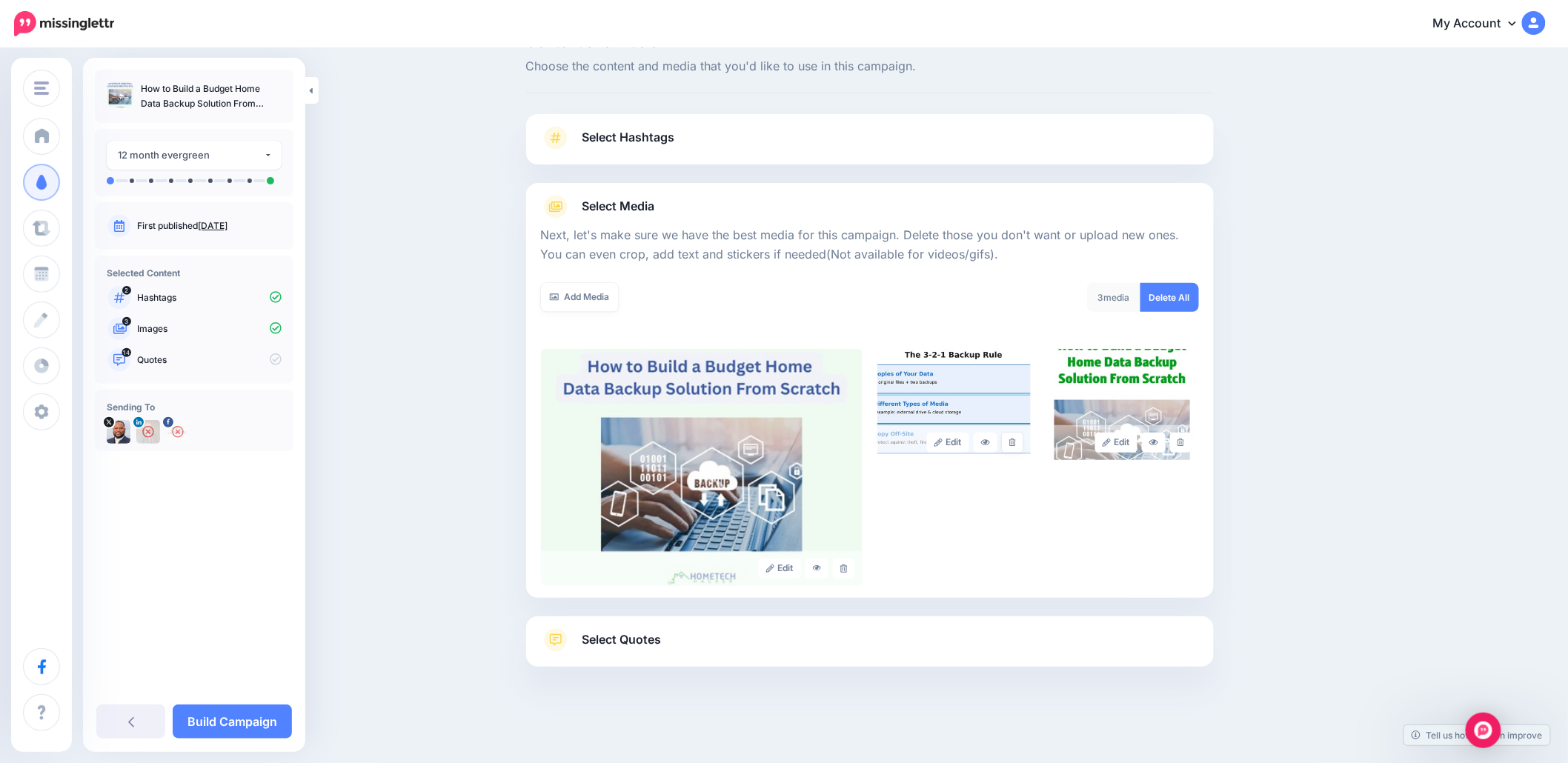
click at [1016, 444] on icon at bounding box center [1012, 443] width 7 height 8
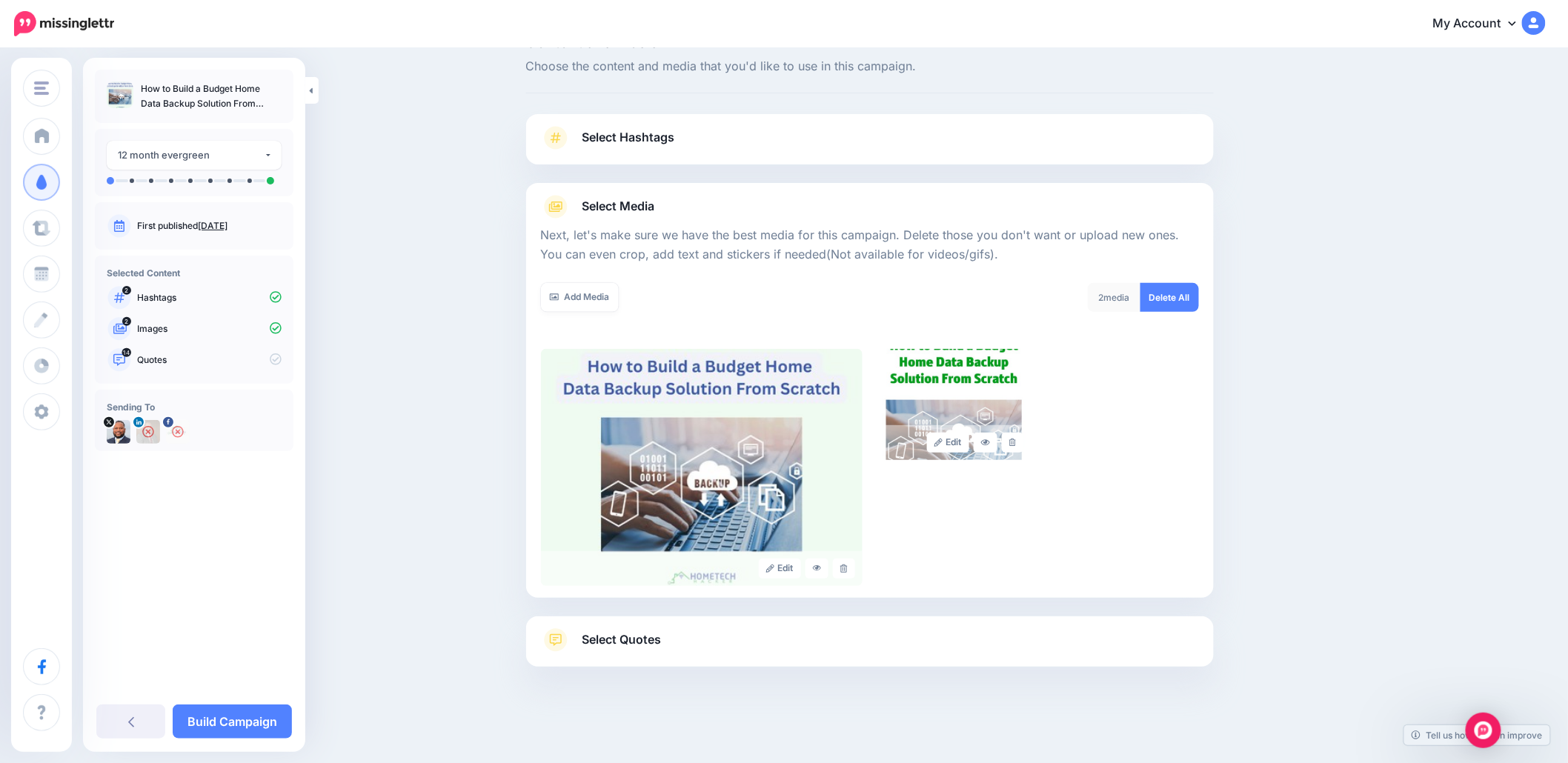
click at [612, 644] on span "Select Quotes" at bounding box center [621, 640] width 79 height 20
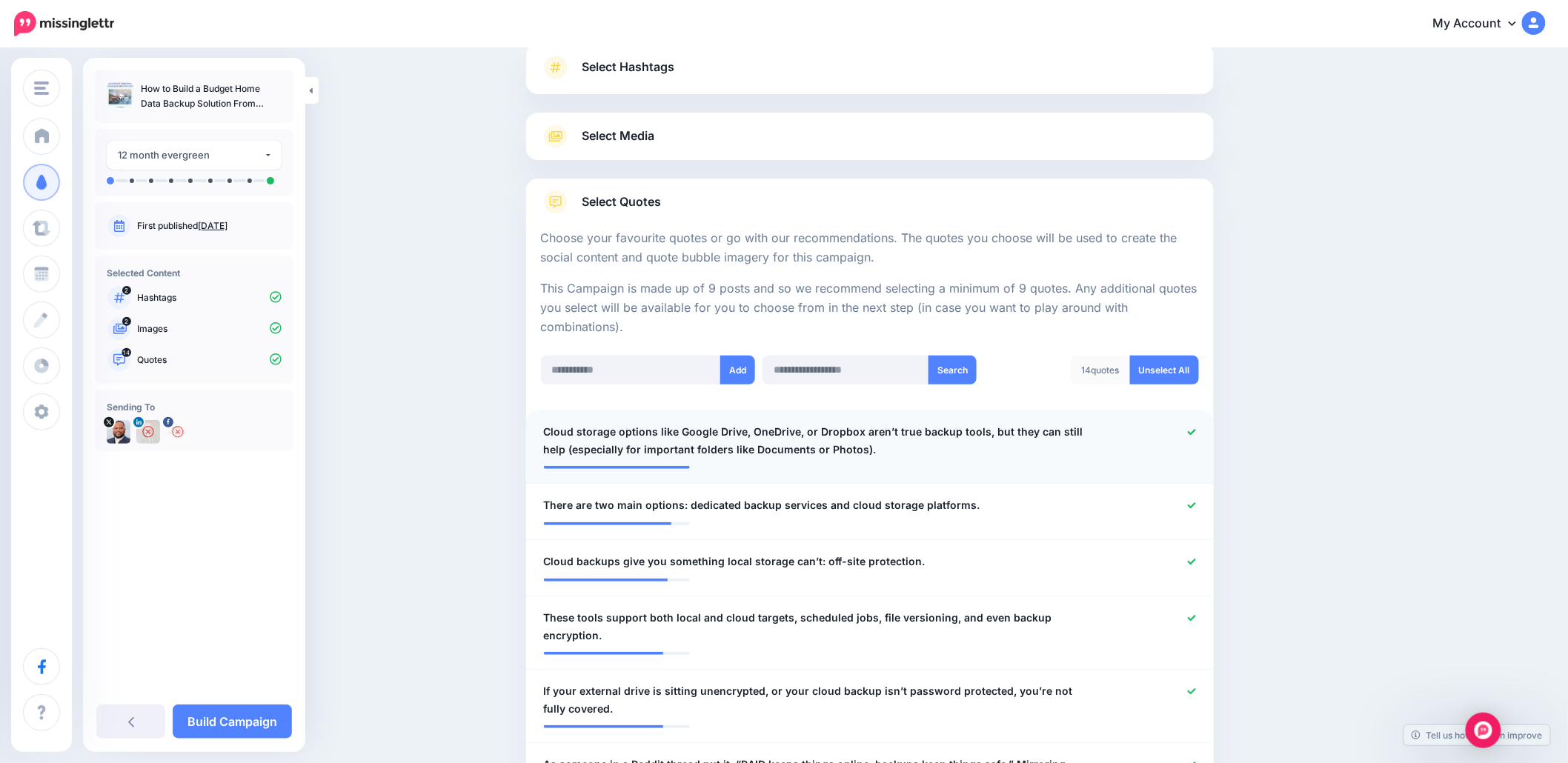
scroll to position [136, 0]
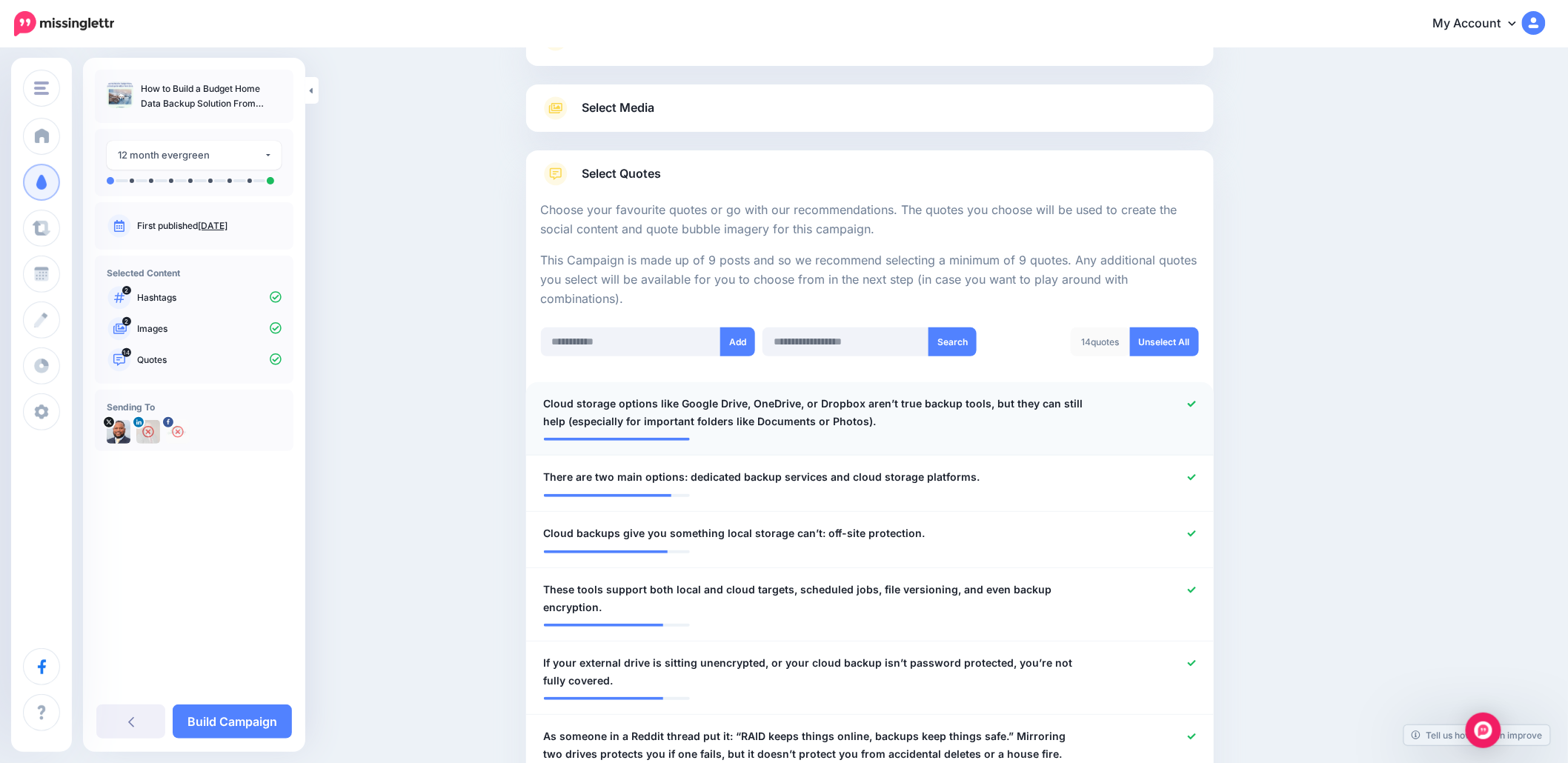
click at [1196, 403] on icon at bounding box center [1192, 404] width 8 height 8
click at [1195, 477] on icon at bounding box center [1192, 477] width 8 height 6
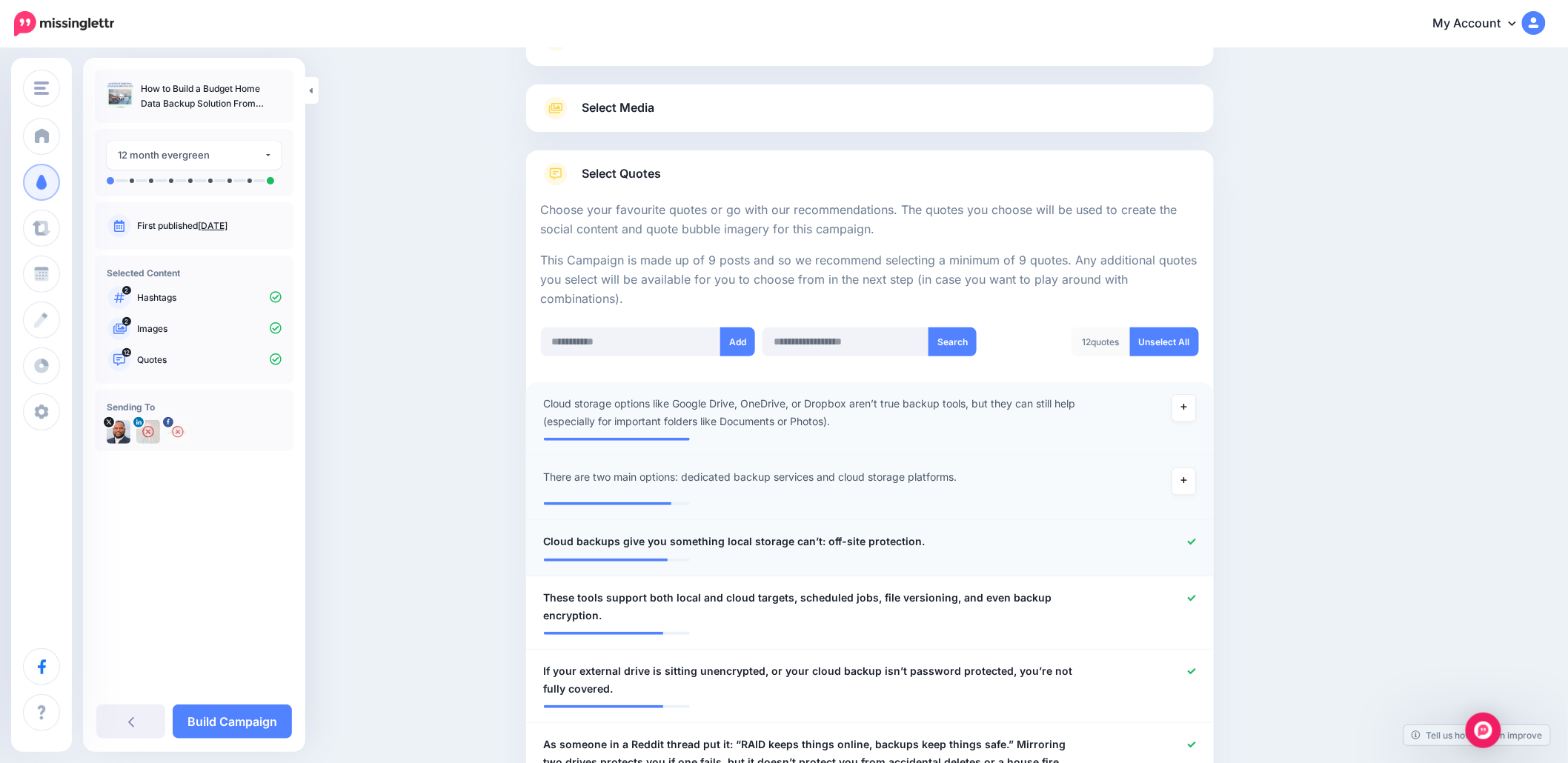
click at [1196, 542] on icon at bounding box center [1192, 542] width 8 height 8
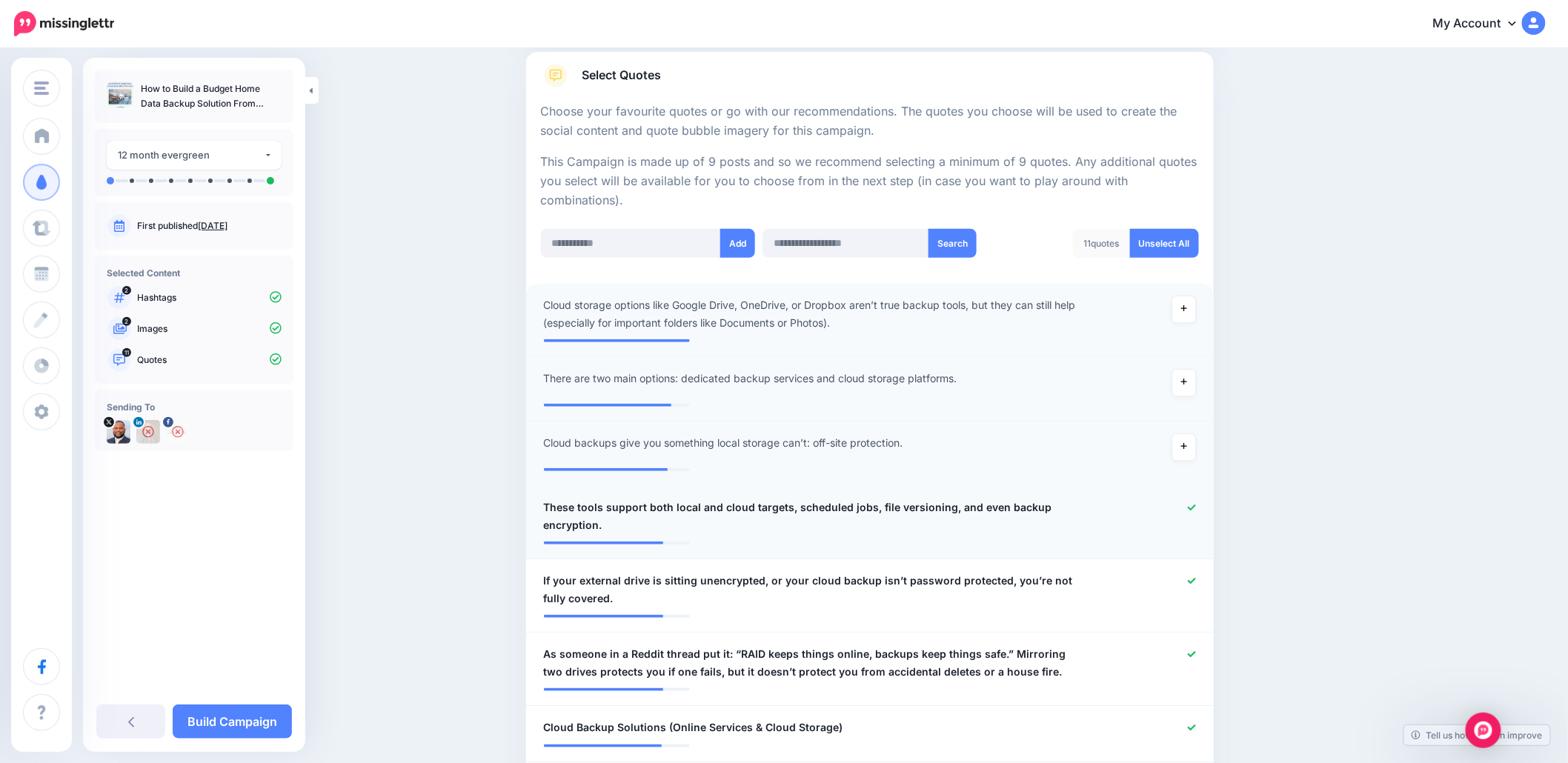
scroll to position [333, 0]
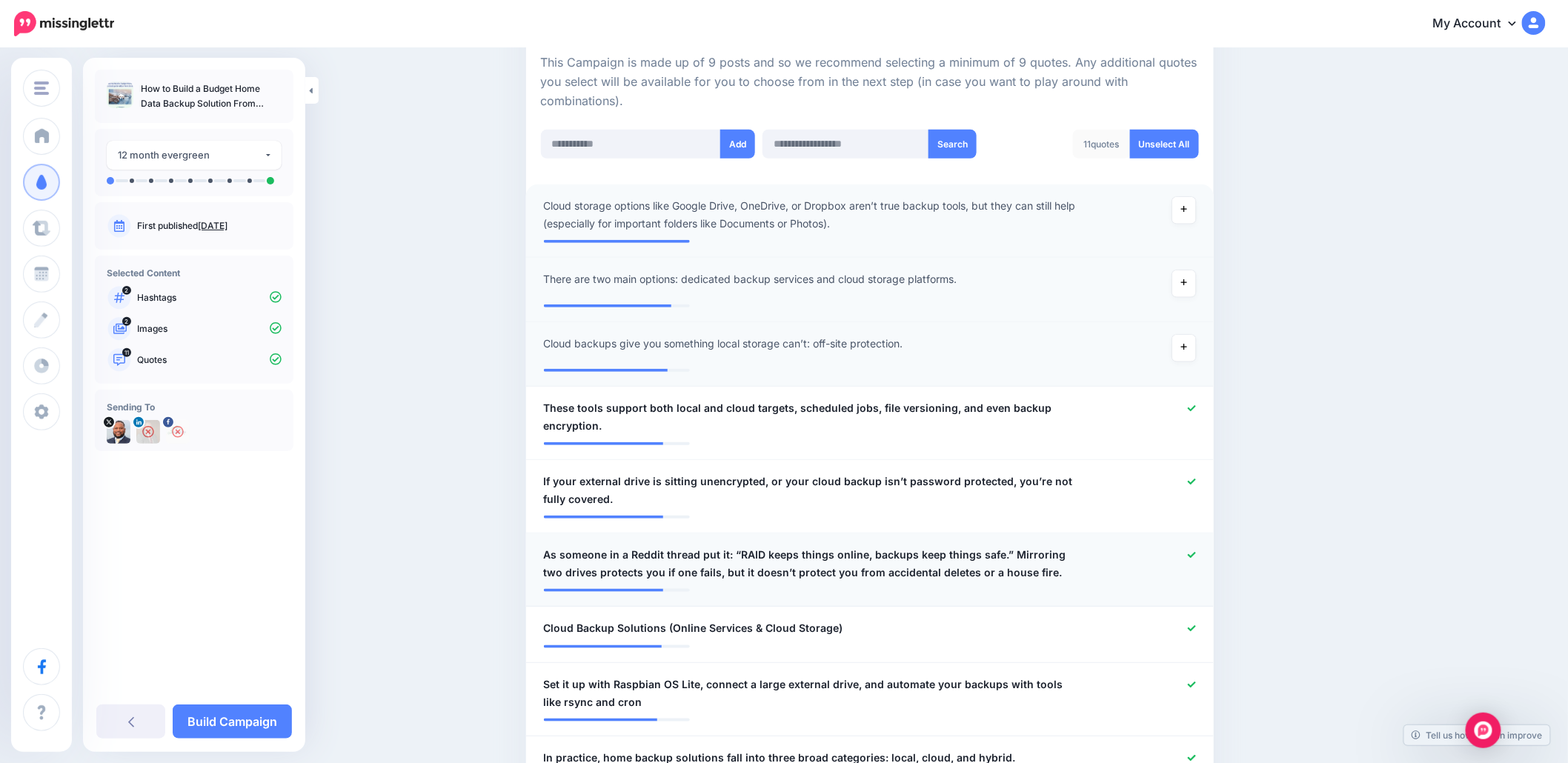
click at [1196, 554] on icon at bounding box center [1192, 556] width 8 height 8
click at [1196, 627] on icon at bounding box center [1192, 629] width 8 height 8
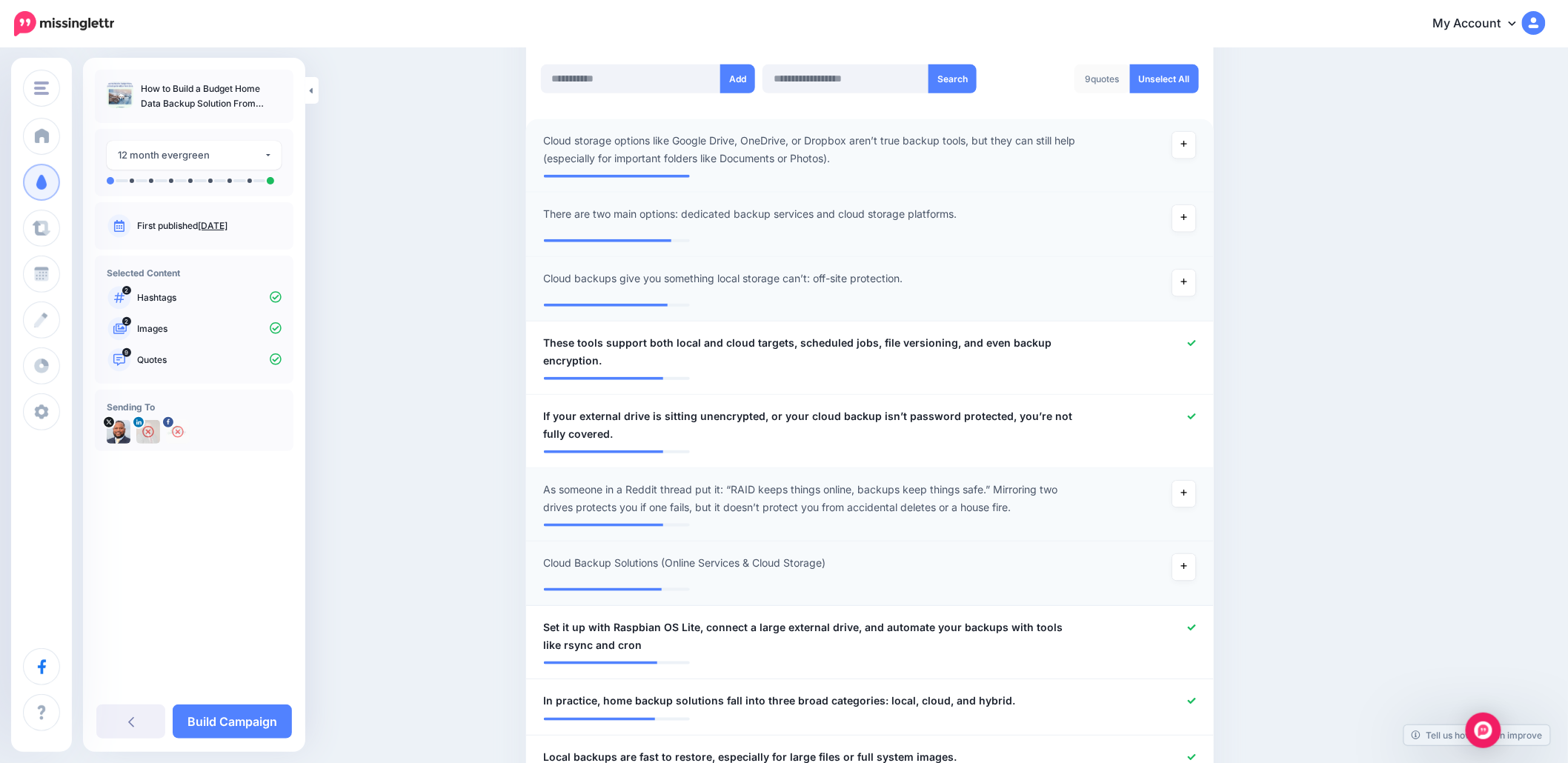
scroll to position [432, 0]
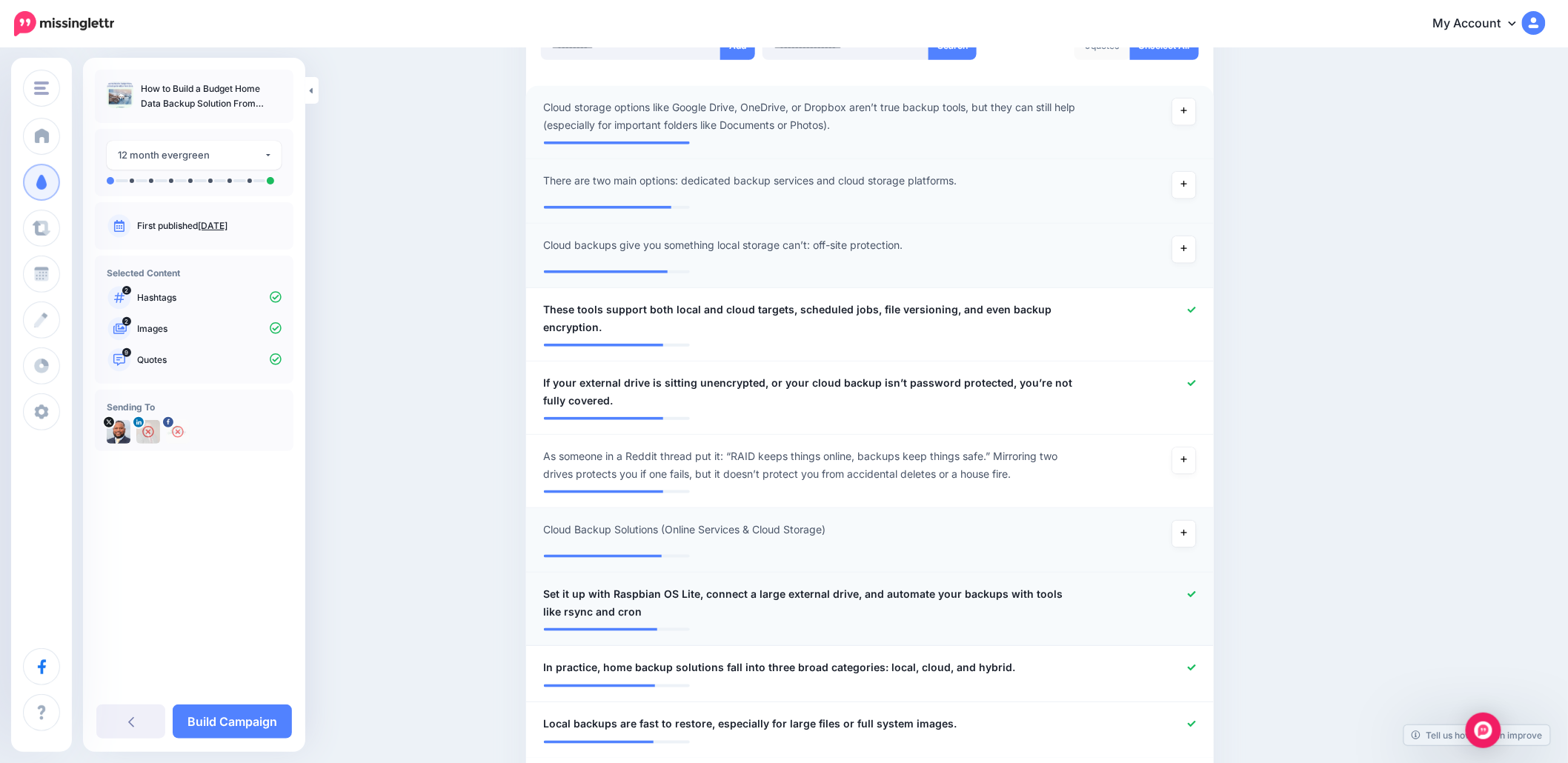
click at [1195, 593] on icon at bounding box center [1192, 593] width 8 height 6
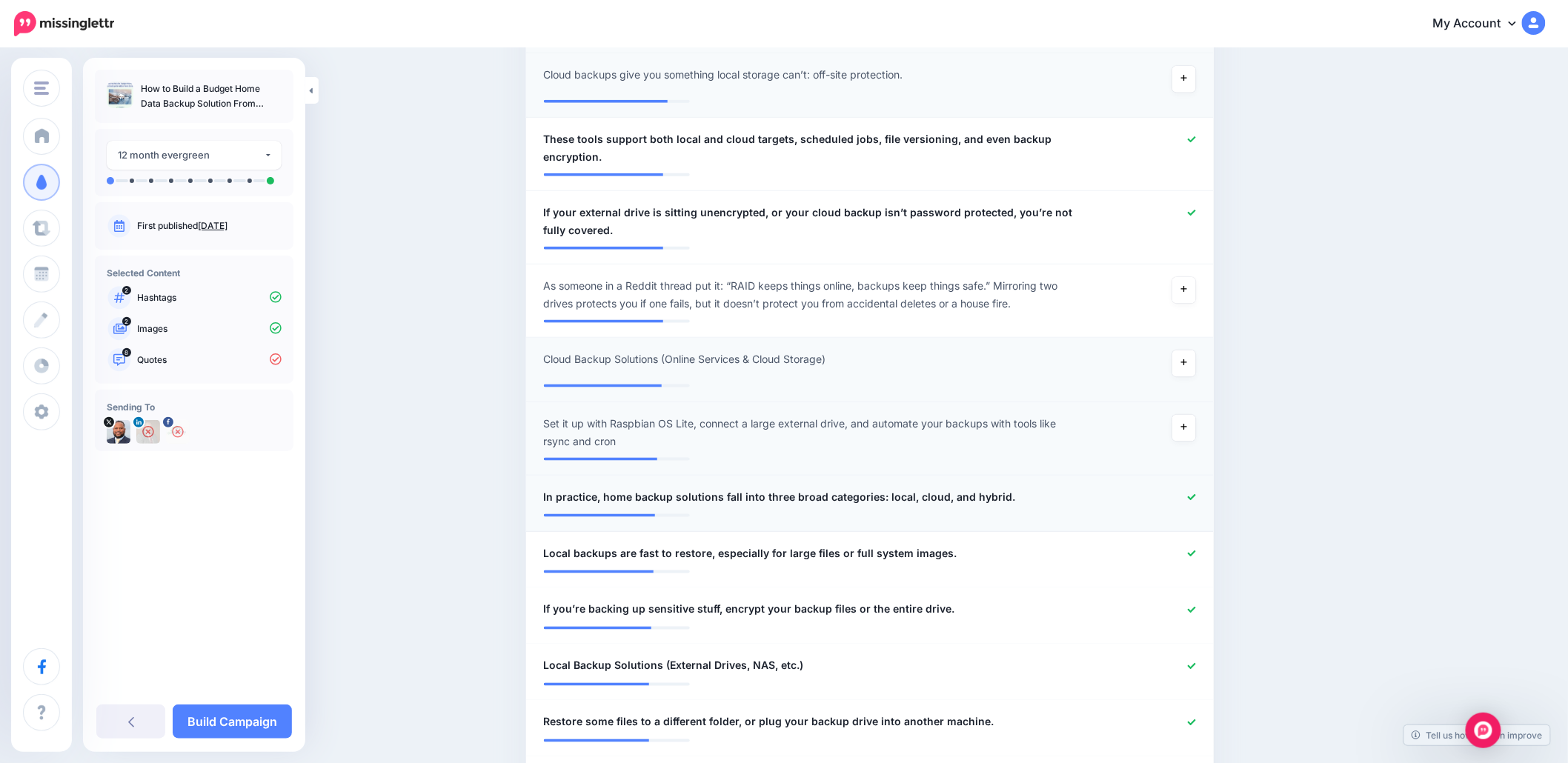
scroll to position [630, 0]
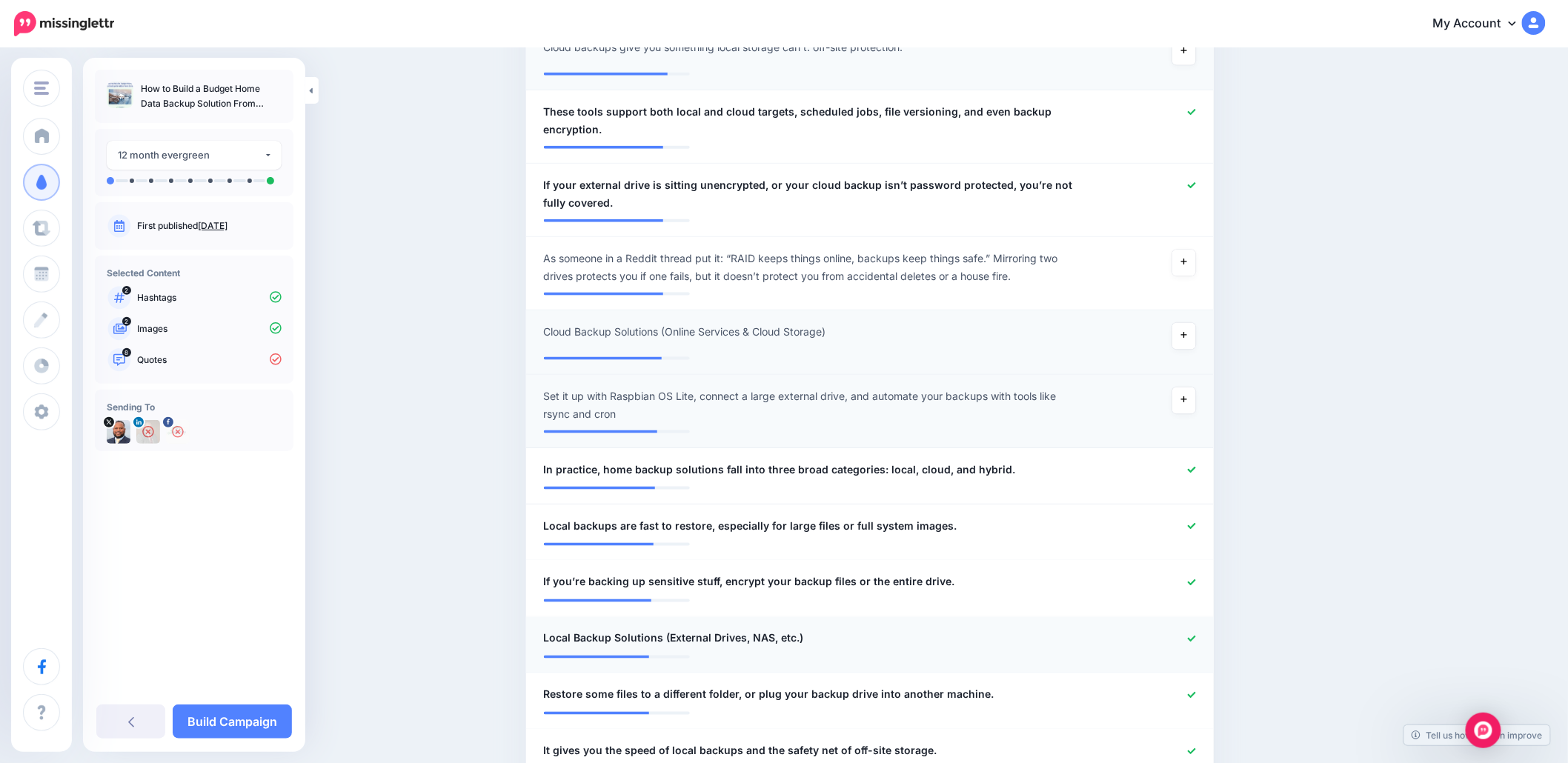
click at [1196, 641] on icon at bounding box center [1192, 639] width 8 height 8
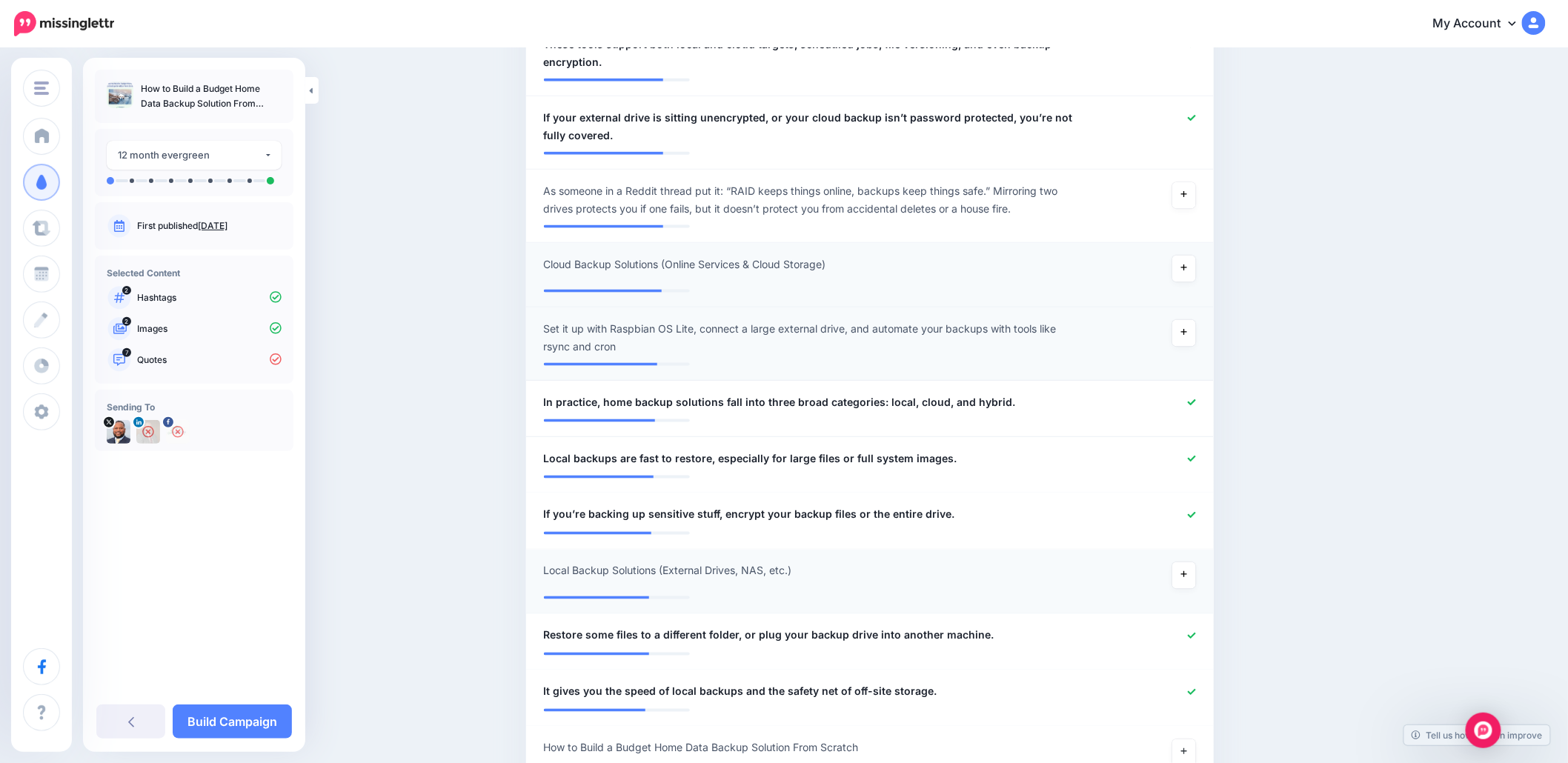
scroll to position [728, 0]
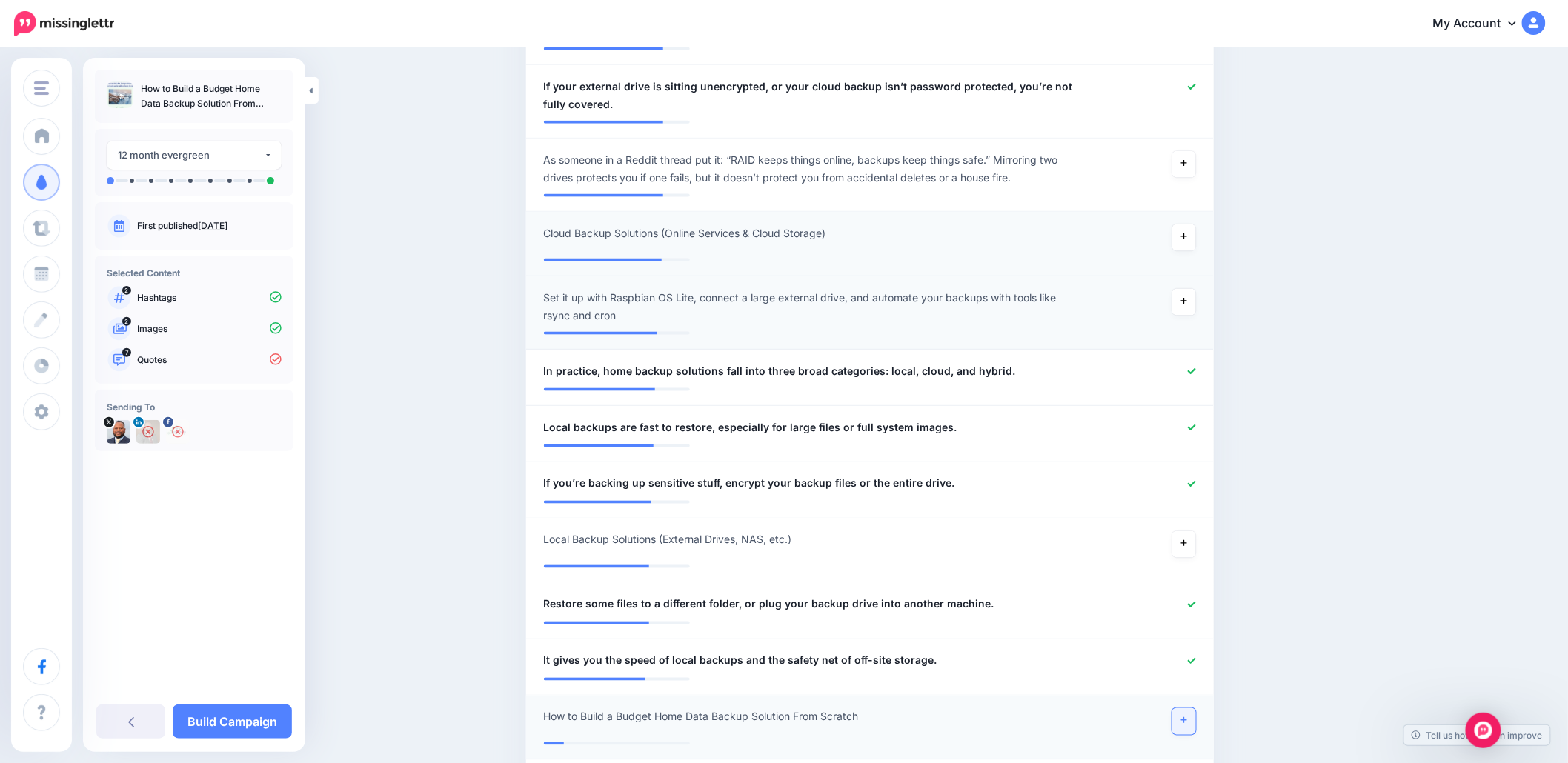
click at [1187, 721] on icon at bounding box center [1184, 720] width 6 height 8
click at [1196, 601] on icon at bounding box center [1192, 605] width 8 height 8
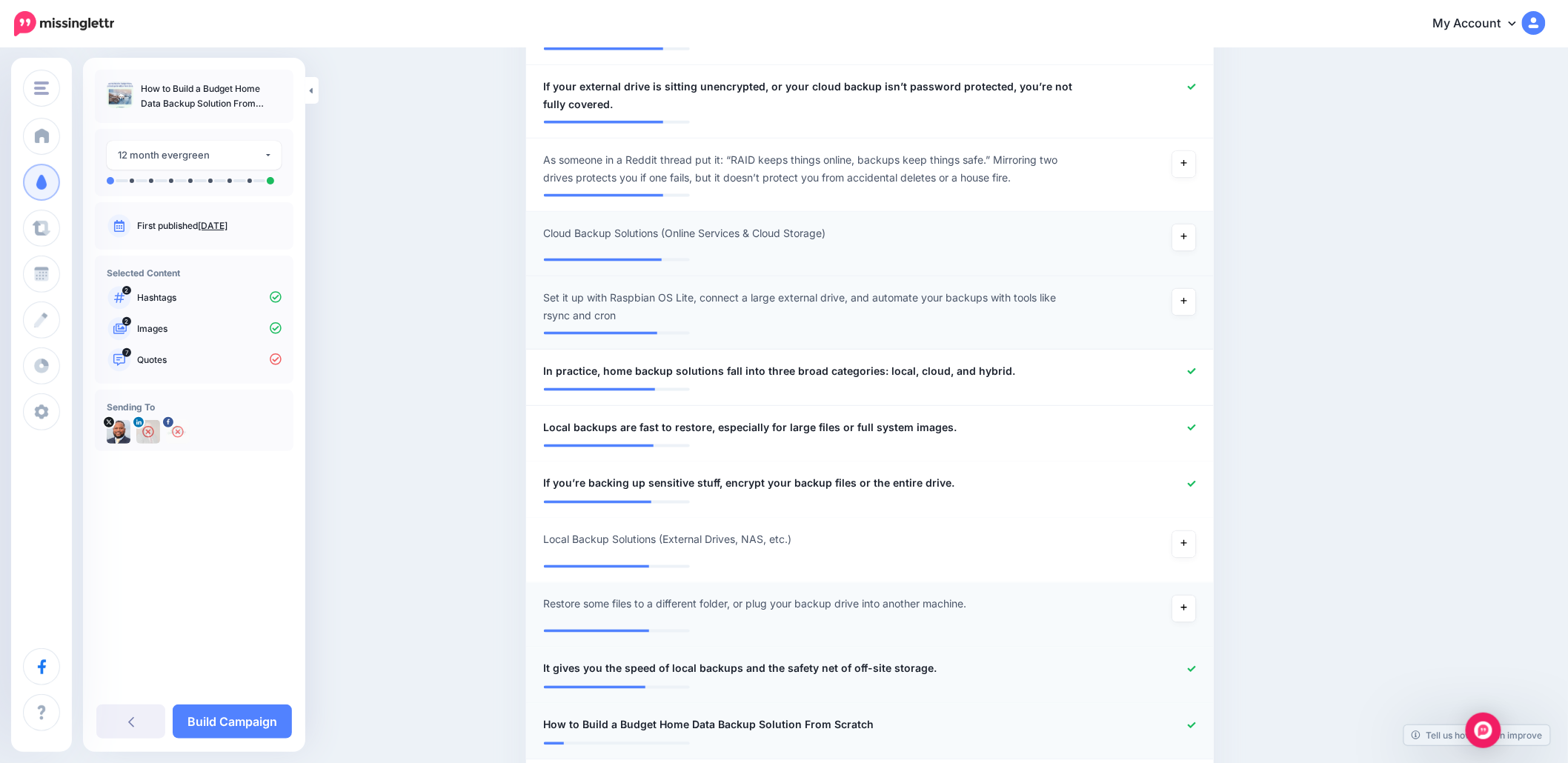
click at [1195, 665] on icon at bounding box center [1192, 669] width 8 height 8
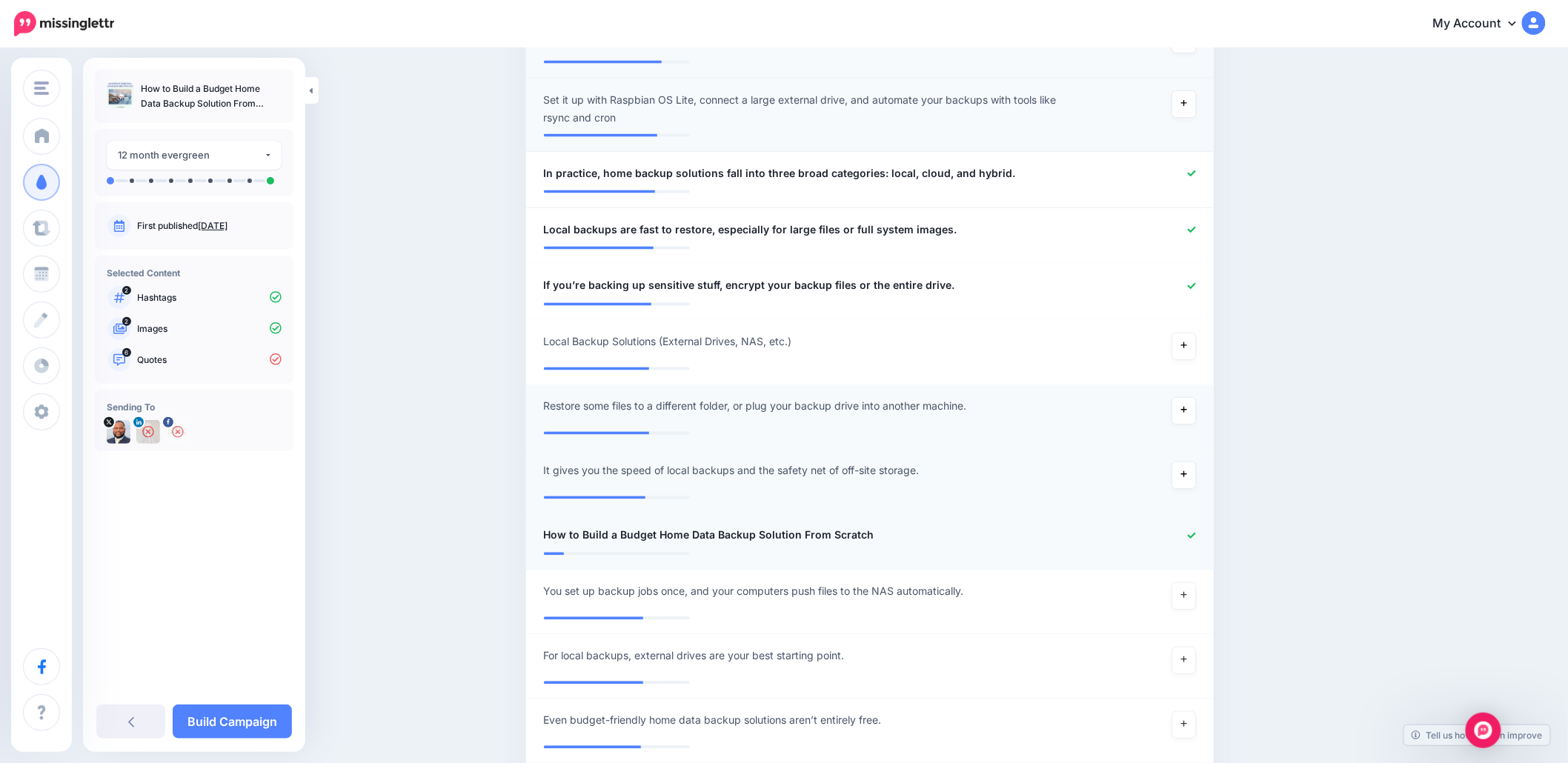
scroll to position [1025, 0]
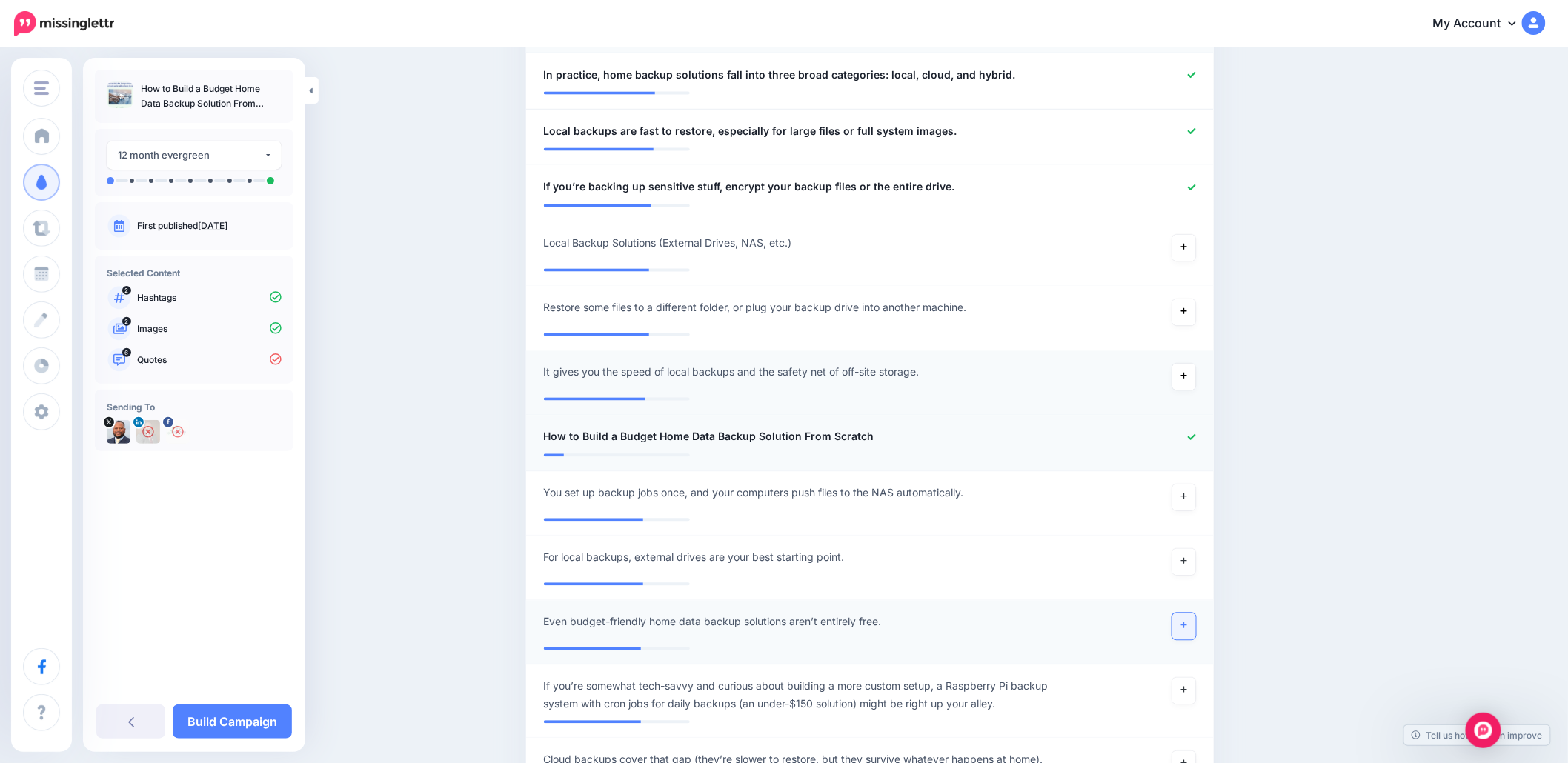
click at [1186, 624] on link at bounding box center [1184, 626] width 24 height 26
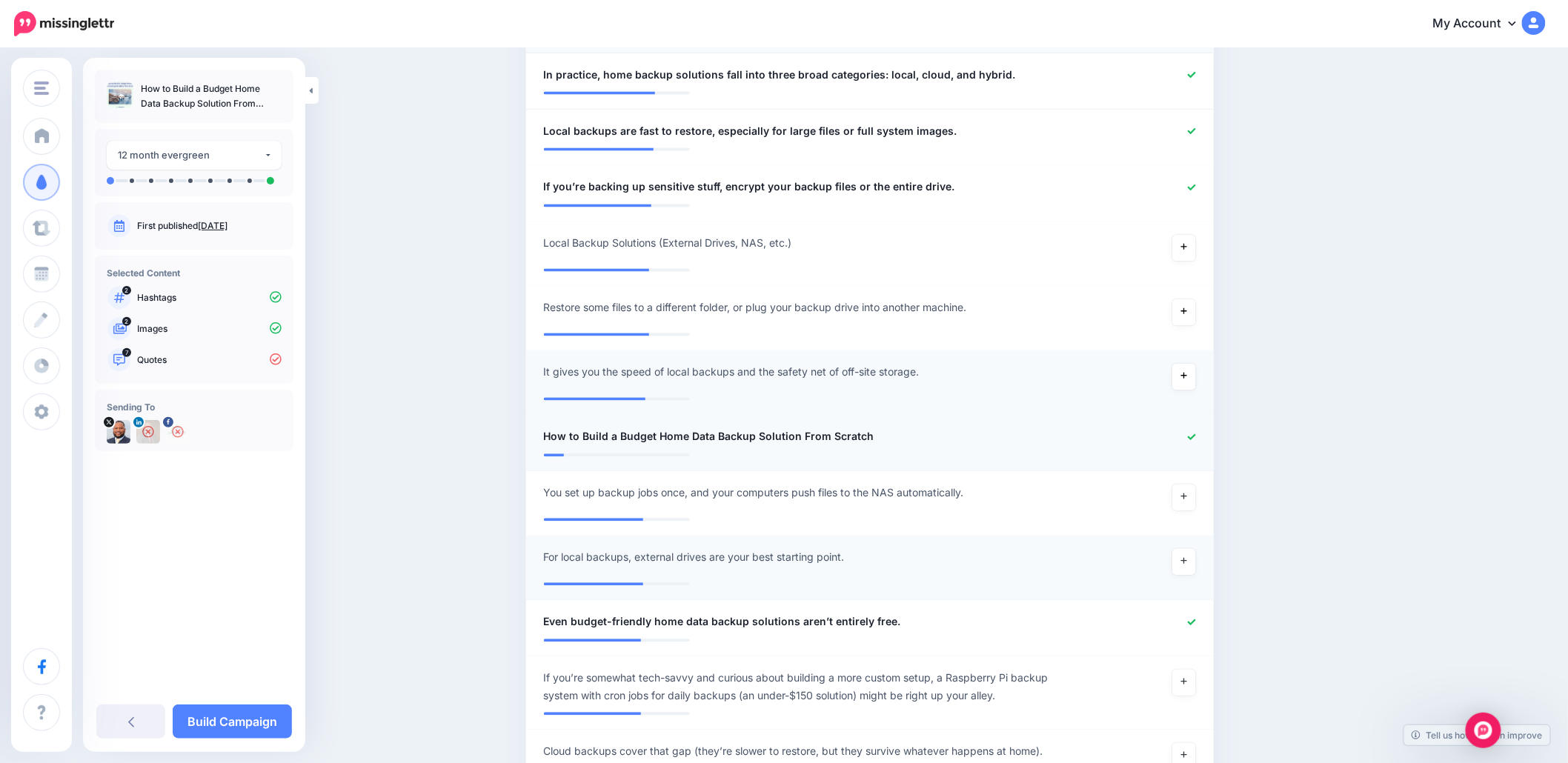
scroll to position [1124, 0]
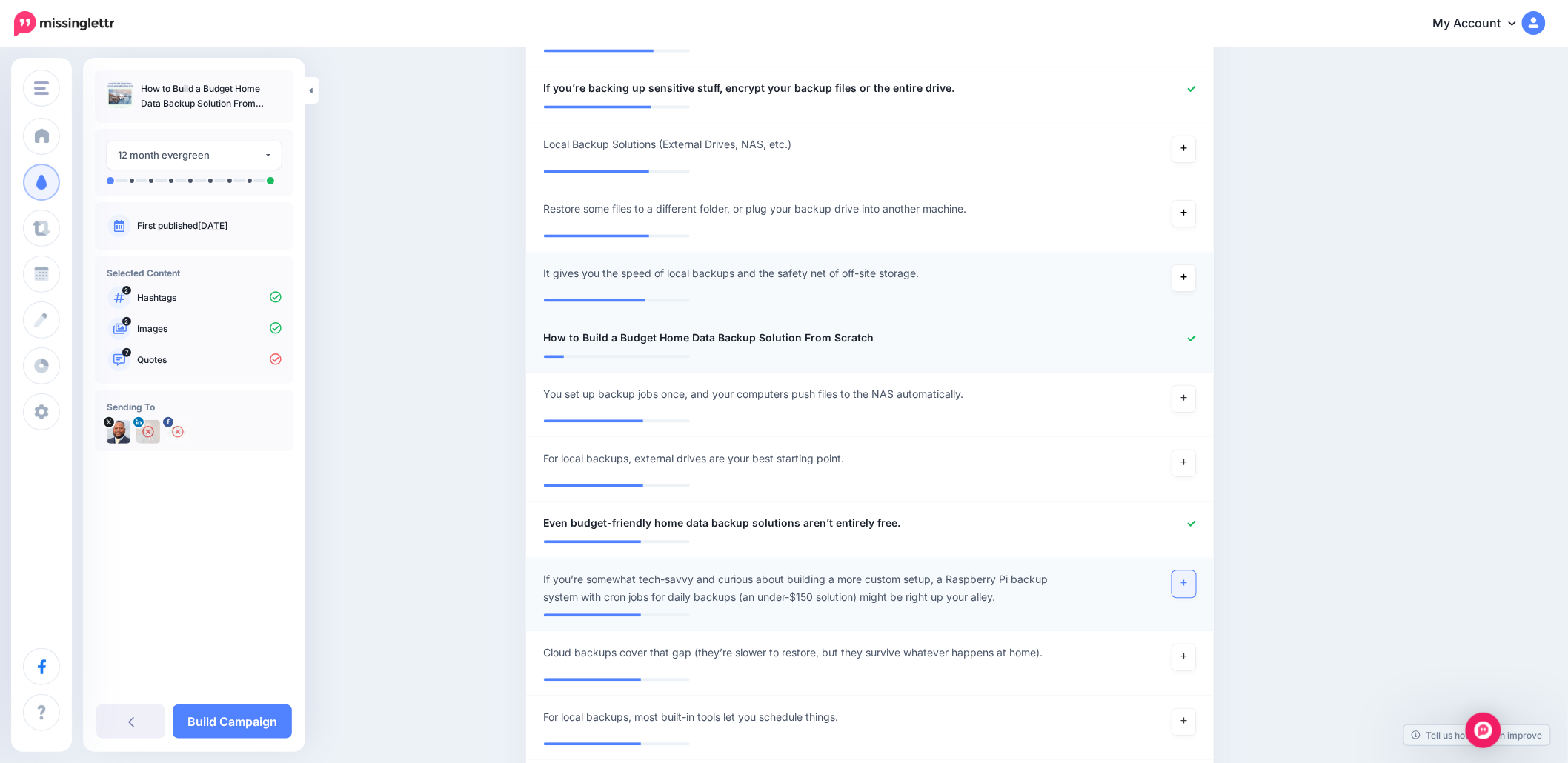
click at [1188, 588] on link at bounding box center [1184, 584] width 24 height 26
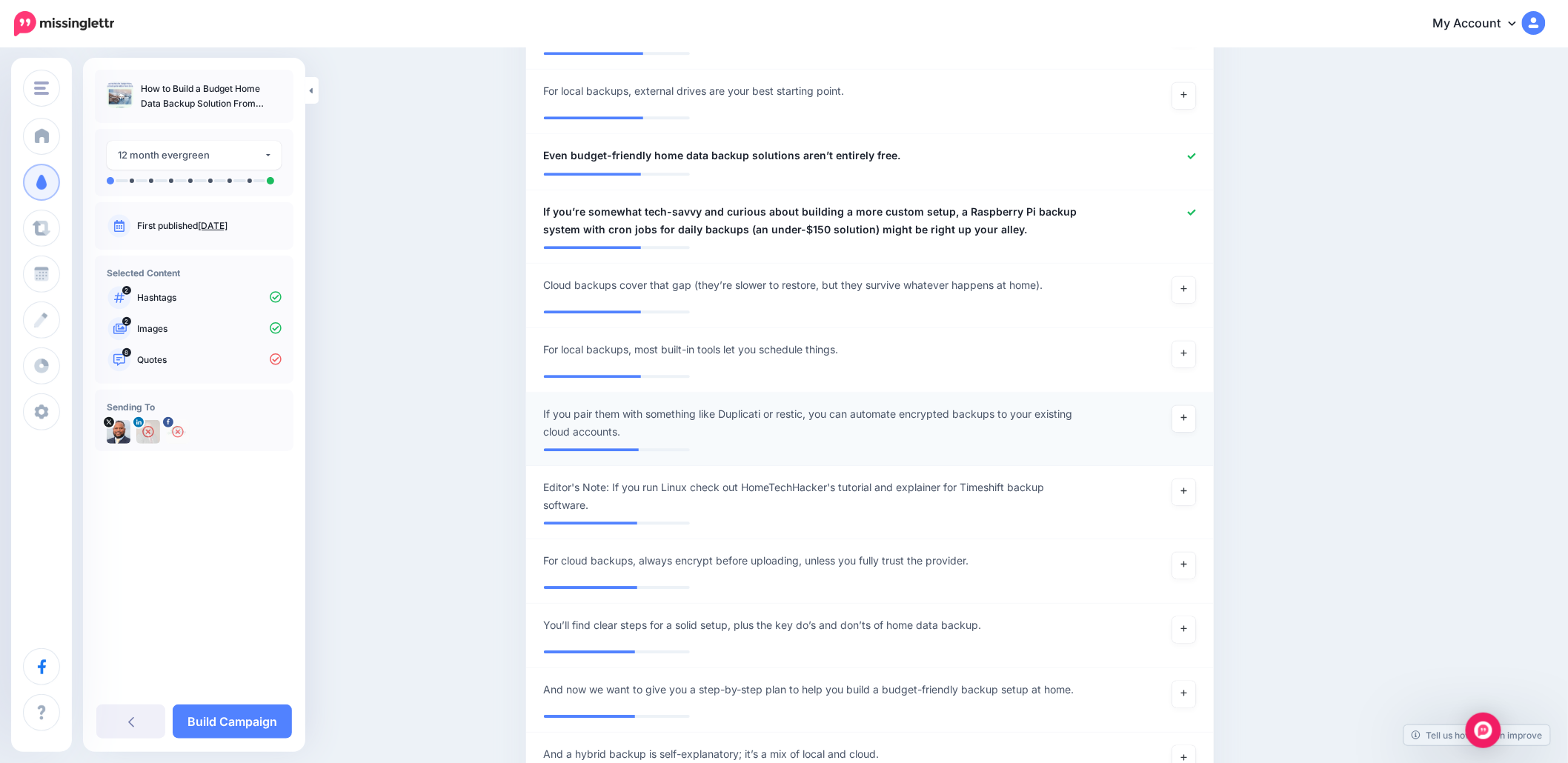
scroll to position [1519, 0]
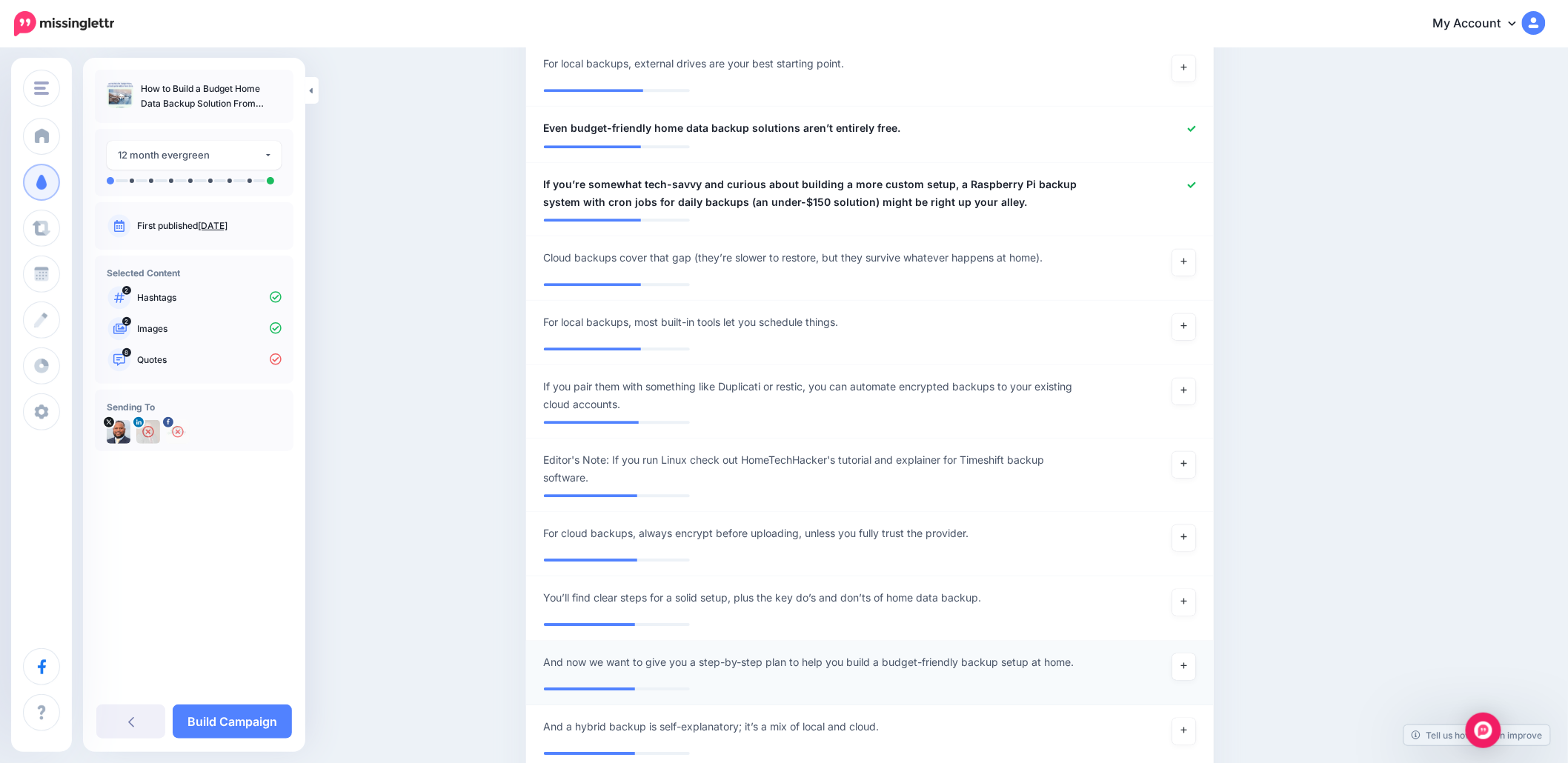
click at [649, 656] on span "And now we want to give you a step-by-step plan to help you build a budget-frie…" at bounding box center [809, 663] width 530 height 18
drag, startPoint x: 652, startPoint y: 658, endPoint x: 515, endPoint y: 657, distance: 137.0
type textarea "**********"
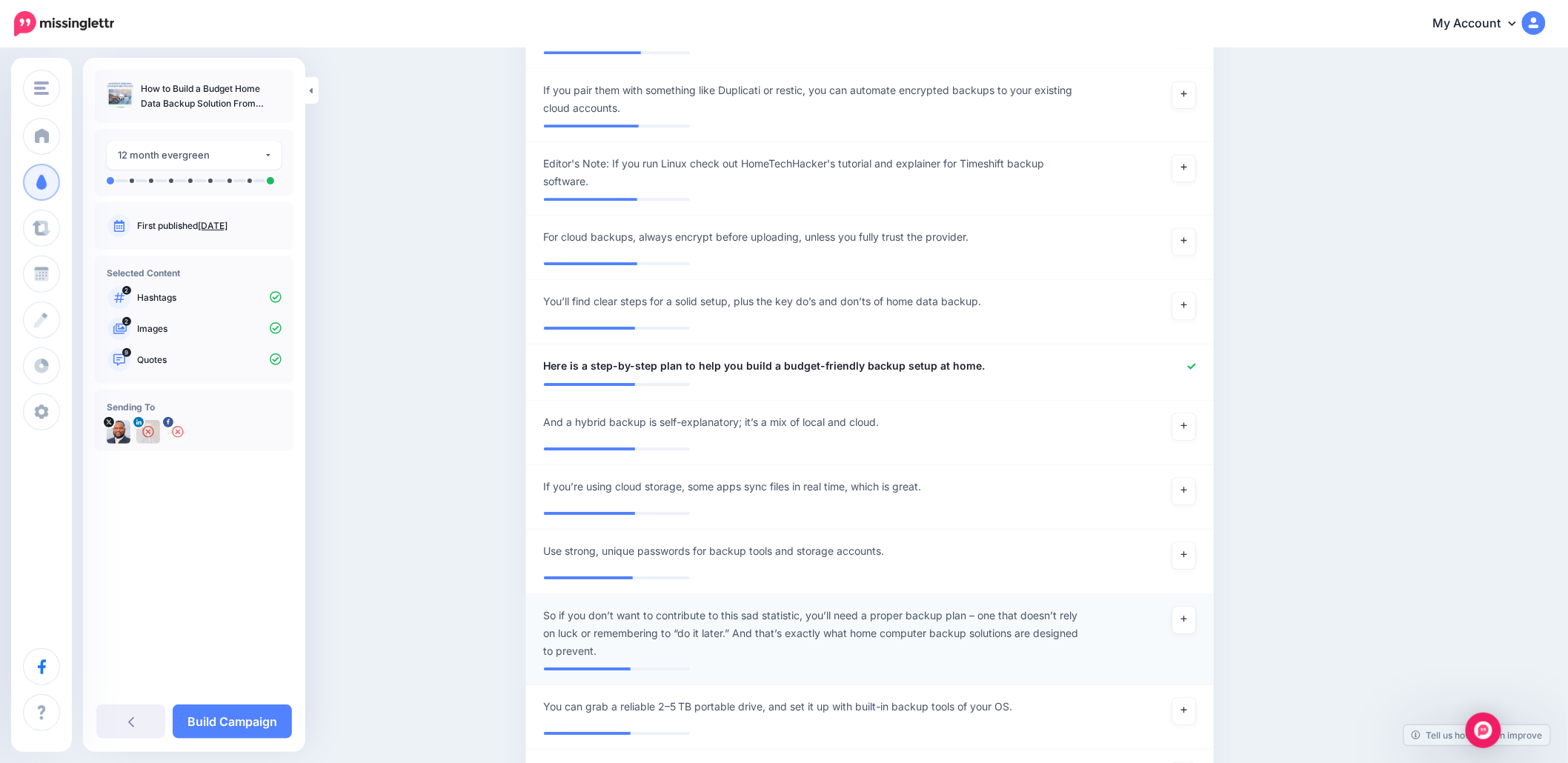
scroll to position [1914, 0]
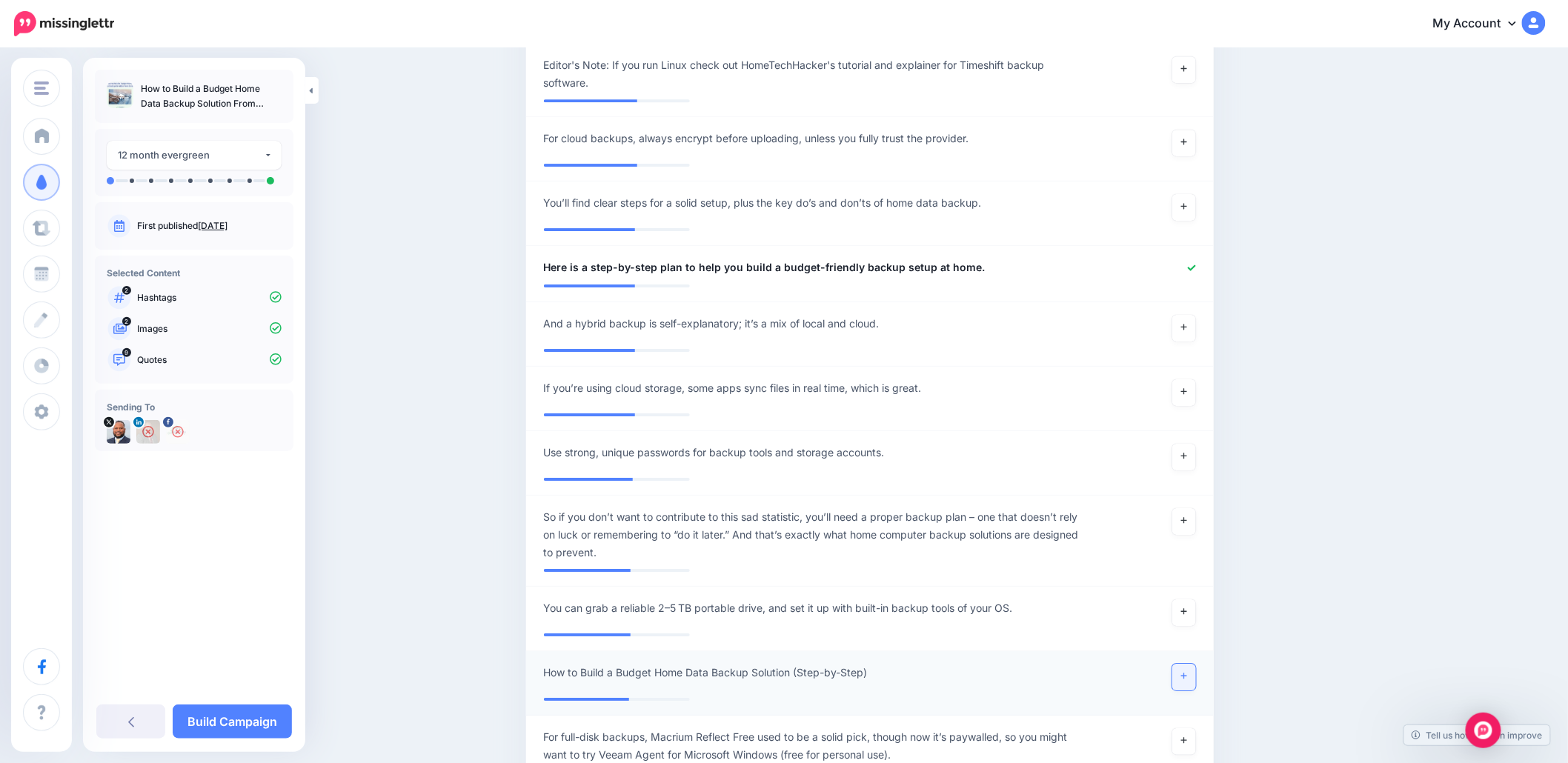
click at [1193, 682] on link at bounding box center [1184, 677] width 24 height 26
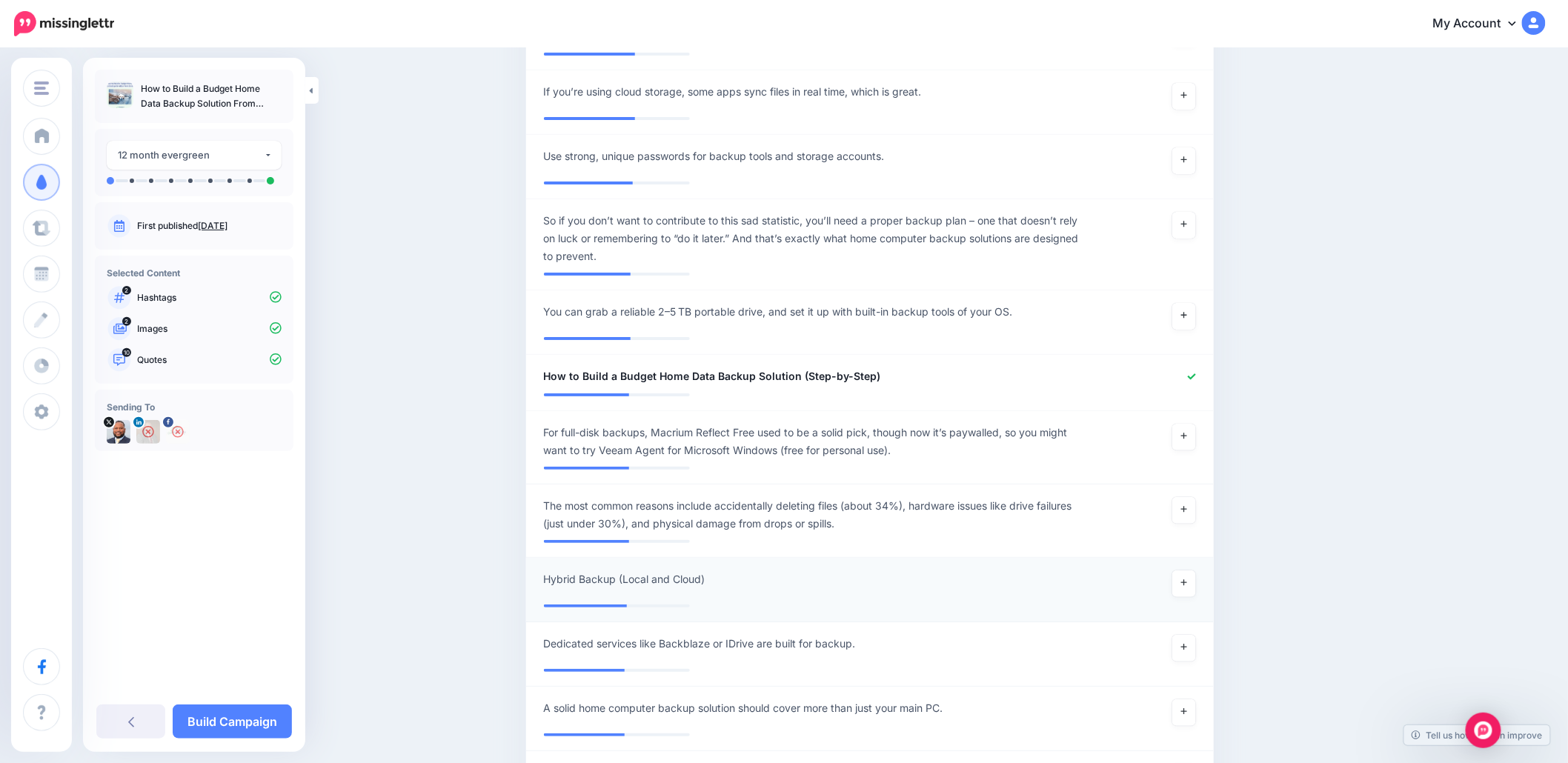
scroll to position [2309, 0]
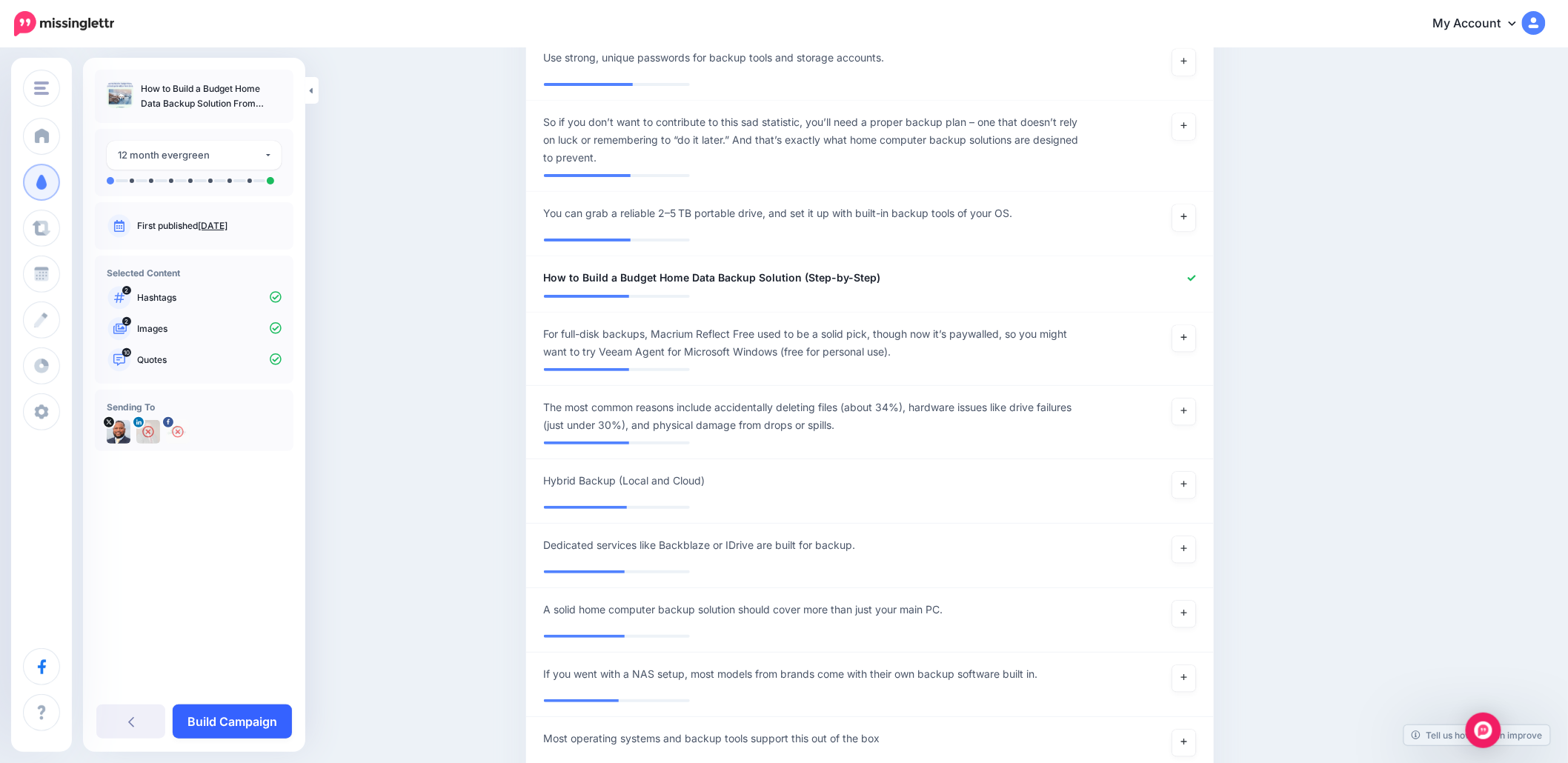
click at [225, 723] on link "Build Campaign" at bounding box center [232, 721] width 119 height 34
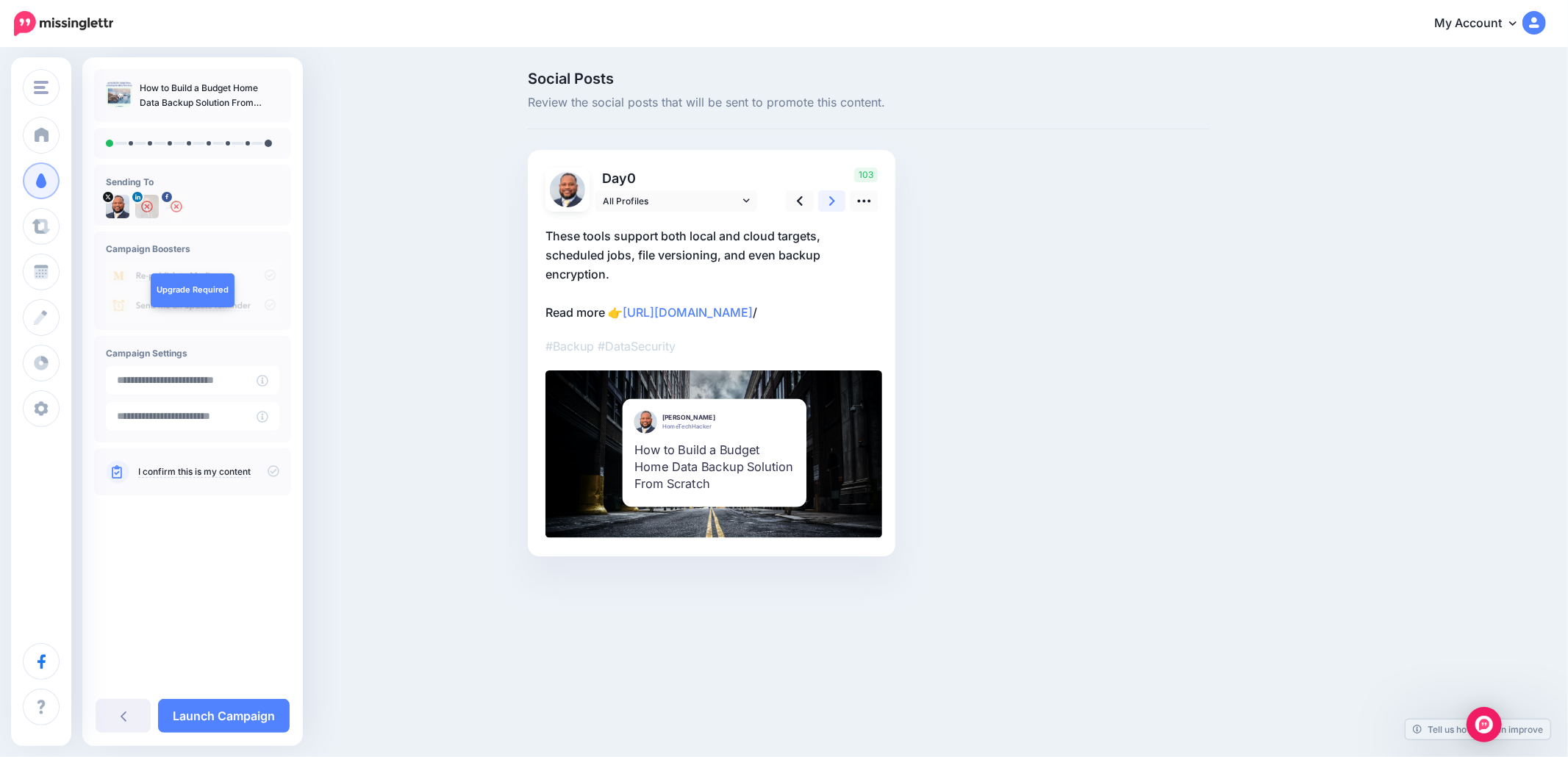
click at [823, 197] on link at bounding box center [832, 201] width 28 height 21
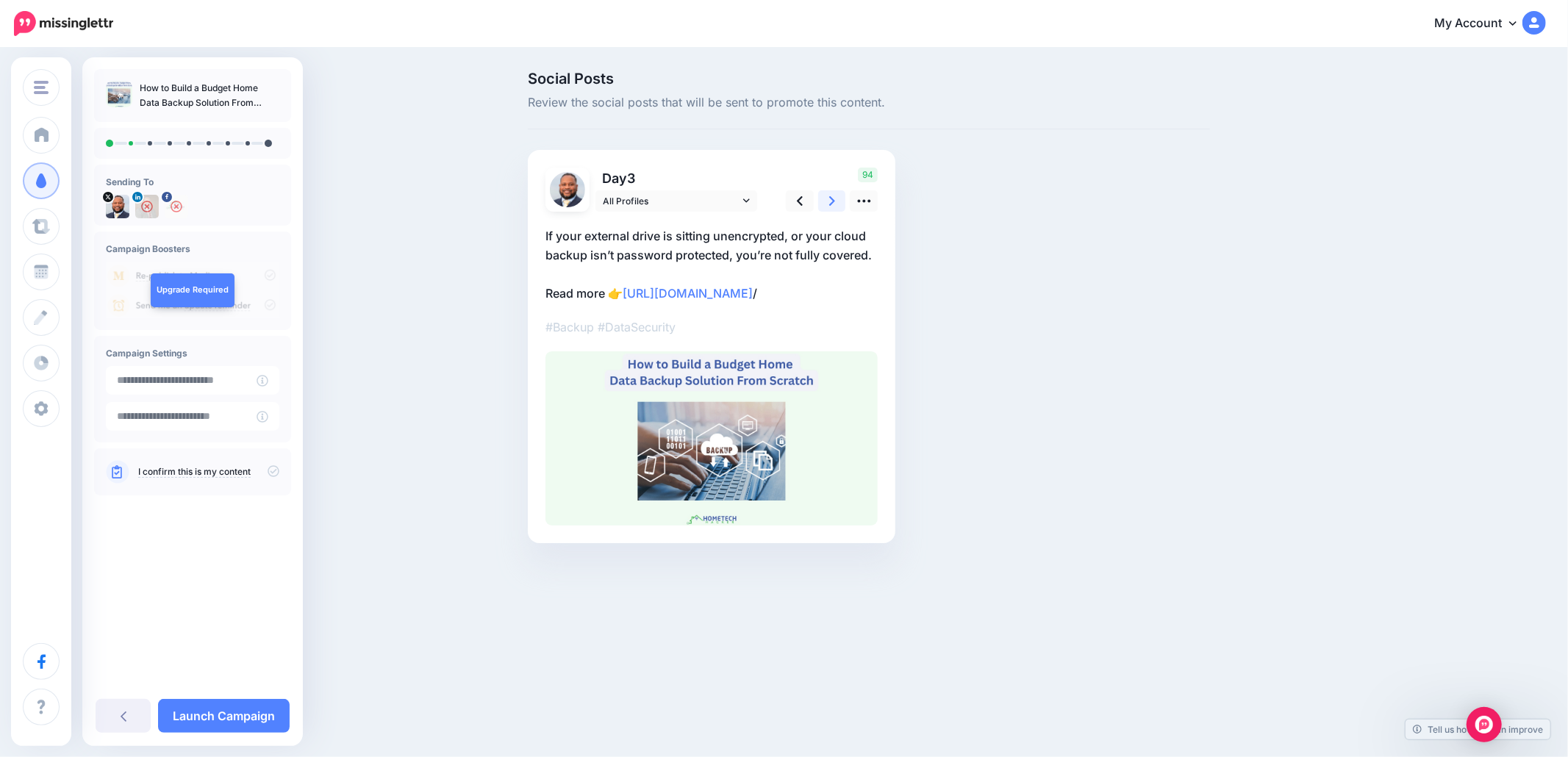
click at [821, 197] on link at bounding box center [832, 201] width 28 height 21
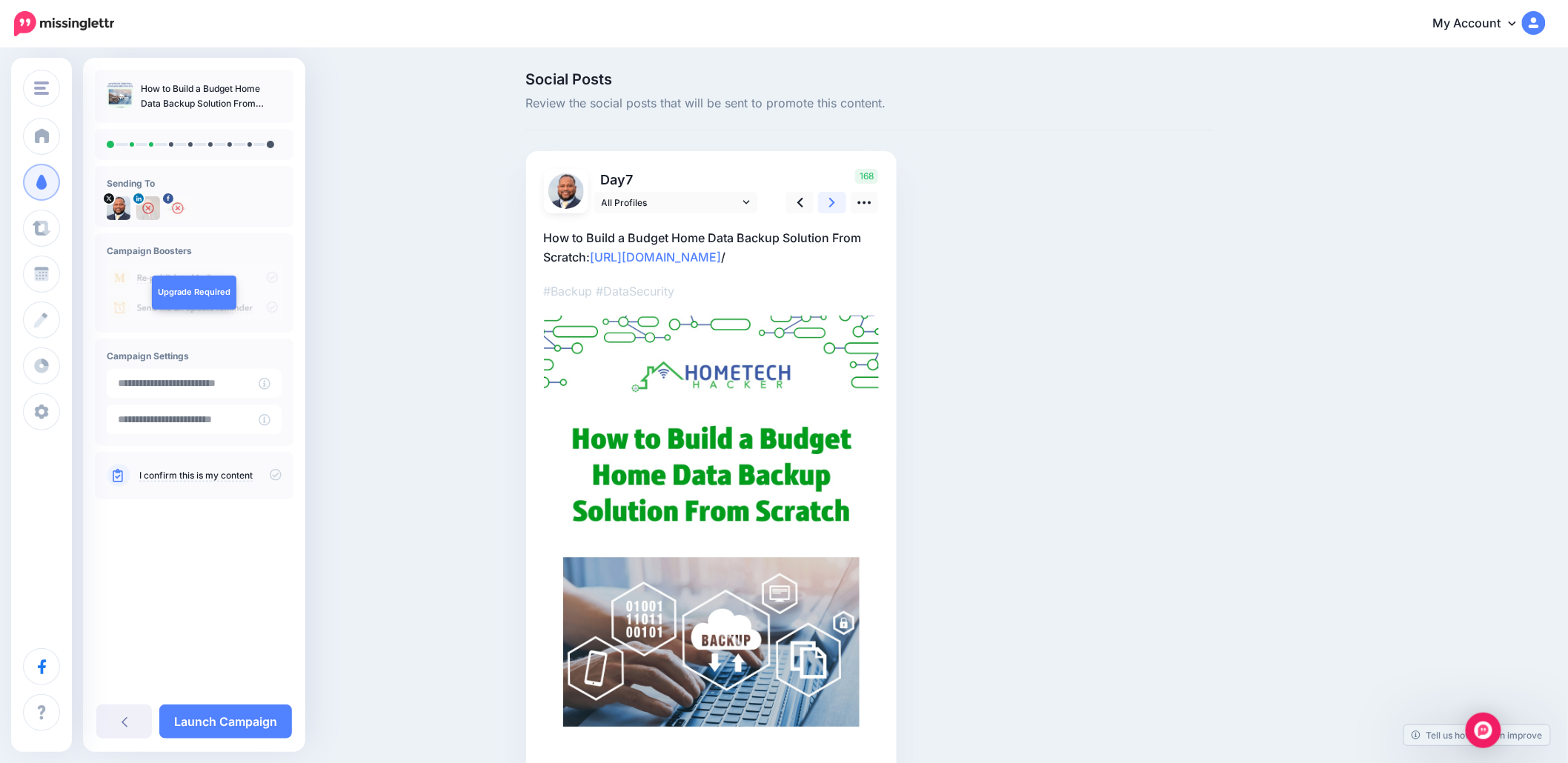
click at [827, 198] on link at bounding box center [832, 202] width 28 height 21
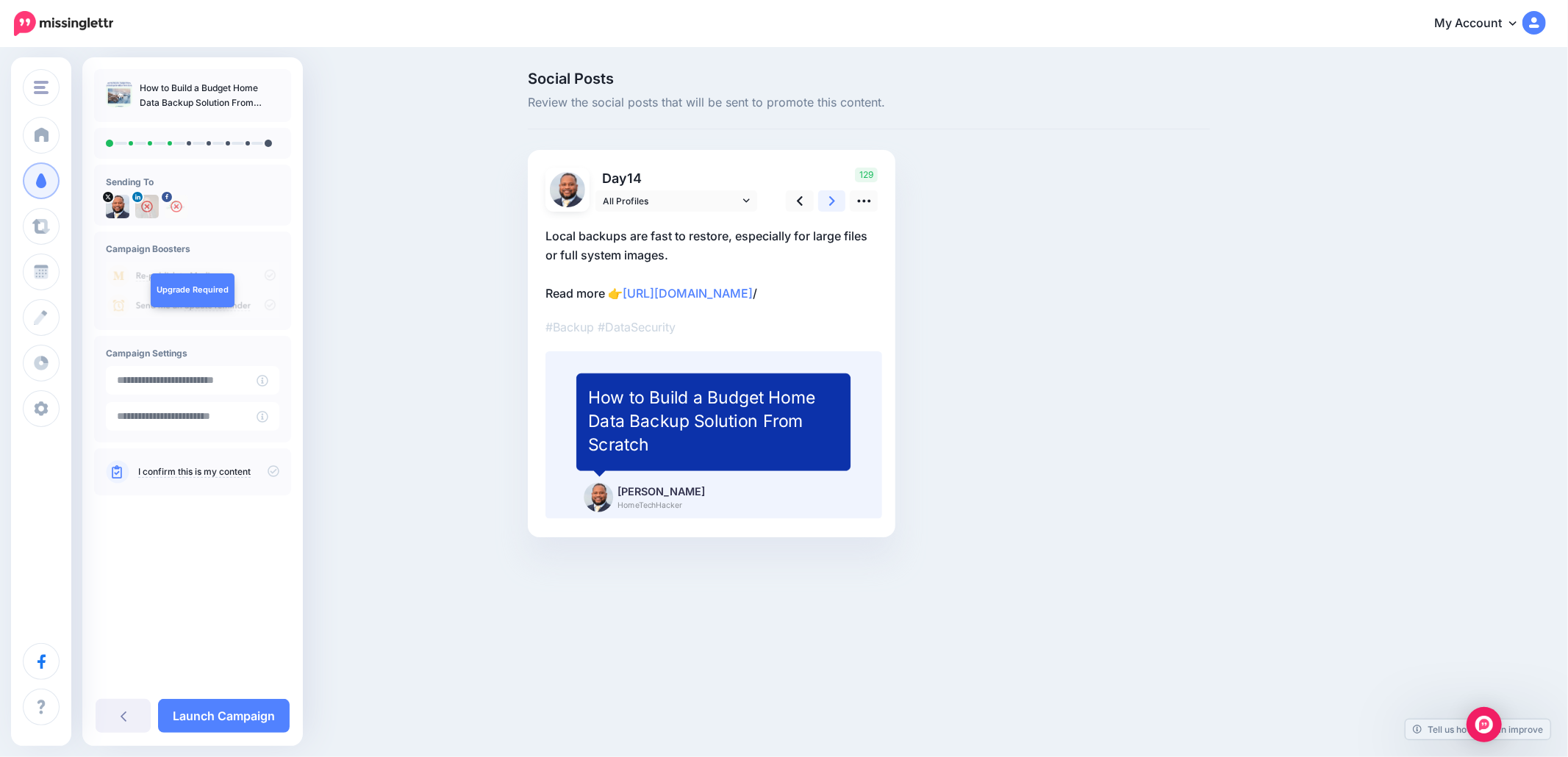
click at [821, 197] on link at bounding box center [832, 201] width 28 height 21
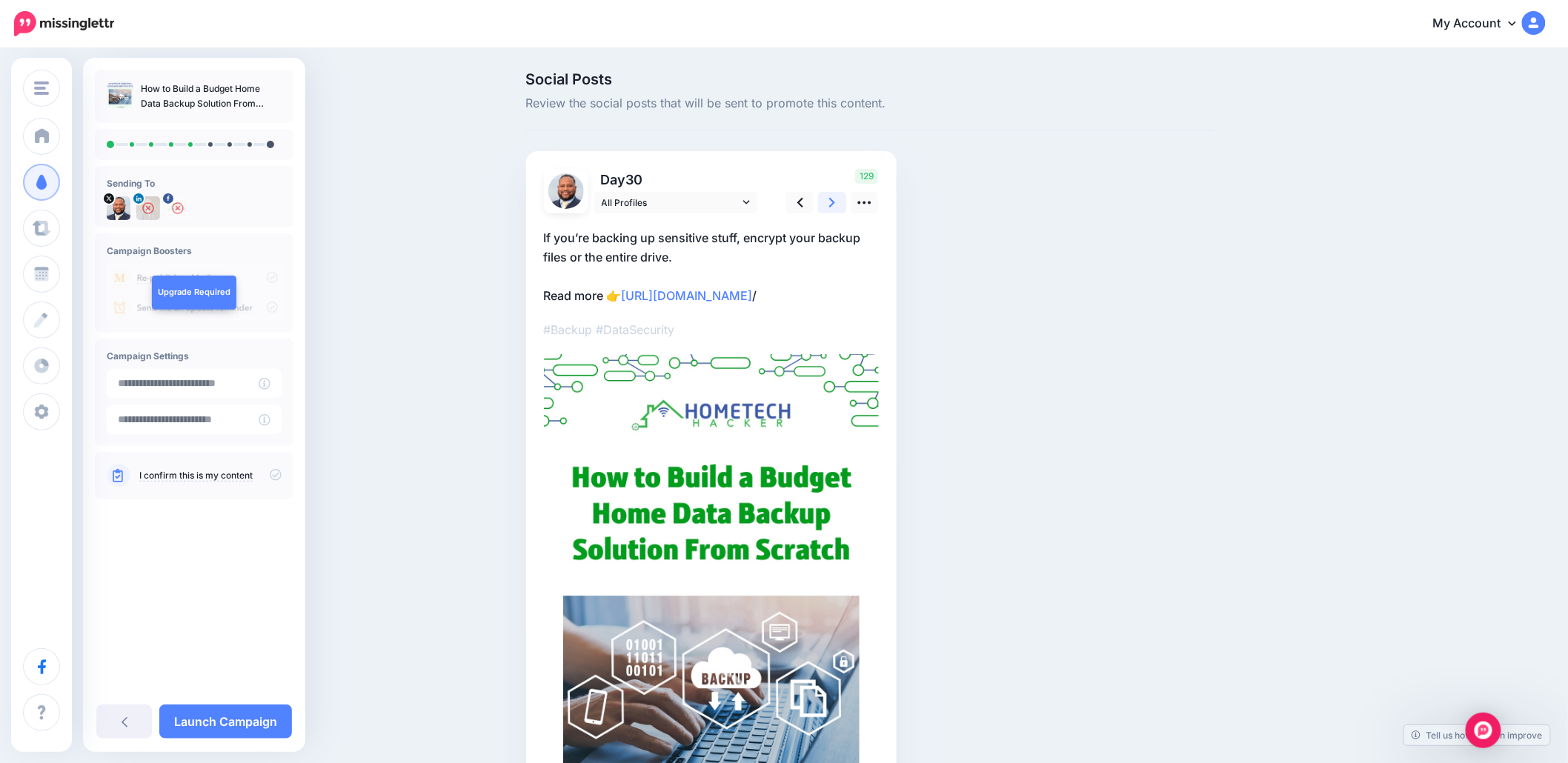
click at [827, 198] on link at bounding box center [832, 202] width 28 height 21
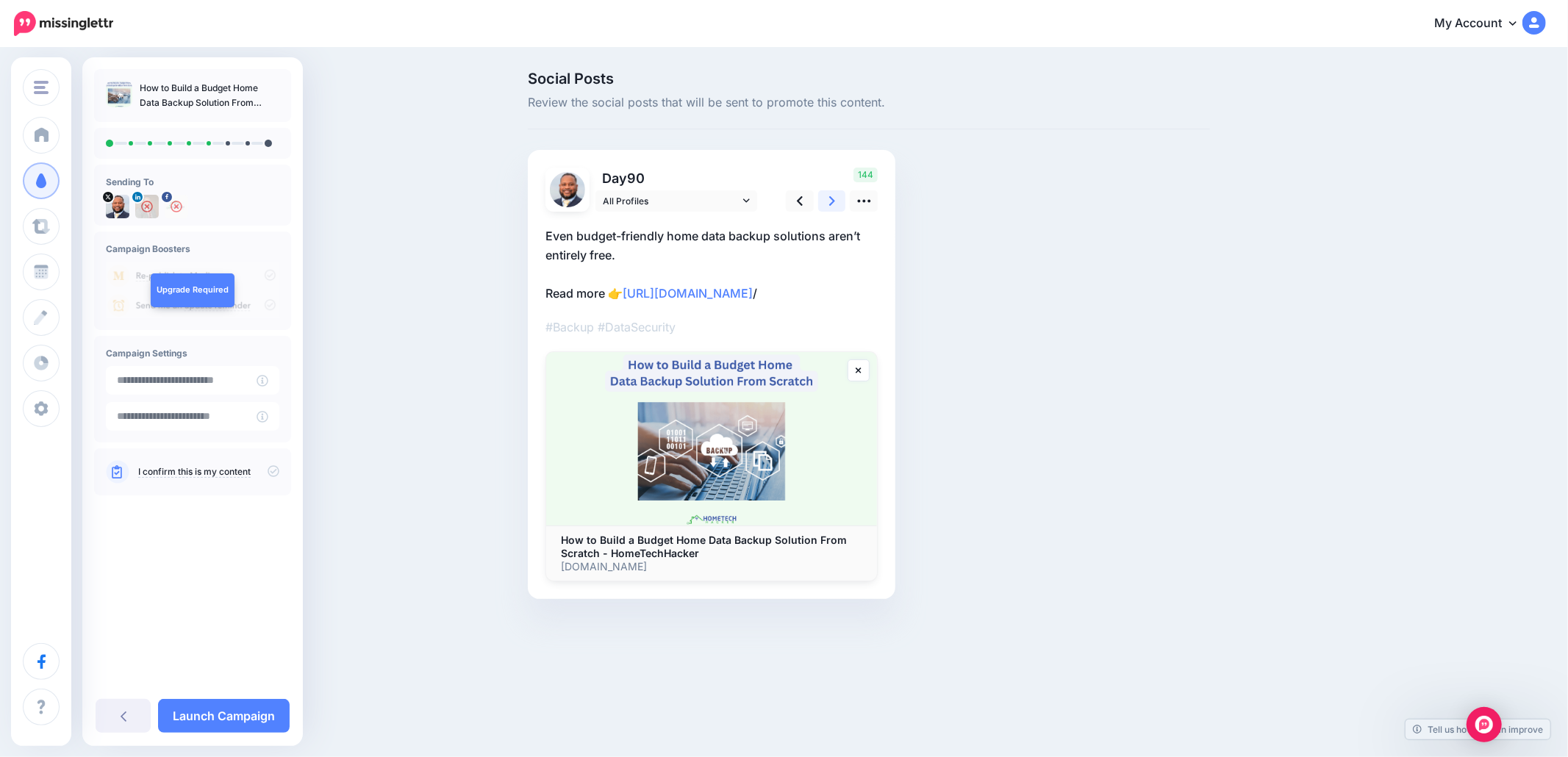
click at [821, 197] on link at bounding box center [832, 201] width 28 height 21
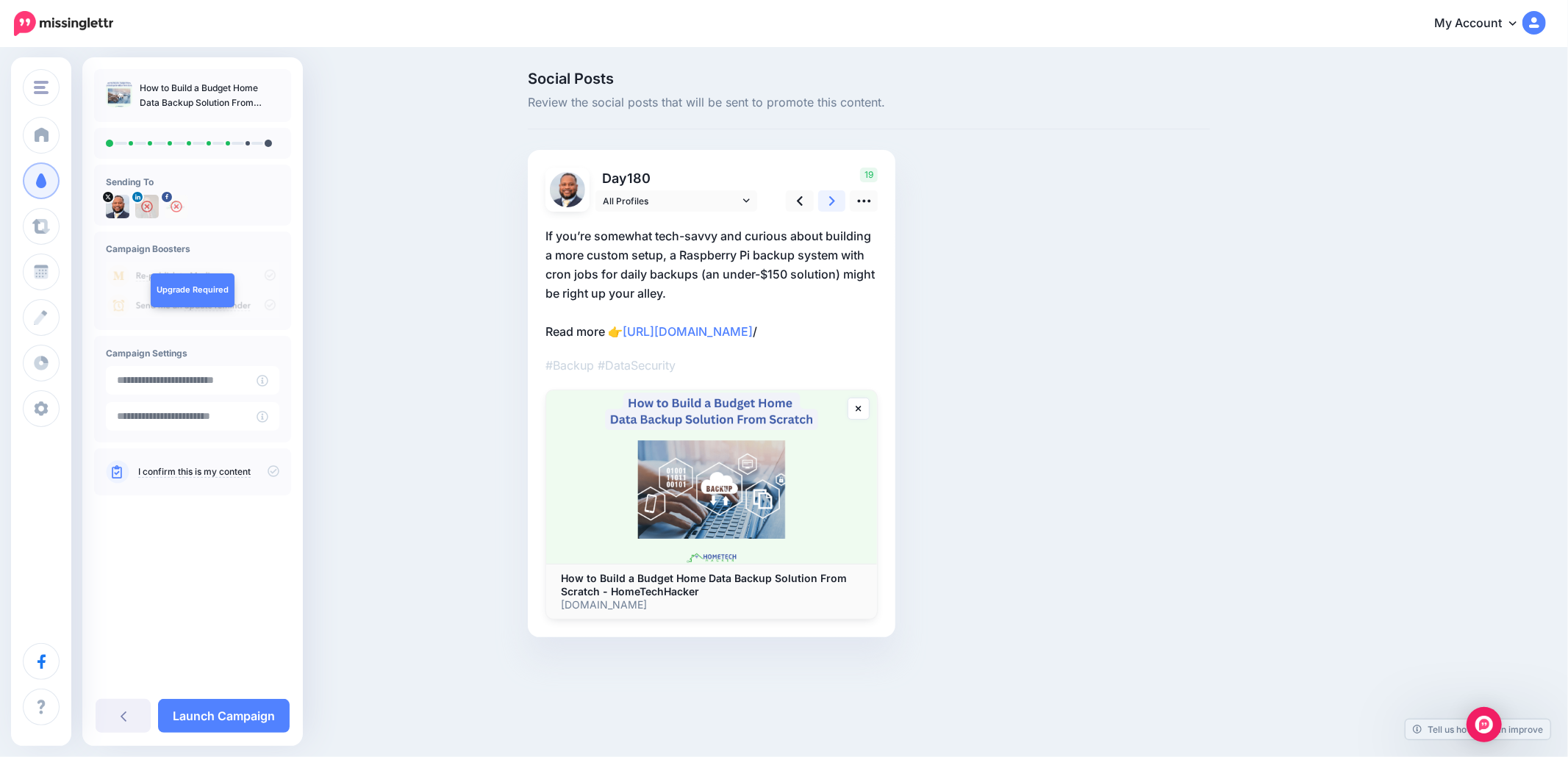
click at [821, 197] on link at bounding box center [832, 201] width 28 height 21
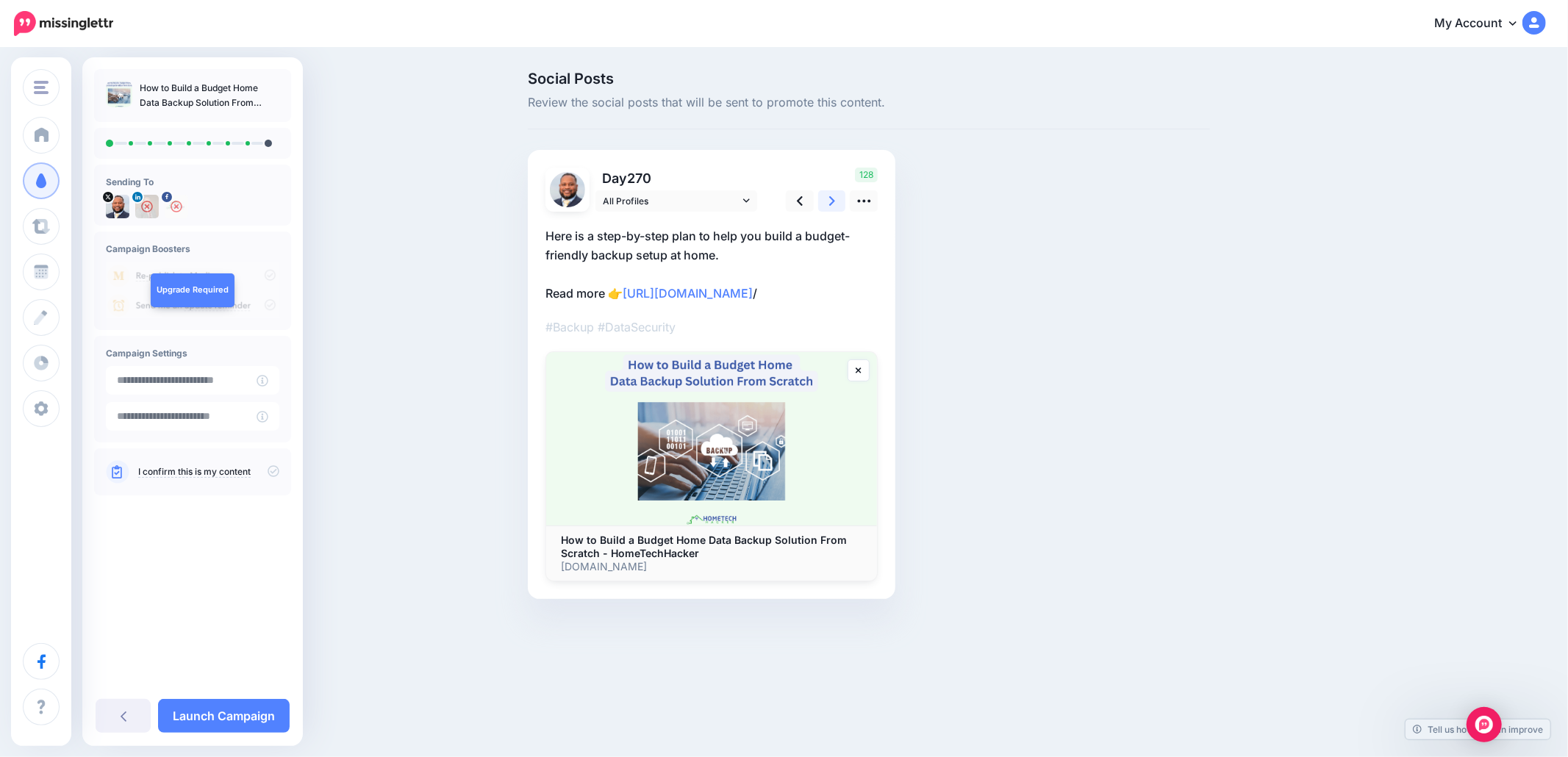
click at [821, 197] on link at bounding box center [832, 201] width 28 height 21
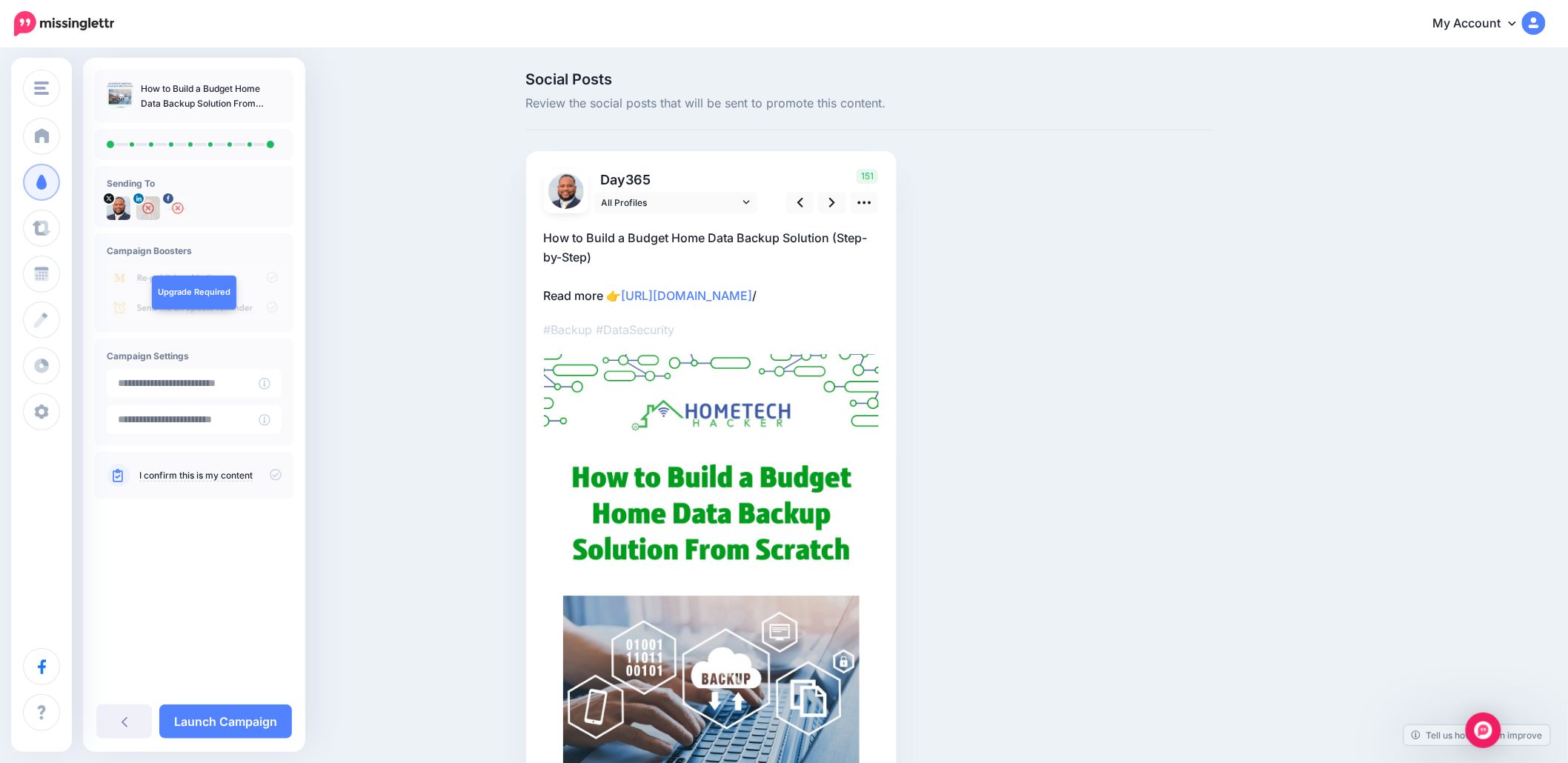
click at [276, 477] on icon at bounding box center [276, 476] width 12 height 12
click at [218, 722] on link "Launch Campaign" at bounding box center [226, 721] width 133 height 34
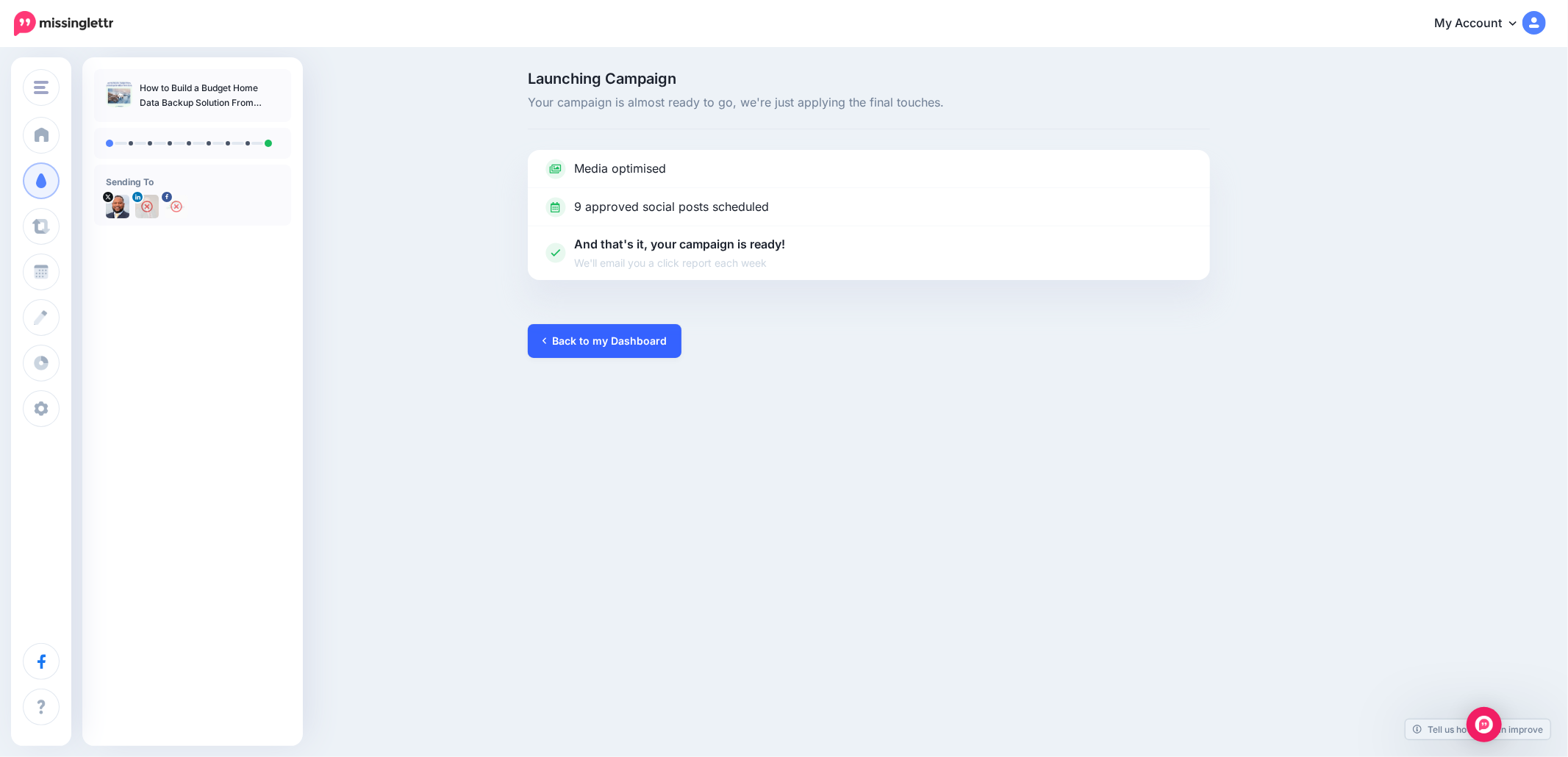
click at [575, 340] on link "Back to my Dashboard" at bounding box center [604, 341] width 154 height 33
